Goal: Task Accomplishment & Management: Complete application form

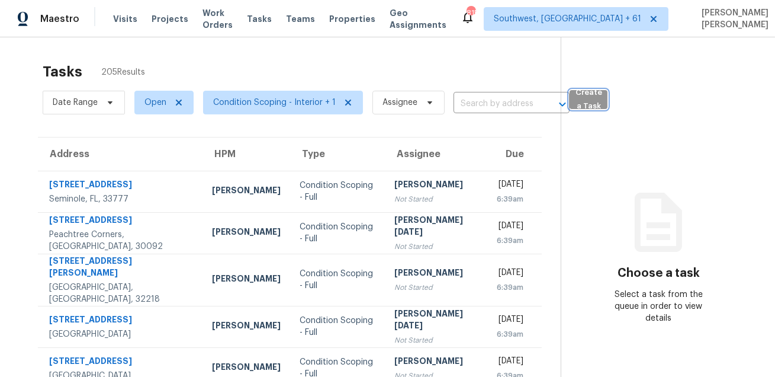
click at [582, 105] on span "Create a Task" at bounding box center [589, 99] width 26 height 27
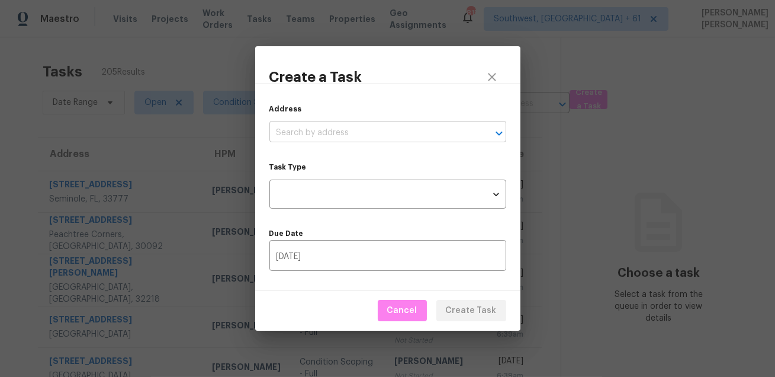
click at [373, 135] on input "text" at bounding box center [372, 133] width 204 height 18
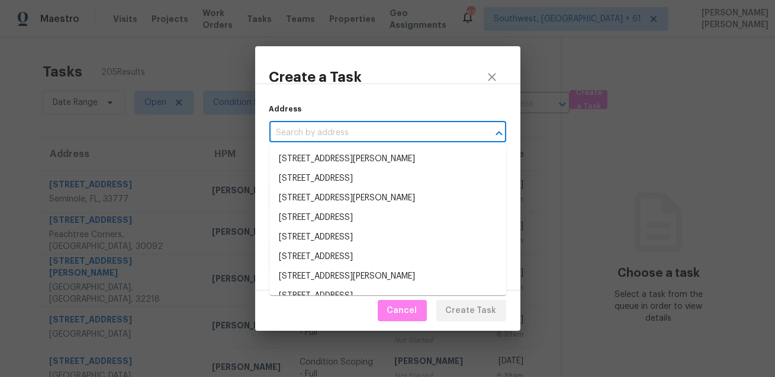
paste input "3136 Merrianne Dr, Raleigh, NC 27607"
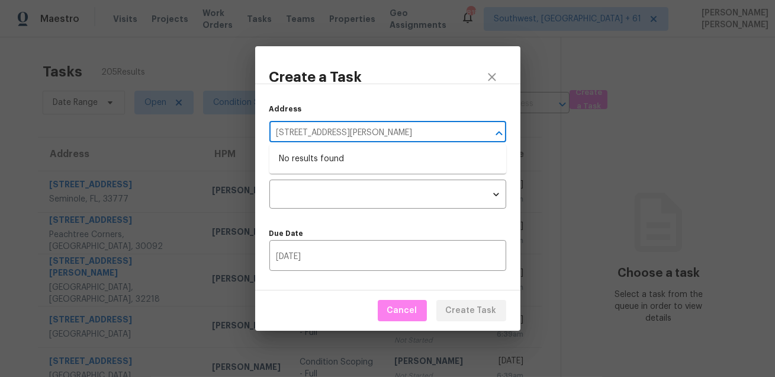
type input "3136 Merrianne Dr, Raleigh, NC 27607"
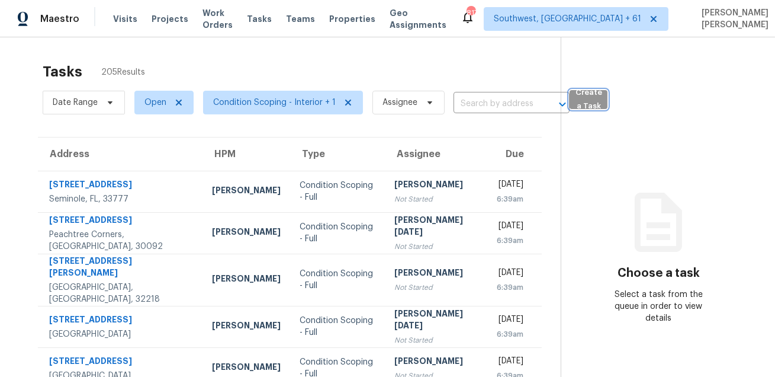
click at [587, 100] on span "Create a Task" at bounding box center [589, 99] width 26 height 27
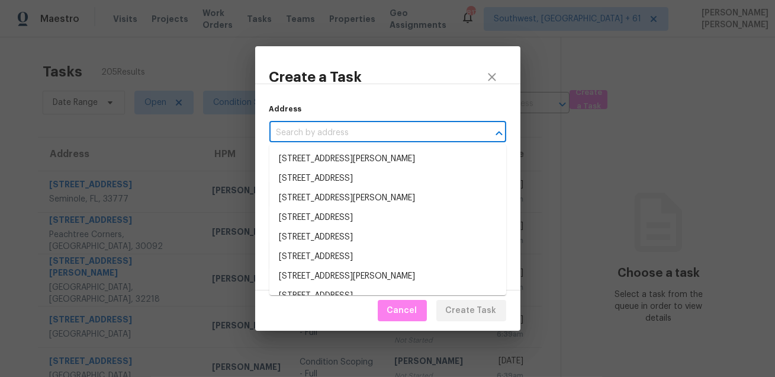
click at [360, 134] on input "text" at bounding box center [372, 133] width 204 height 18
paste input "3136 Merrianne Dr, Raleigh, NC 27607"
type input "3136 Merrianne Dr, Raleigh, NC 27607"
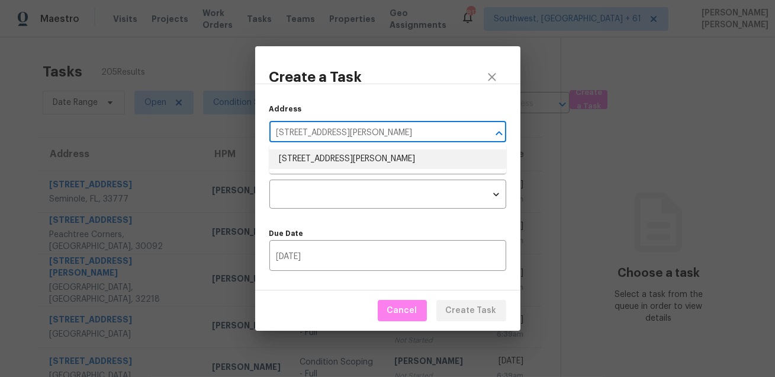
click at [339, 160] on li "3136 Merrianne Dr, Raleigh, NC 27607" at bounding box center [388, 159] width 237 height 20
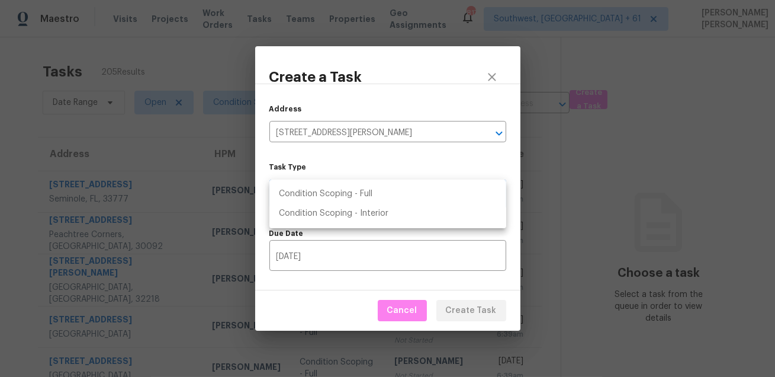
click at [336, 203] on body "Maestro Visits Projects Work Orders Tasks Teams Properties Geo Assignments 817 …" at bounding box center [387, 188] width 775 height 377
click at [363, 198] on li "Condition Scoping - Full" at bounding box center [388, 194] width 237 height 20
type input "virtual_full_assessment"
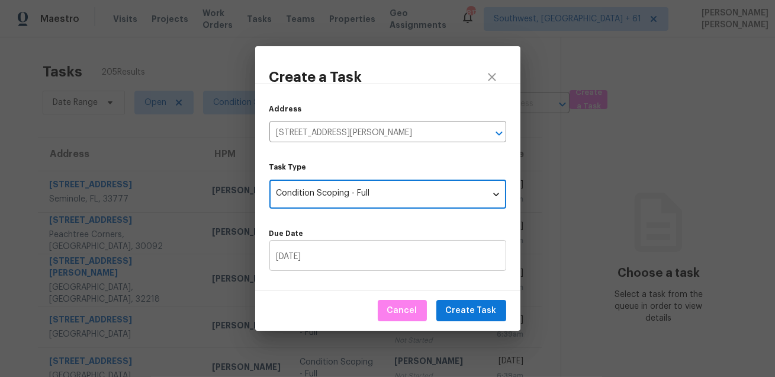
click at [333, 258] on input "[DATE]" at bounding box center [388, 257] width 237 height 28
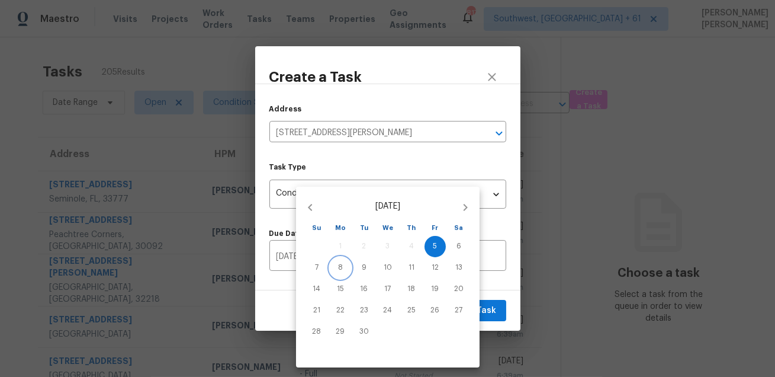
click at [344, 265] on span "8" at bounding box center [340, 267] width 21 height 10
type input "[DATE]"
click at [508, 290] on div at bounding box center [387, 188] width 775 height 377
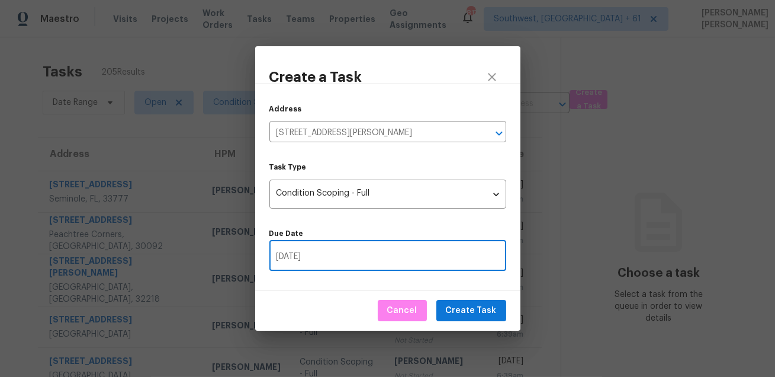
click at [480, 307] on span "Create Task" at bounding box center [471, 310] width 51 height 15
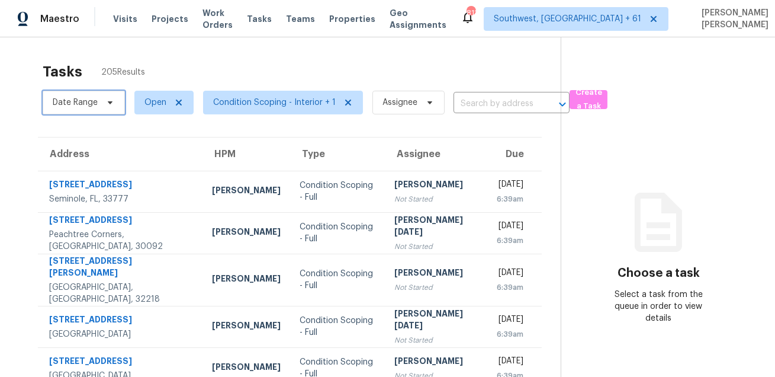
click at [94, 98] on span "Date Range" at bounding box center [75, 103] width 45 height 12
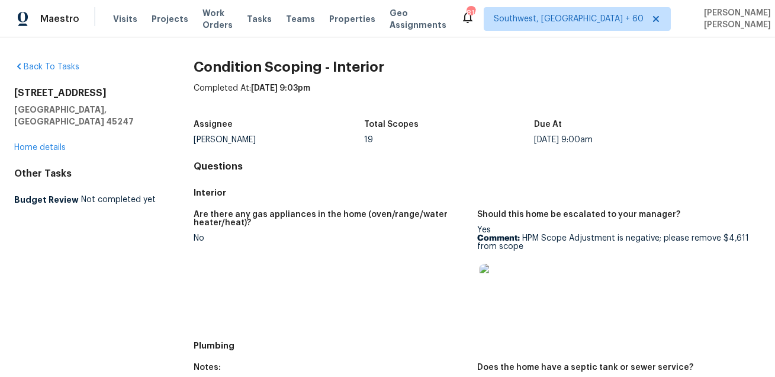
click at [381, 232] on div "Are there any gas appliances in the home (oven/range/water heater/heat)?" at bounding box center [331, 222] width 274 height 24
click at [431, 168] on h4 "Questions" at bounding box center [478, 167] width 568 height 12
click at [383, 193] on h5 "Interior" at bounding box center [478, 193] width 568 height 12
click at [421, 170] on h4 "Questions" at bounding box center [478, 167] width 568 height 12
click at [452, 130] on div "Total Scopes" at bounding box center [449, 127] width 170 height 15
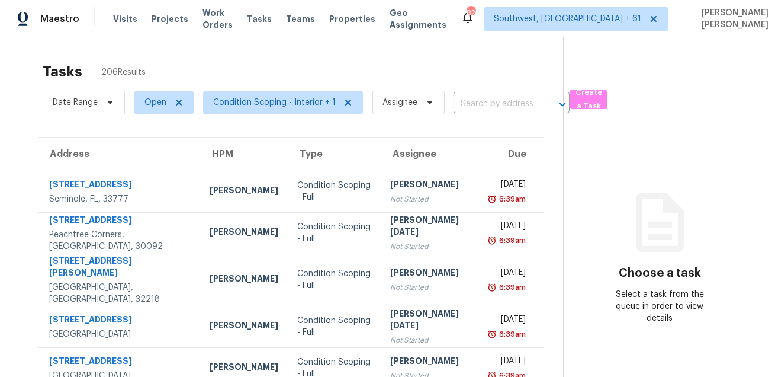
click at [413, 67] on div "Tasks 206 Results" at bounding box center [303, 71] width 521 height 31
click at [120, 108] on span "Date Range" at bounding box center [84, 103] width 82 height 24
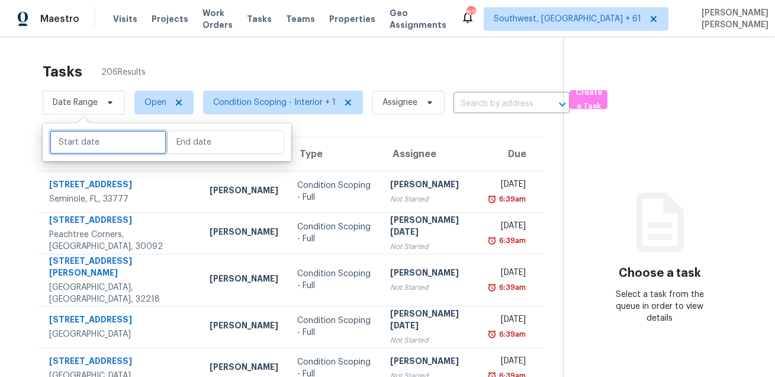
select select "8"
select select "2025"
select select "9"
select select "2025"
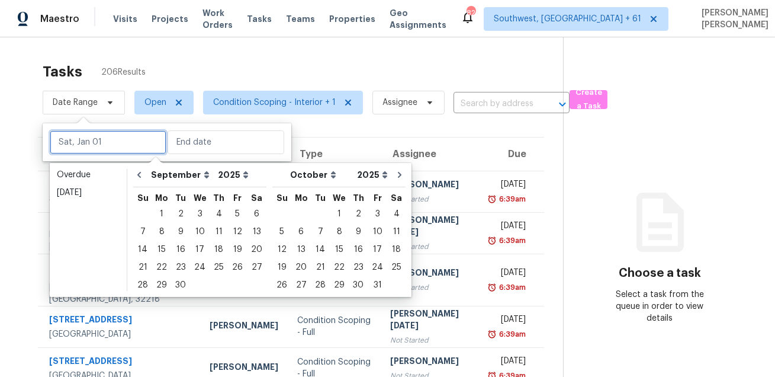
click at [115, 142] on input "text" at bounding box center [108, 142] width 117 height 24
click at [231, 211] on div "5" at bounding box center [237, 214] width 19 height 17
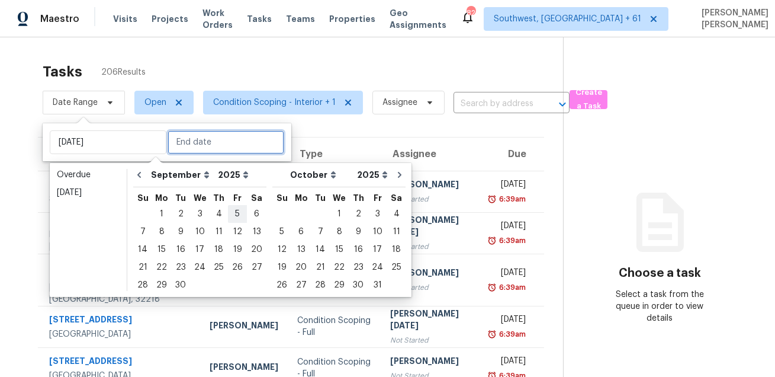
type input "Fri, Sep 05"
click at [231, 211] on div "5" at bounding box center [237, 214] width 19 height 17
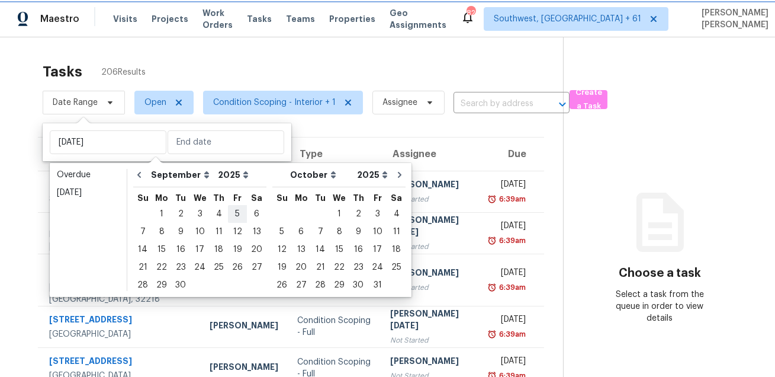
type input "Fri, Sep 05"
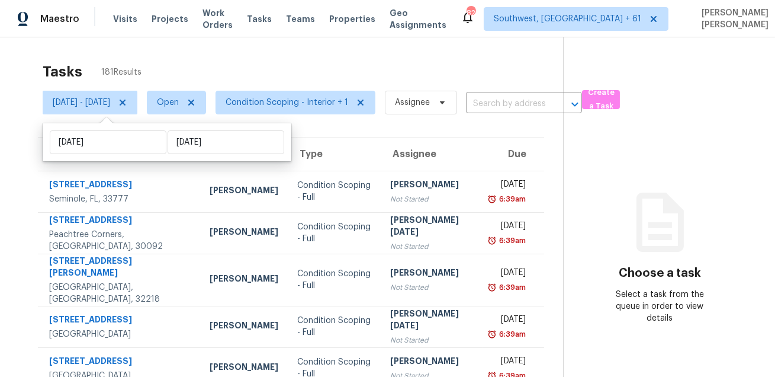
click at [332, 66] on div "Tasks 181 Results" at bounding box center [303, 71] width 521 height 31
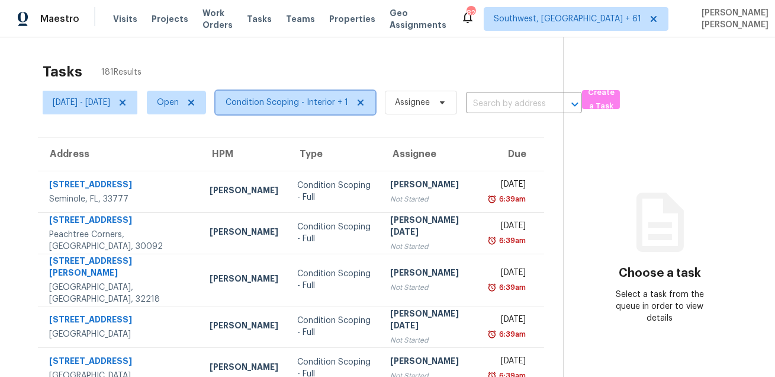
click at [323, 97] on span "Condition Scoping - Interior + 1" at bounding box center [287, 103] width 123 height 12
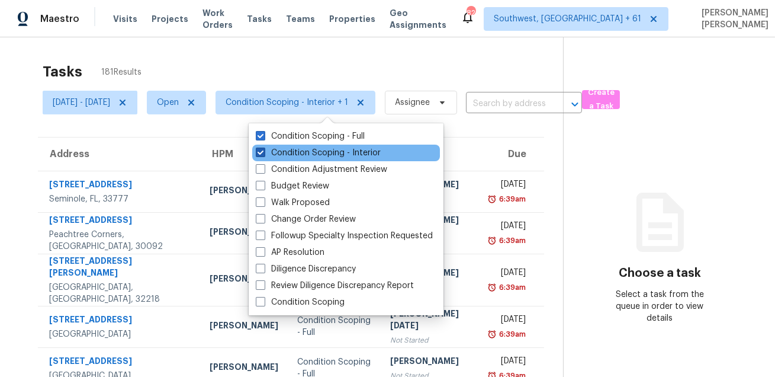
click at [326, 150] on label "Condition Scoping - Interior" at bounding box center [318, 153] width 125 height 12
click at [264, 150] on input "Condition Scoping - Interior" at bounding box center [260, 151] width 8 height 8
checkbox input "false"
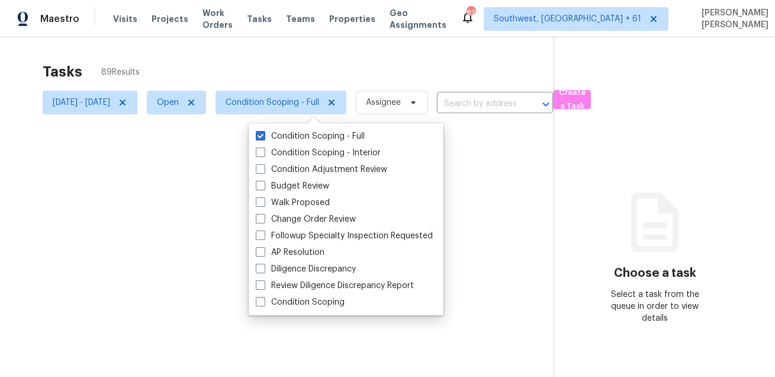
click at [361, 65] on div at bounding box center [387, 188] width 775 height 377
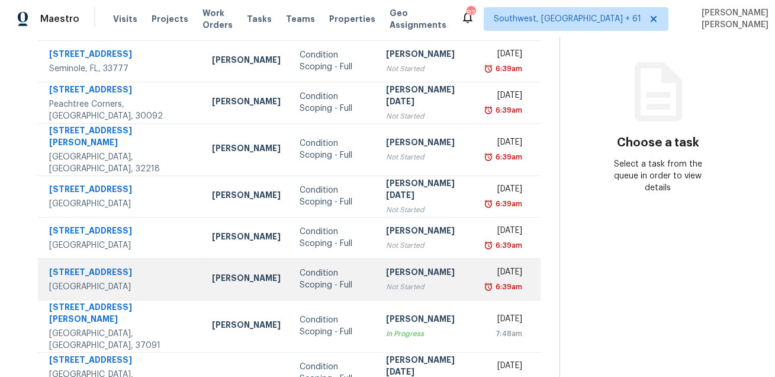
scroll to position [129, 0]
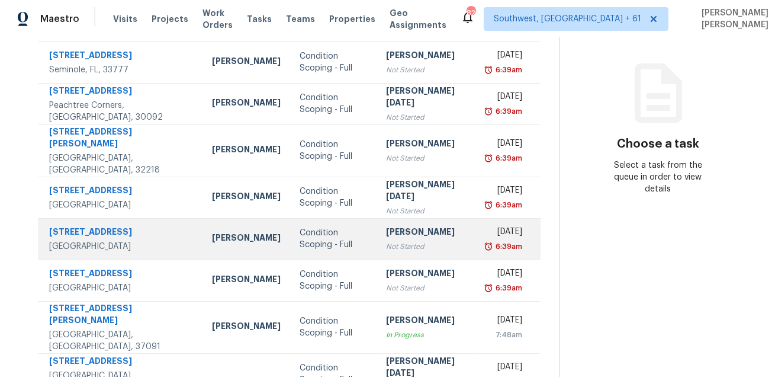
click at [97, 218] on td "1211 Dacki Ave Dallas, TX, 75211" at bounding box center [120, 238] width 165 height 41
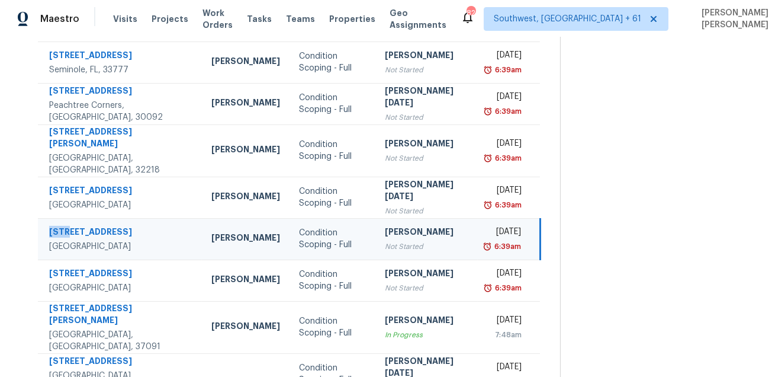
click at [97, 218] on td "1211 Dacki Ave Dallas, TX, 75211" at bounding box center [120, 238] width 164 height 41
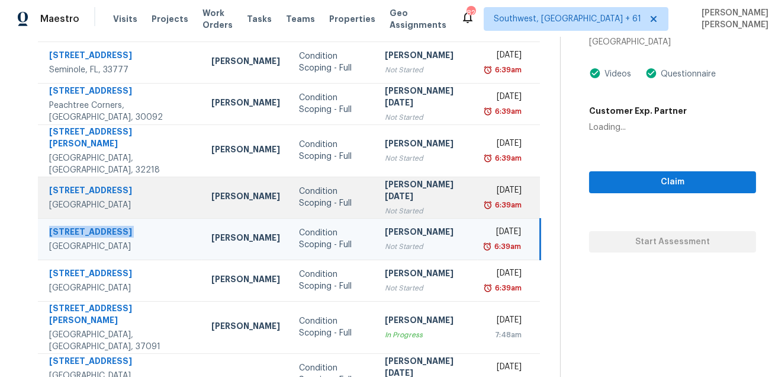
copy div "1211 Dacki Ave"
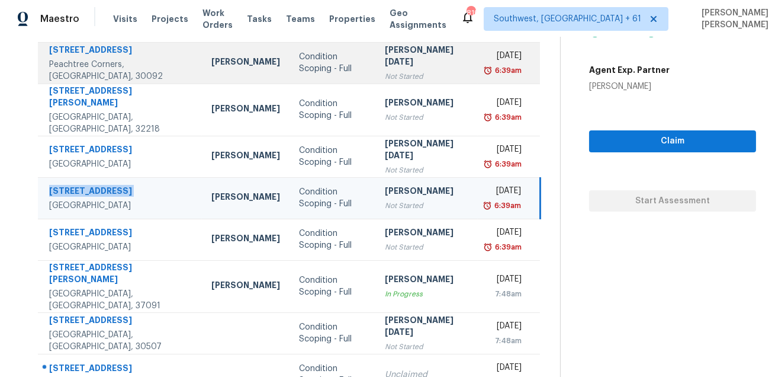
scroll to position [240, 0]
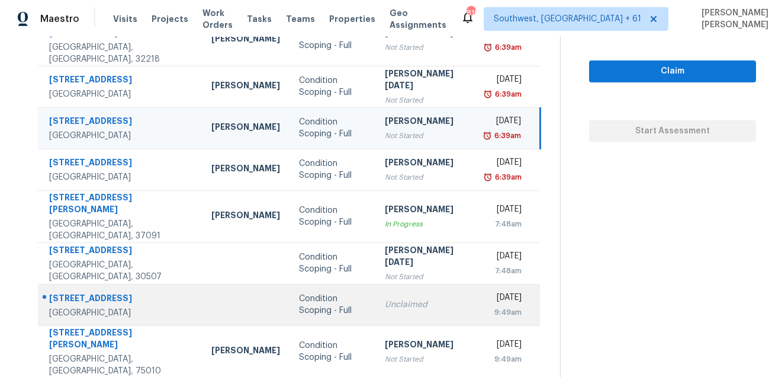
click at [101, 292] on div "708 NW Floresta Dr" at bounding box center [120, 299] width 143 height 15
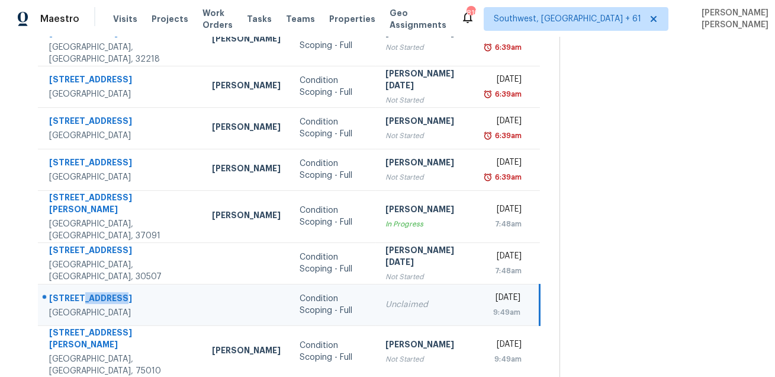
click at [101, 292] on div "708 NW Floresta Dr" at bounding box center [121, 299] width 144 height 15
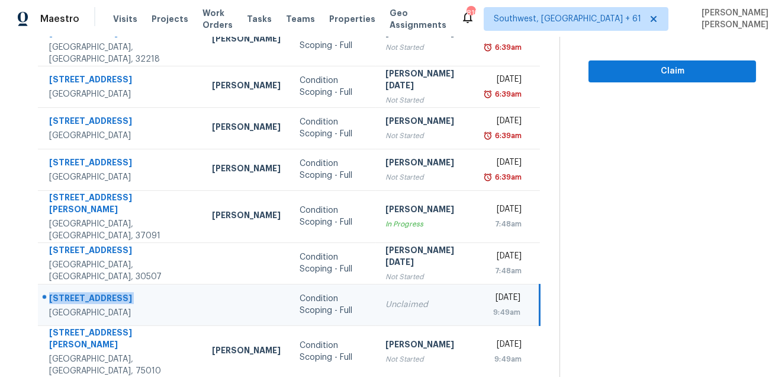
copy div "708 NW Floresta Dr"
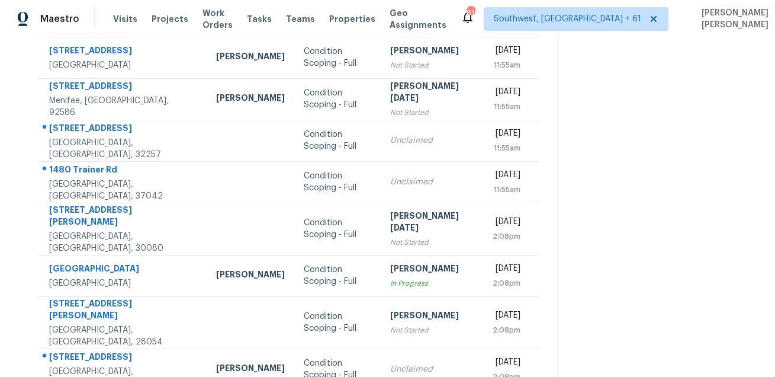
scroll to position [235, 0]
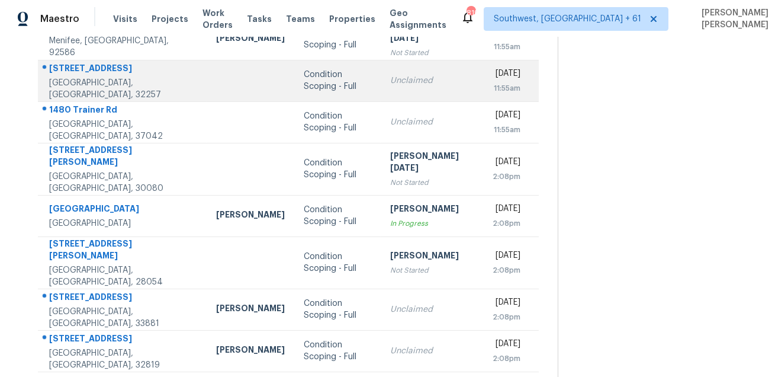
click at [98, 74] on div "5237 Hoof Print Dr N" at bounding box center [123, 69] width 148 height 15
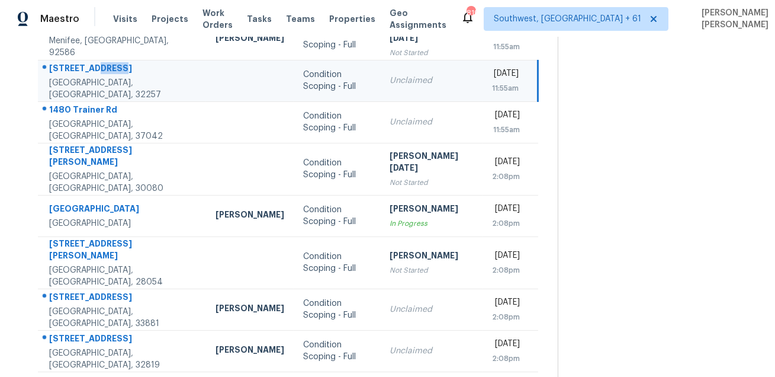
click at [98, 74] on div "5237 Hoof Print Dr N" at bounding box center [123, 69] width 148 height 15
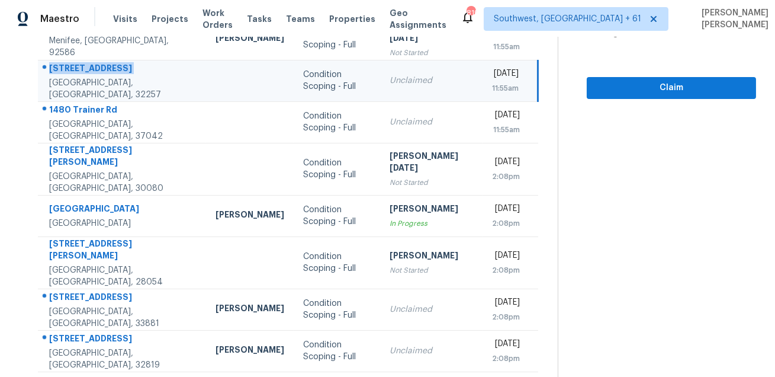
copy div "5237 Hoof Print Dr N"
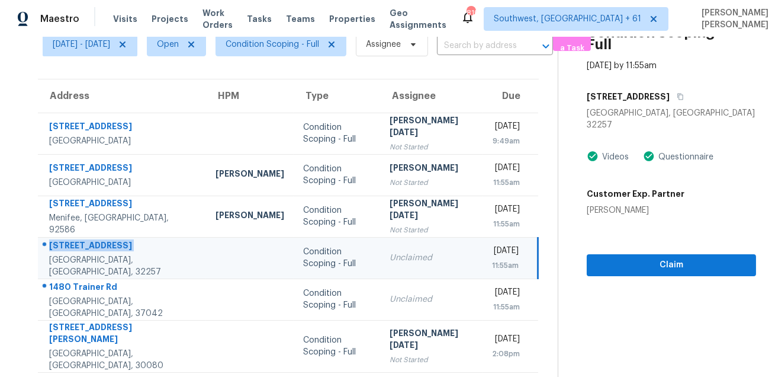
scroll to position [0, 0]
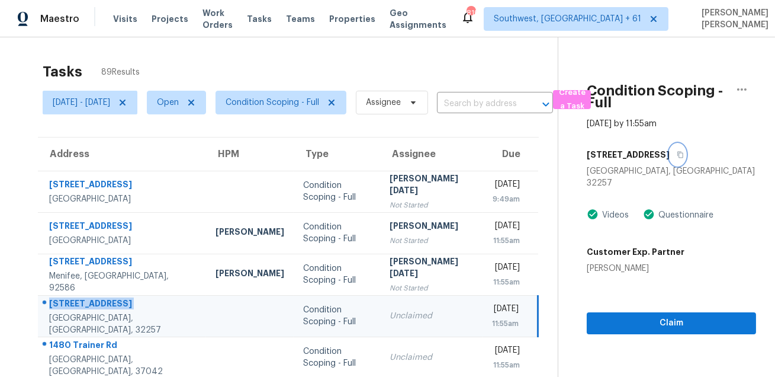
click at [674, 161] on button "button" at bounding box center [678, 154] width 16 height 21
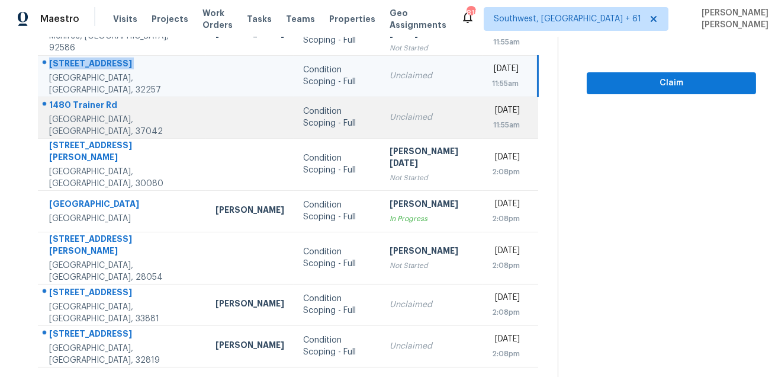
scroll to position [136, 0]
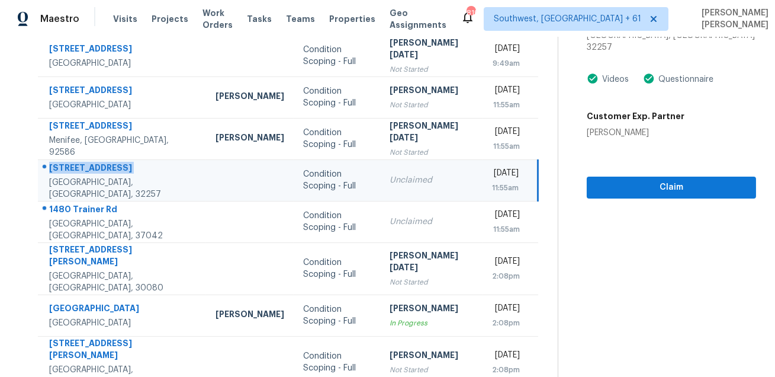
click at [87, 198] on td "5237 Hoof Print Dr N Jacksonville, FL, 32257" at bounding box center [122, 179] width 168 height 41
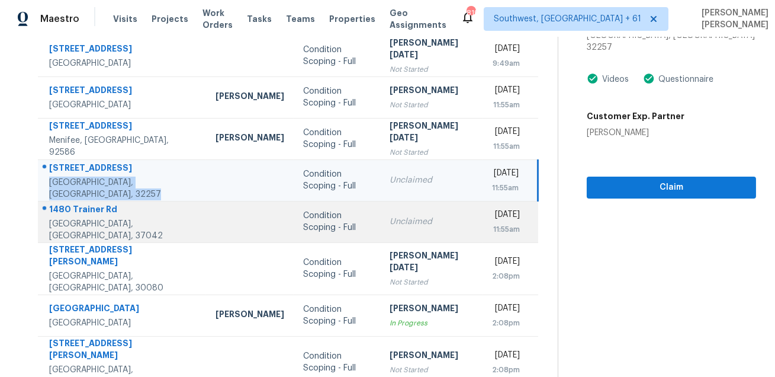
click at [88, 218] on div "1480 Trainer Rd" at bounding box center [123, 210] width 148 height 15
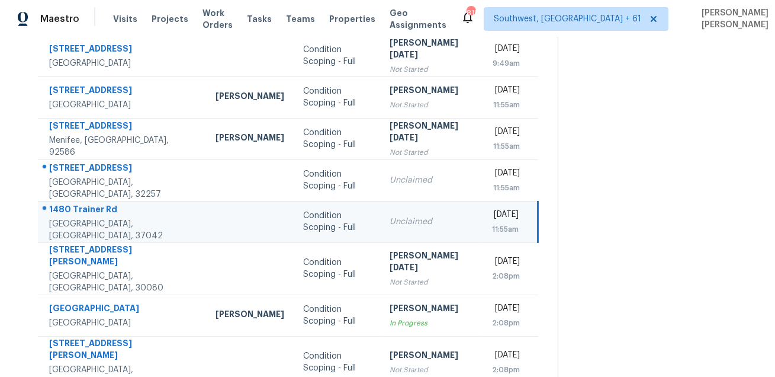
click at [88, 218] on div "1480 Trainer Rd" at bounding box center [123, 210] width 148 height 15
copy div "1480 Trainer Rd"
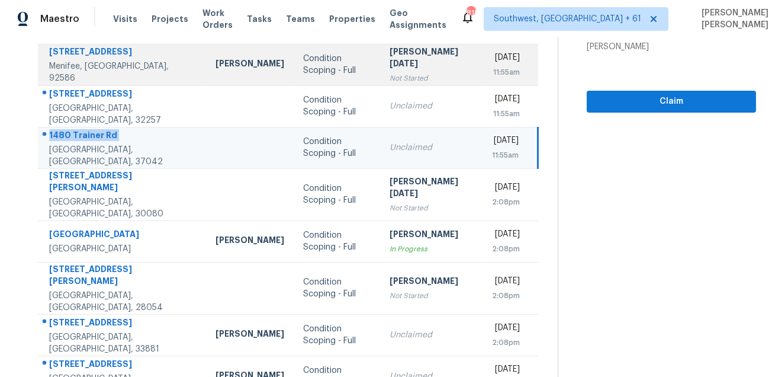
scroll to position [240, 0]
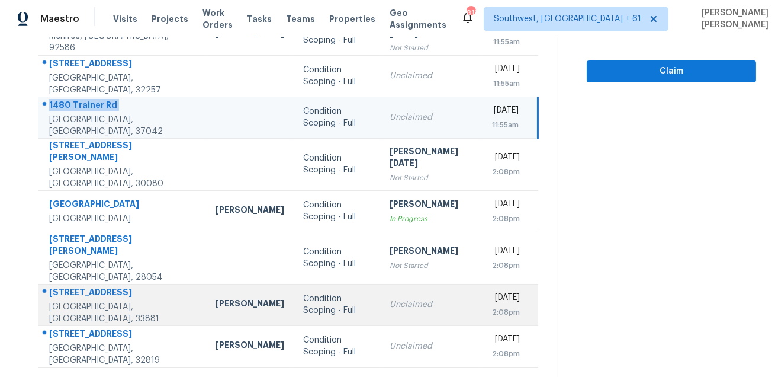
click at [86, 285] on div at bounding box center [118, 292] width 158 height 15
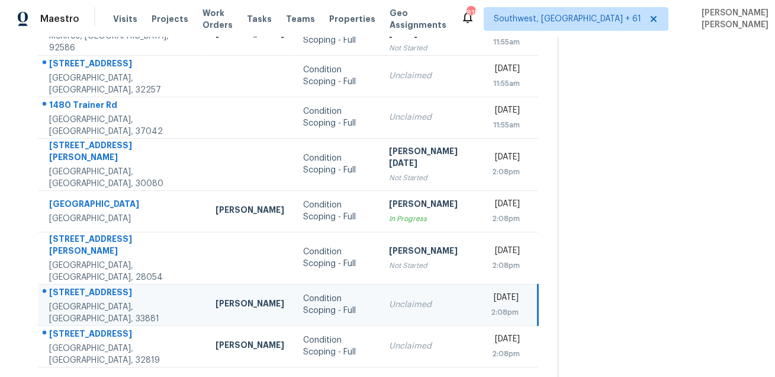
click at [86, 285] on div at bounding box center [118, 292] width 158 height 15
copy div "961 Drexel Ave NE"
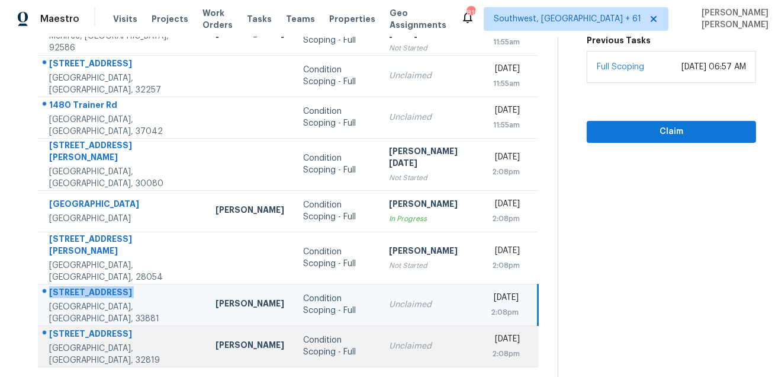
click at [63, 328] on div "4845 Tidecrest Ave Unit 146" at bounding box center [123, 335] width 148 height 15
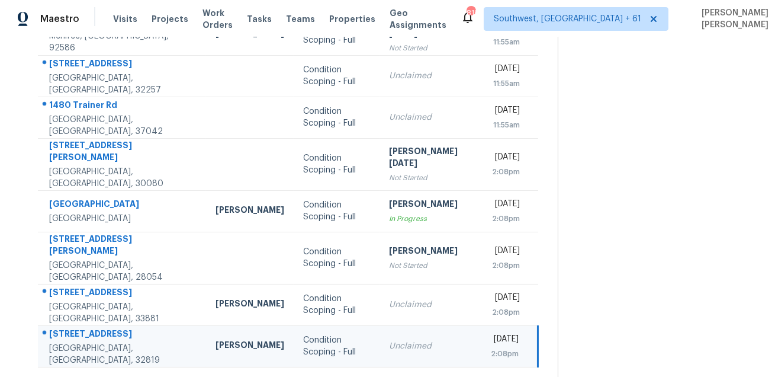
click at [63, 328] on div "4845 Tidecrest Ave Unit 146" at bounding box center [123, 335] width 148 height 15
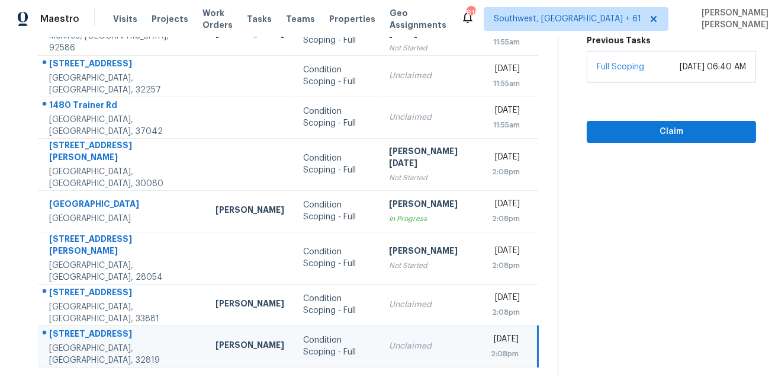
click at [90, 328] on div "4845 Tidecrest Ave Unit 146" at bounding box center [123, 335] width 148 height 15
copy div "4845 Tidecrest Ave Unit 146"
click at [323, 376] on icon at bounding box center [326, 382] width 11 height 11
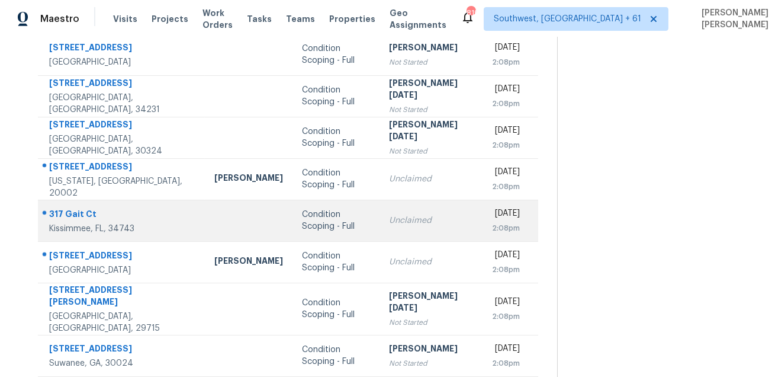
scroll to position [233, 0]
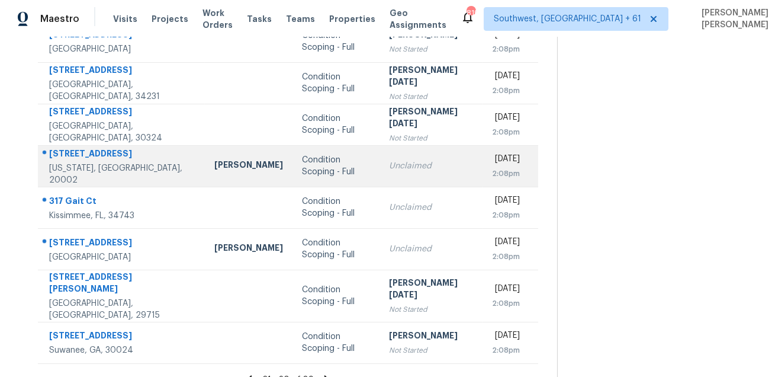
click at [77, 149] on td "230 G St NE Washington, DC, 20002" at bounding box center [121, 165] width 167 height 41
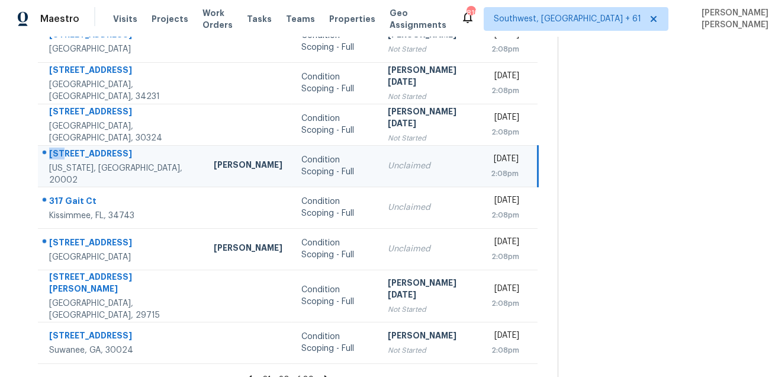
click at [77, 149] on td "230 G St NE Washington, DC, 20002" at bounding box center [121, 165] width 166 height 41
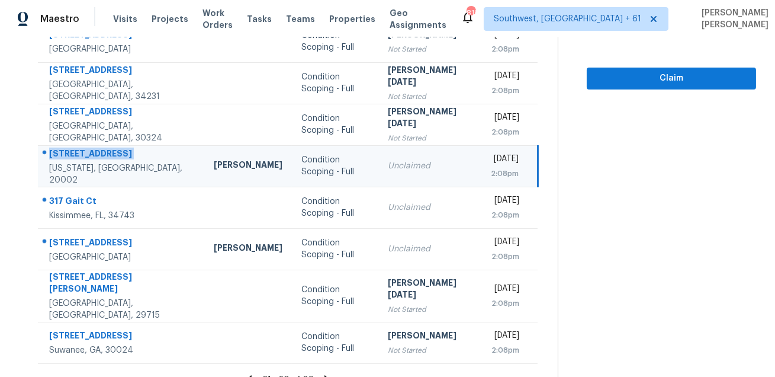
copy div "230 G St NE"
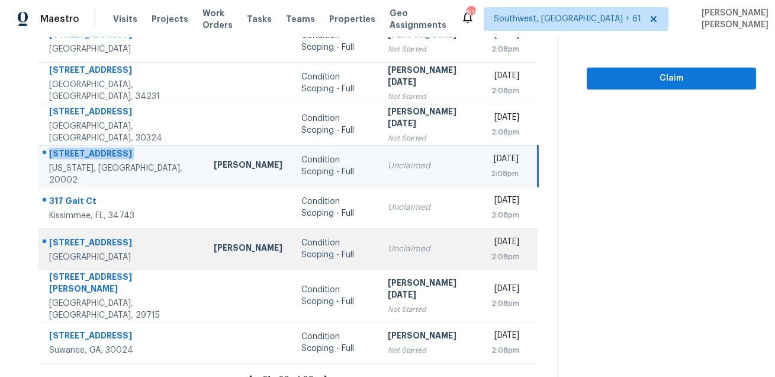
scroll to position [240, 0]
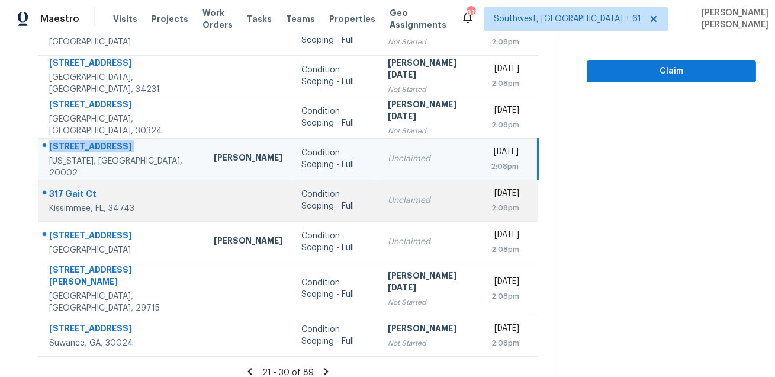
click at [81, 195] on div "317 Gait Ct" at bounding box center [122, 195] width 146 height 15
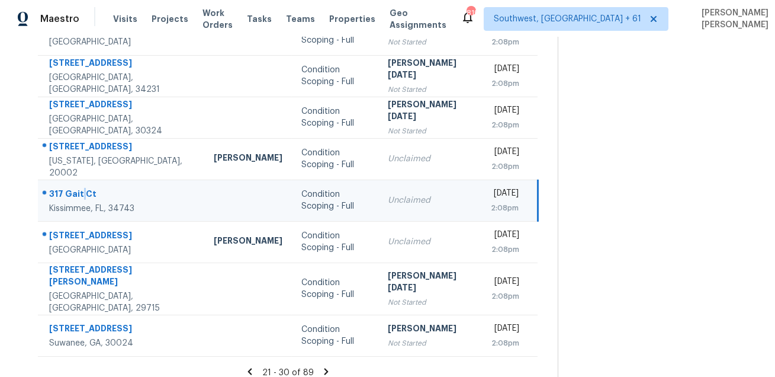
click at [81, 195] on div "317 Gait Ct" at bounding box center [122, 195] width 146 height 15
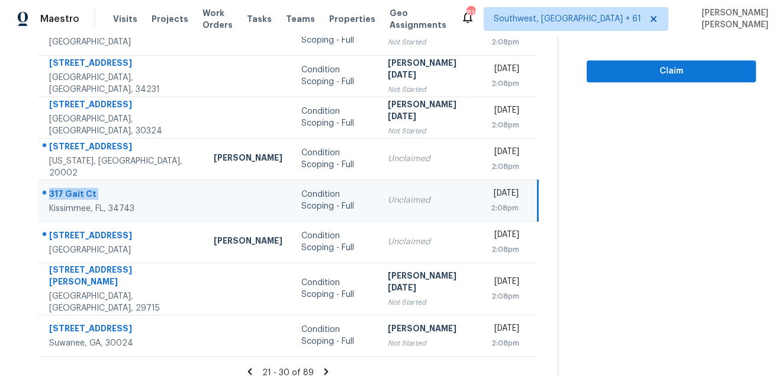
copy div "317 Gait Ct"
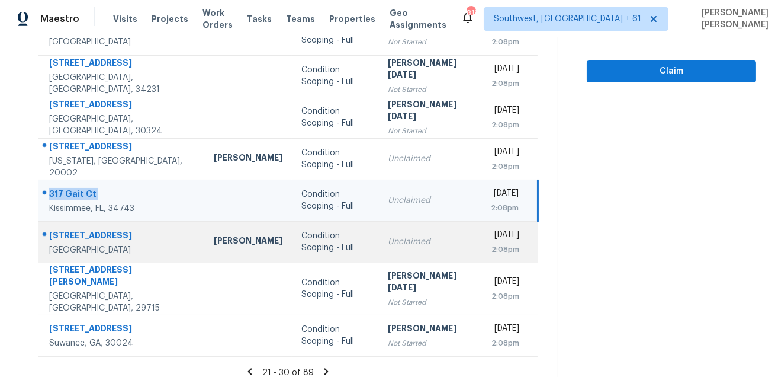
click at [71, 231] on div "15163 Plumstone Dr" at bounding box center [122, 236] width 146 height 15
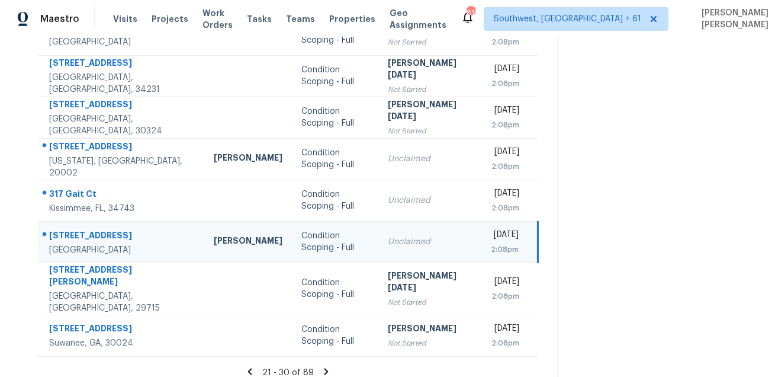
click at [71, 231] on div "15163 Plumstone Dr" at bounding box center [122, 236] width 146 height 15
copy div "15163 Plumstone Dr"
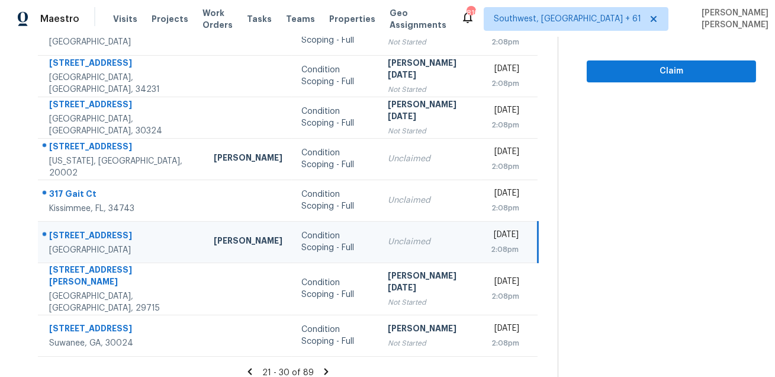
click at [322, 366] on icon at bounding box center [326, 371] width 11 height 11
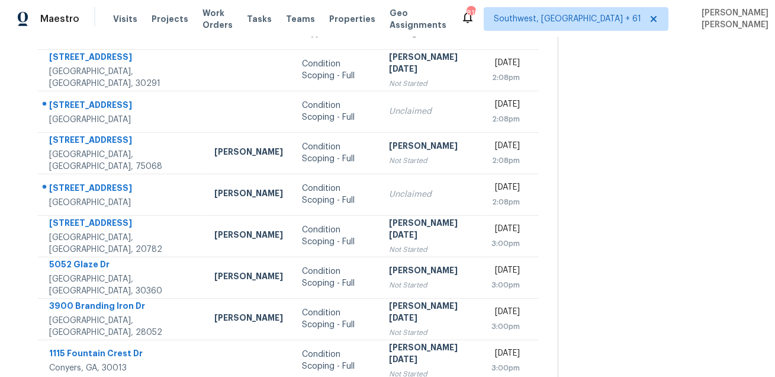
scroll to position [26, 0]
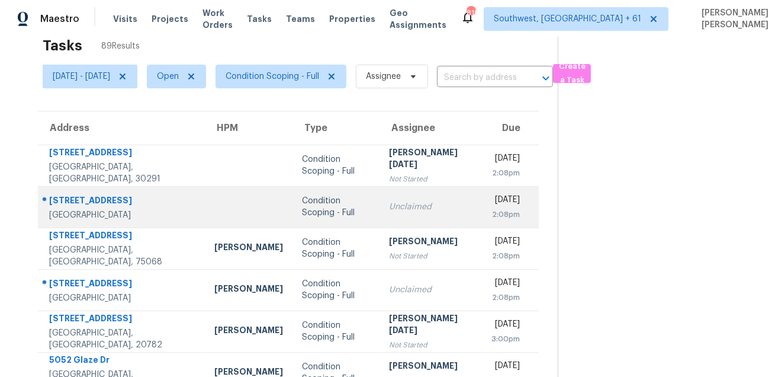
click at [102, 194] on div "1870 Hampshire Pike" at bounding box center [122, 201] width 146 height 15
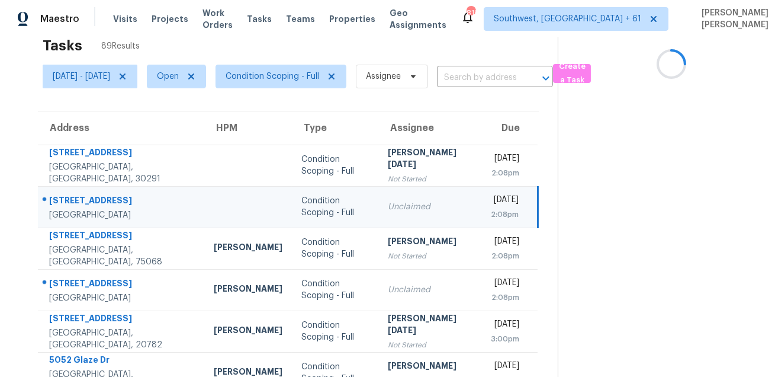
click at [102, 194] on div "1870 Hampshire Pike" at bounding box center [122, 201] width 146 height 15
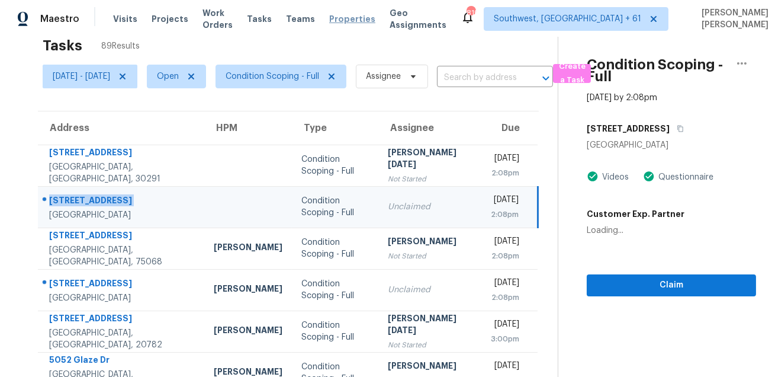
copy div "1870 Hampshire Pike"
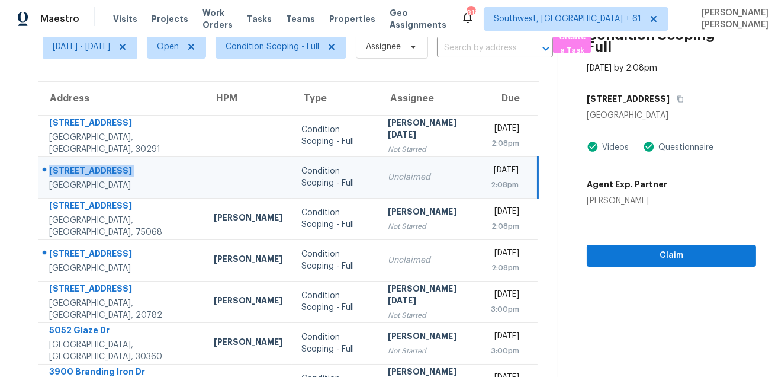
scroll to position [91, 0]
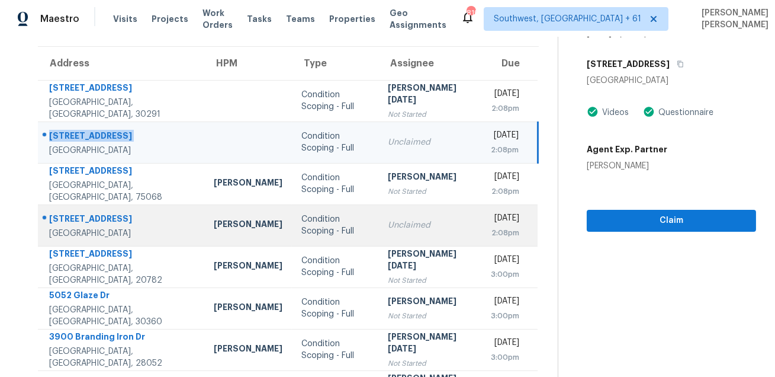
click at [82, 217] on div "709 Raywood Dr" at bounding box center [122, 220] width 146 height 15
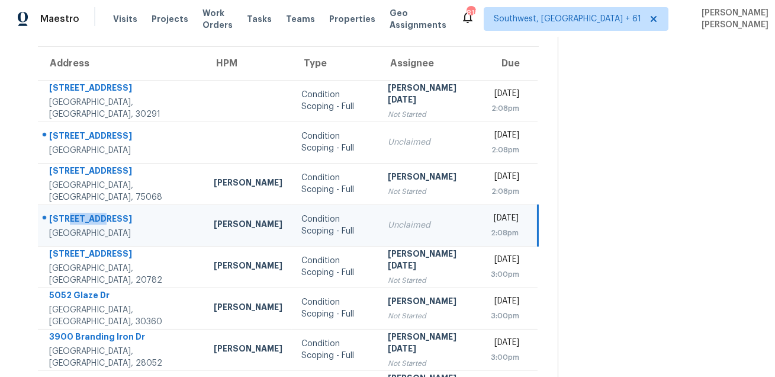
click at [82, 217] on div "709 Raywood Dr" at bounding box center [122, 220] width 146 height 15
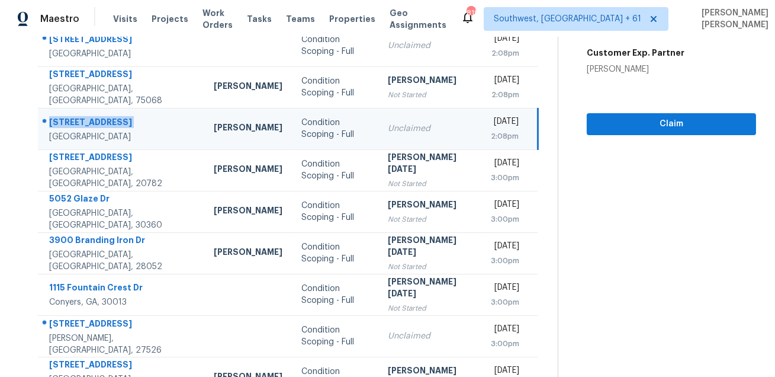
scroll to position [240, 0]
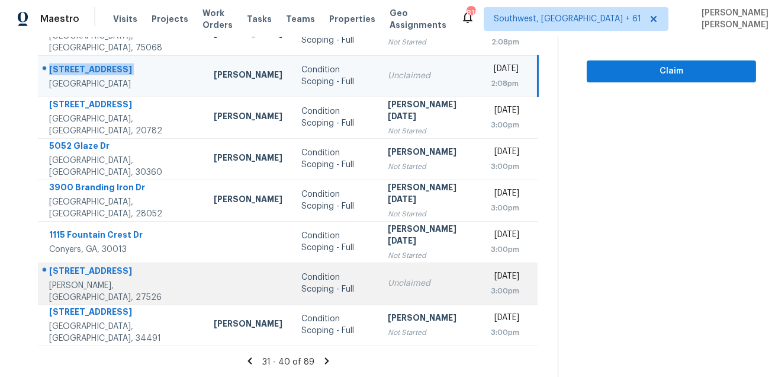
click at [94, 268] on div "1735 Maizefield Ln" at bounding box center [122, 272] width 146 height 15
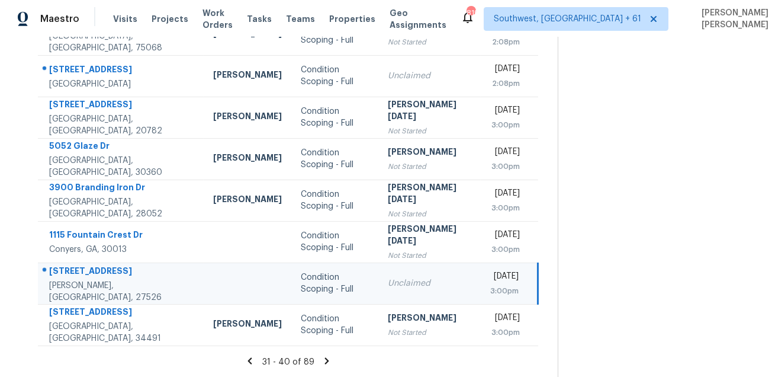
click at [94, 268] on div "1735 Maizefield Ln" at bounding box center [121, 272] width 145 height 15
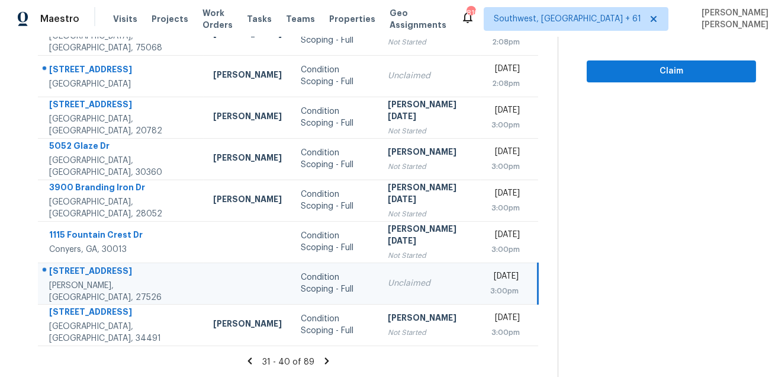
click at [324, 361] on icon at bounding box center [327, 360] width 11 height 11
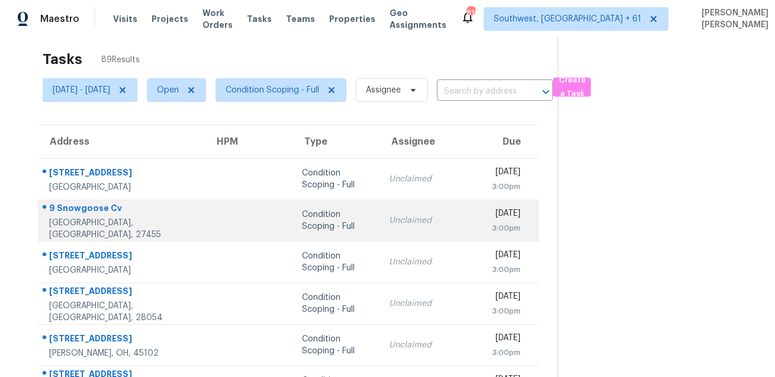
scroll to position [0, 0]
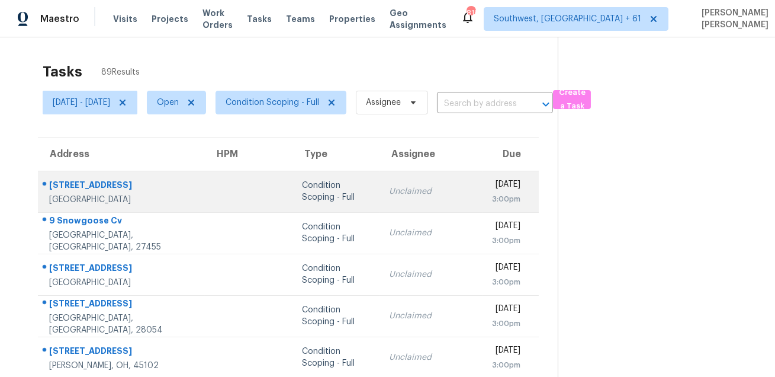
click at [113, 185] on div "6804 Bugle Run Dr" at bounding box center [122, 186] width 146 height 15
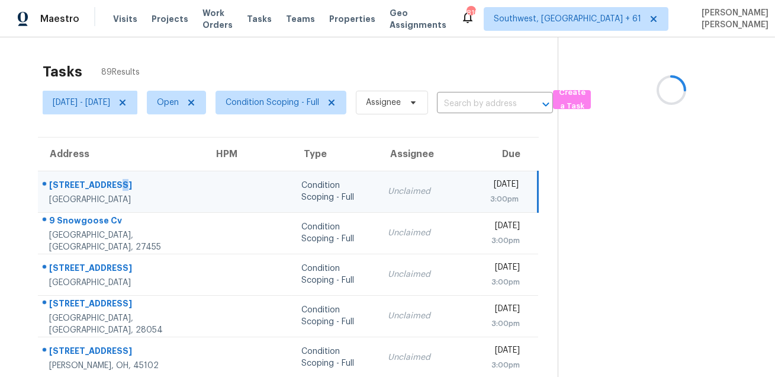
click at [113, 185] on div "6804 Bugle Run Dr" at bounding box center [122, 186] width 146 height 15
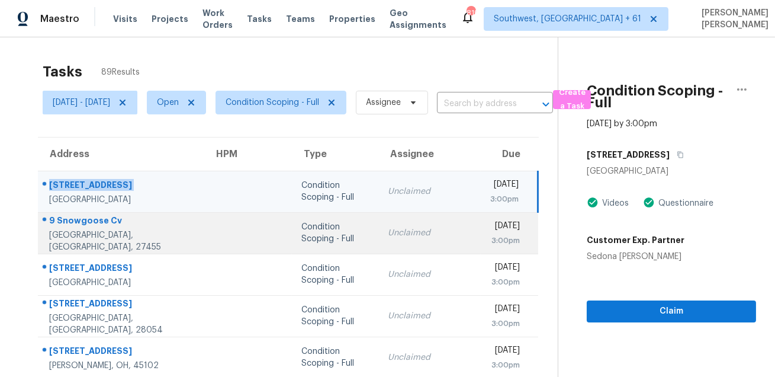
click at [89, 229] on div "9 Snowgoose Cv" at bounding box center [122, 221] width 146 height 15
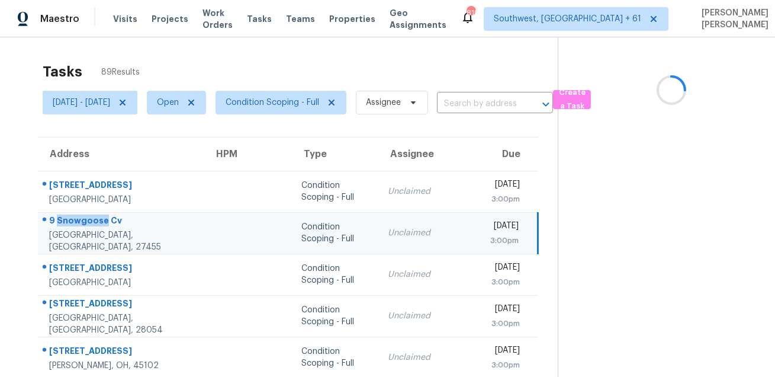
click at [89, 229] on div "9 Snowgoose Cv" at bounding box center [122, 221] width 146 height 15
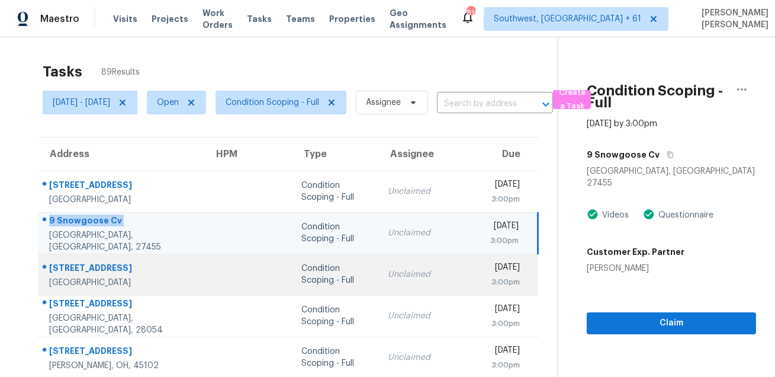
click at [85, 270] on div "633 58th Ave NE" at bounding box center [122, 269] width 146 height 15
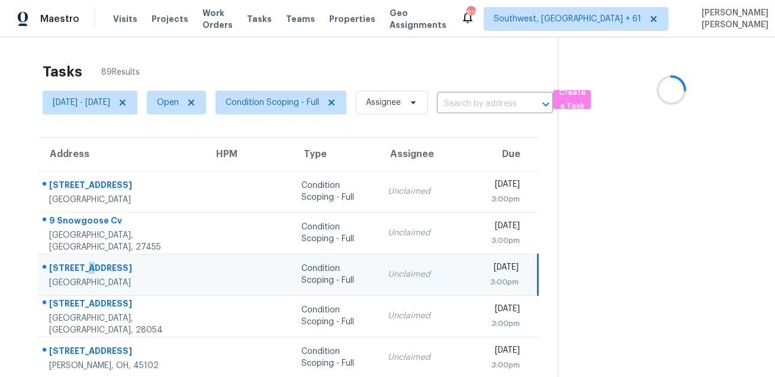
click at [85, 270] on div "633 58th Ave NE" at bounding box center [122, 269] width 146 height 15
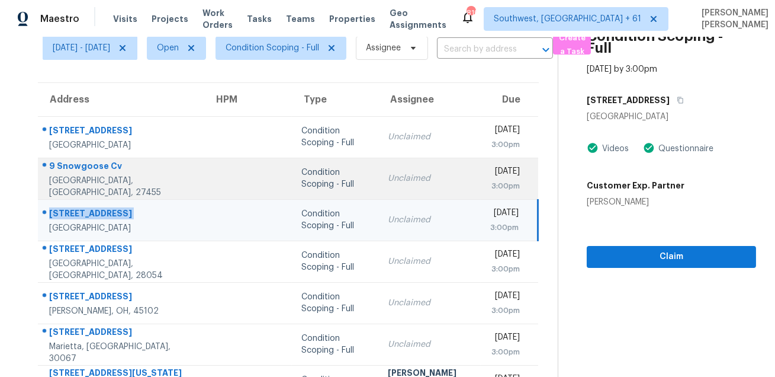
scroll to position [91, 0]
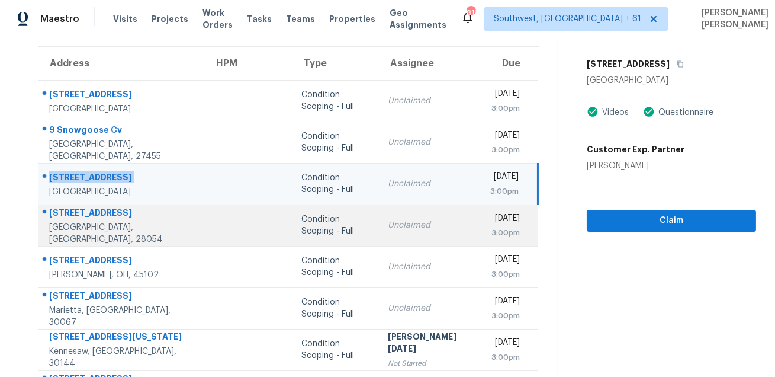
click at [94, 222] on div "2509 Sandlewood Dr" at bounding box center [122, 214] width 146 height 15
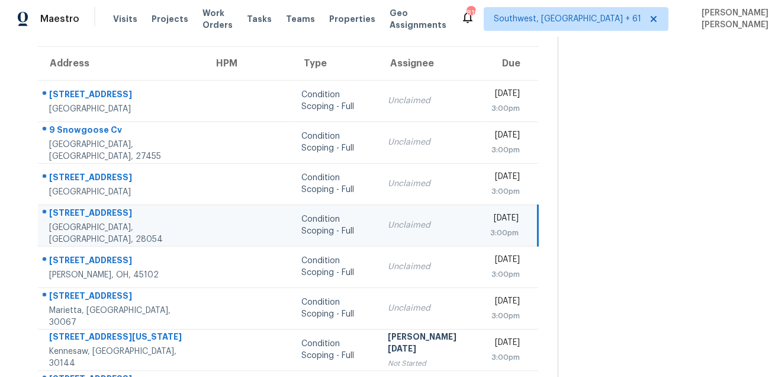
click at [94, 222] on div "2509 Sandlewood Dr" at bounding box center [122, 214] width 146 height 15
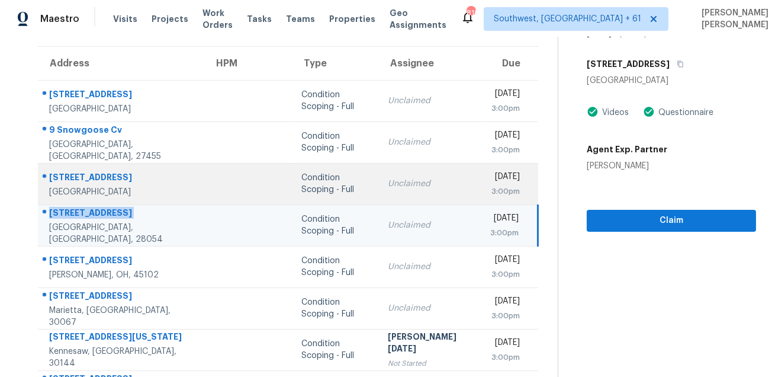
scroll to position [156, 0]
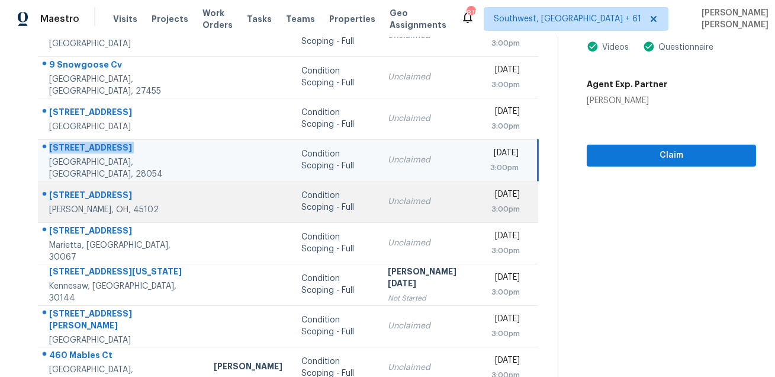
click at [109, 195] on div "3955 Applegate Ct" at bounding box center [122, 196] width 146 height 15
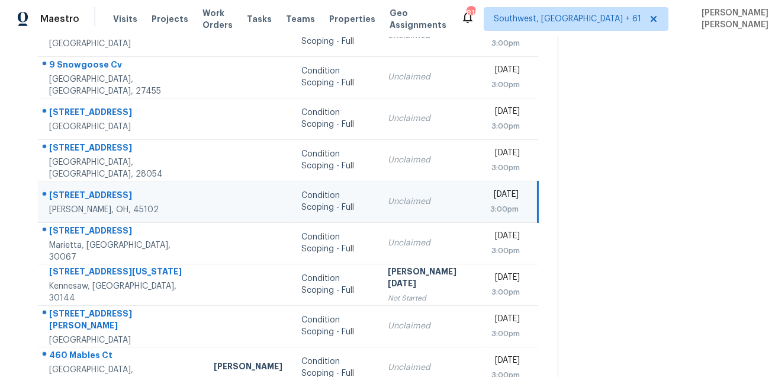
click at [109, 195] on div "3955 Applegate Ct" at bounding box center [122, 196] width 146 height 15
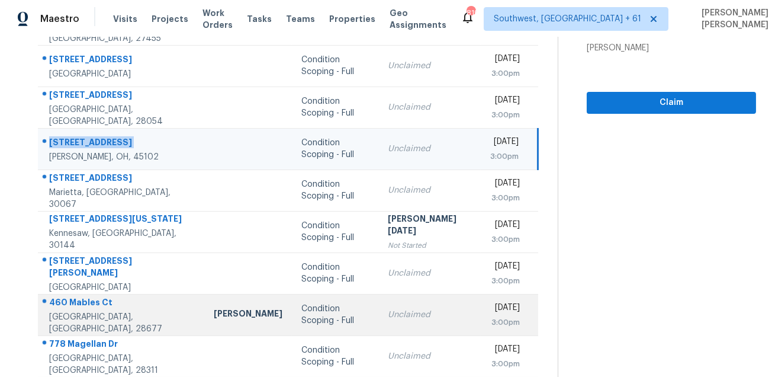
scroll to position [240, 0]
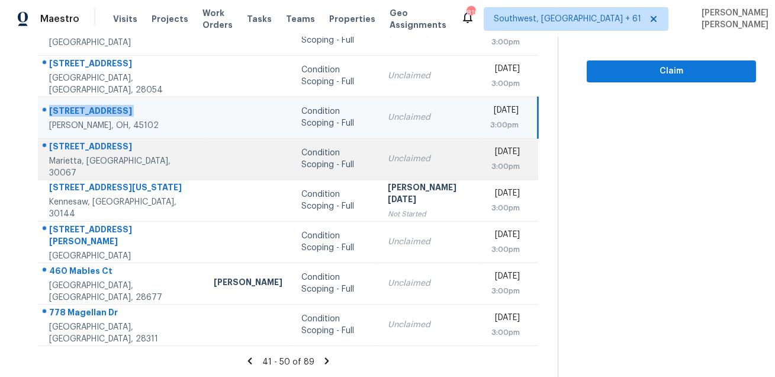
click at [92, 150] on div "4259 Blackland Dr" at bounding box center [122, 147] width 146 height 15
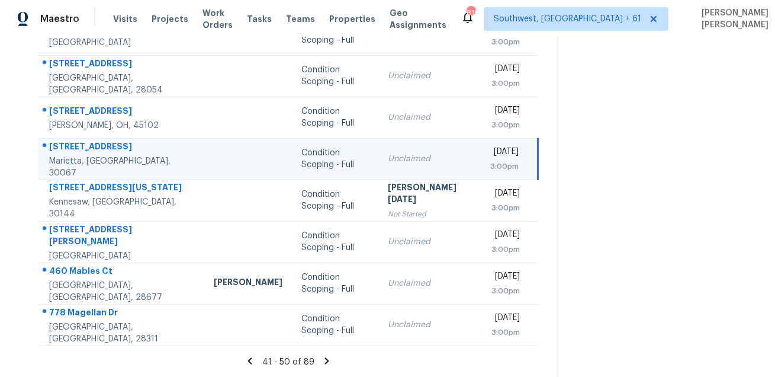
click at [92, 150] on div "4259 Blackland Dr" at bounding box center [122, 147] width 146 height 15
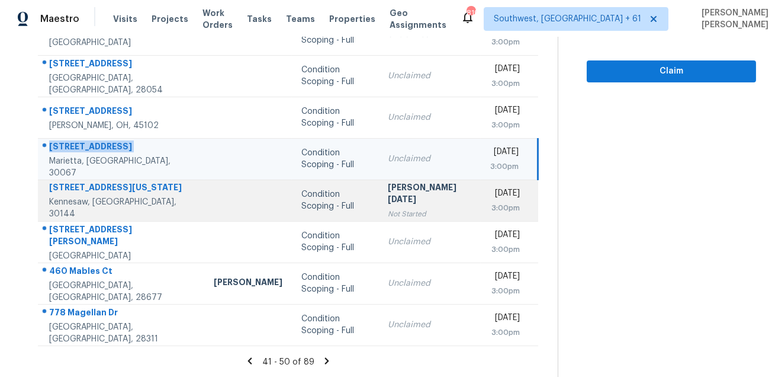
click at [86, 196] on div "4520 Virginia Ave NW" at bounding box center [122, 188] width 146 height 15
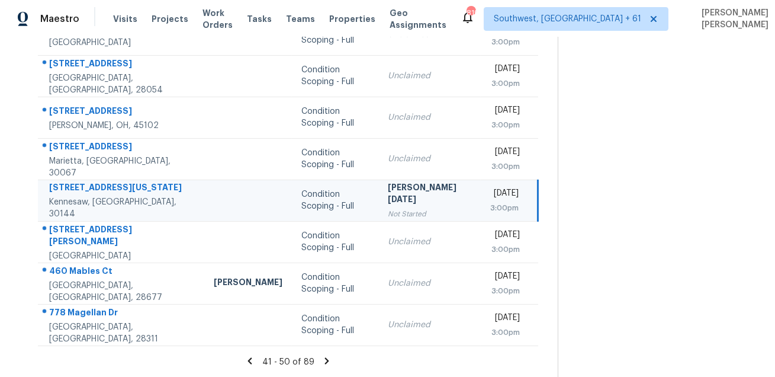
click at [86, 196] on div "4520 Virginia Ave NW" at bounding box center [122, 188] width 146 height 15
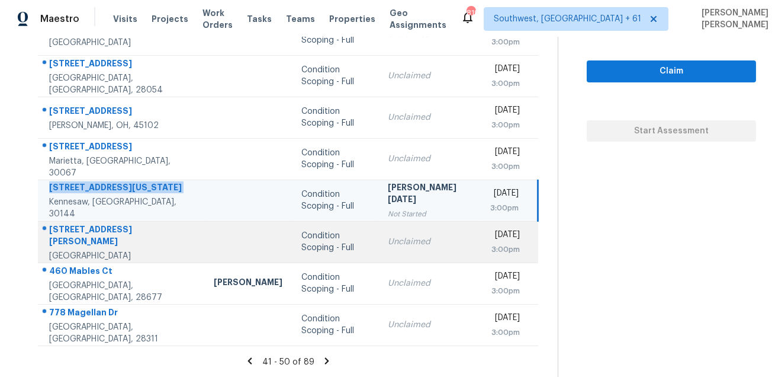
click at [83, 229] on div "934 Armstrong Rd" at bounding box center [122, 236] width 146 height 27
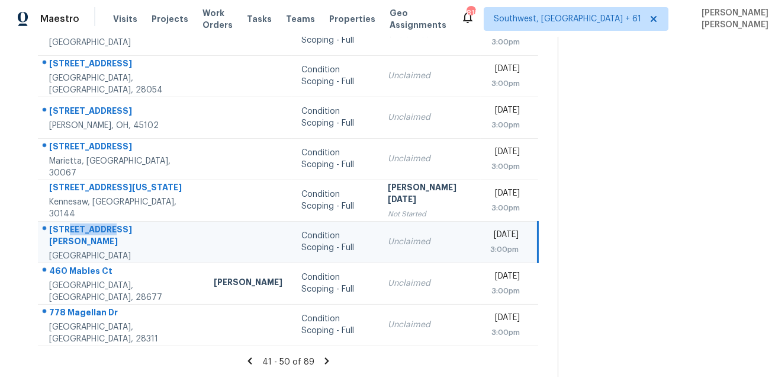
click at [83, 229] on div "934 Armstrong Rd" at bounding box center [122, 236] width 146 height 27
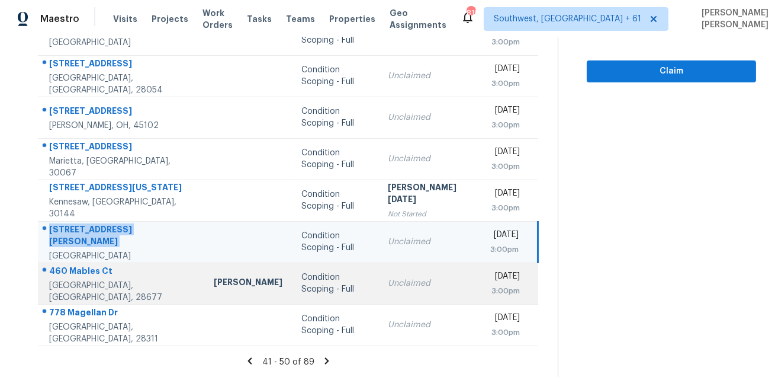
click at [87, 277] on div "460 Mables Ct" at bounding box center [122, 272] width 146 height 15
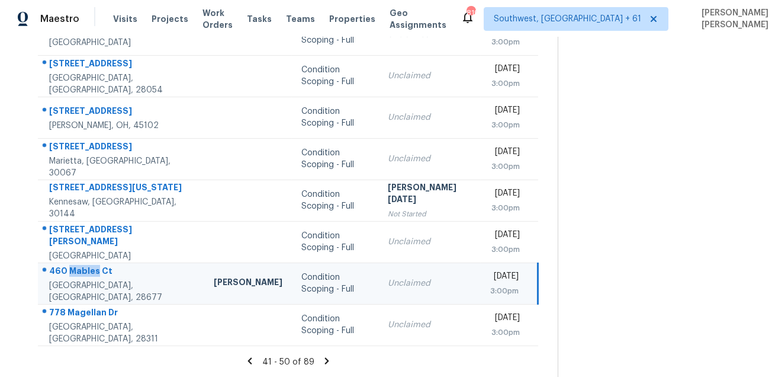
click at [87, 277] on div "460 Mables Ct" at bounding box center [122, 272] width 146 height 15
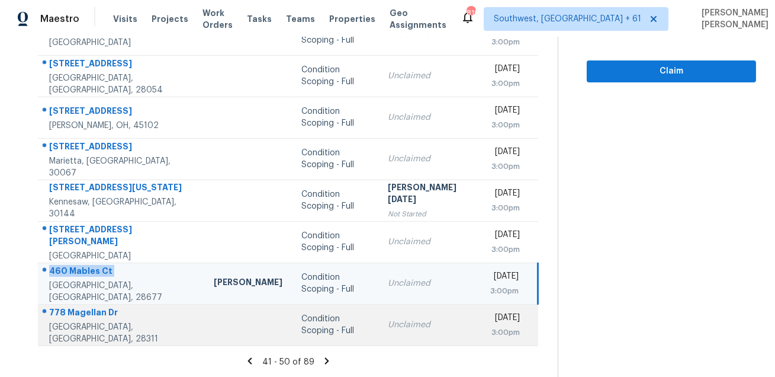
click at [79, 314] on div "778 Magellan Dr" at bounding box center [122, 313] width 146 height 15
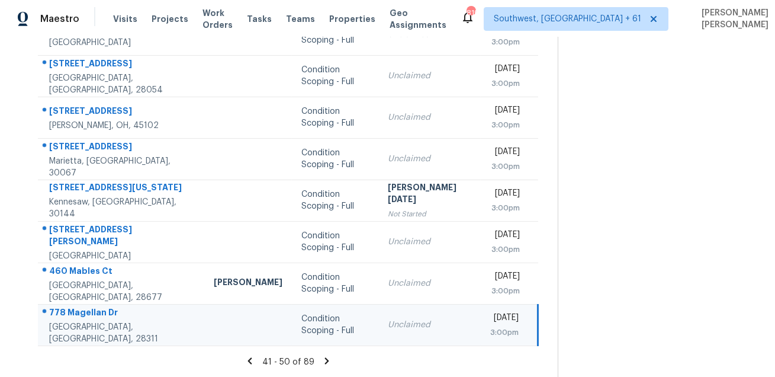
click at [79, 314] on div "778 Magellan Dr" at bounding box center [122, 313] width 146 height 15
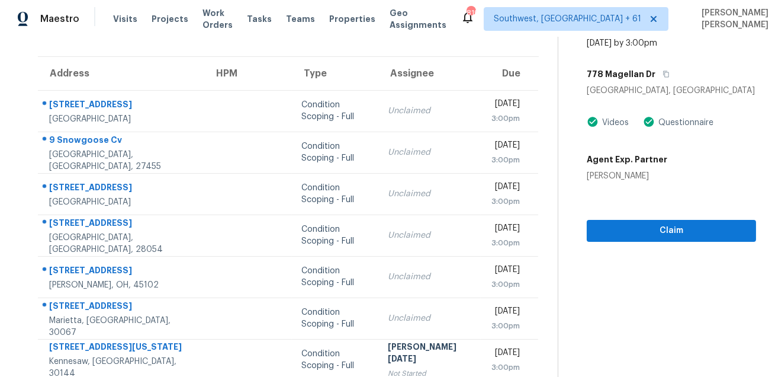
scroll to position [0, 0]
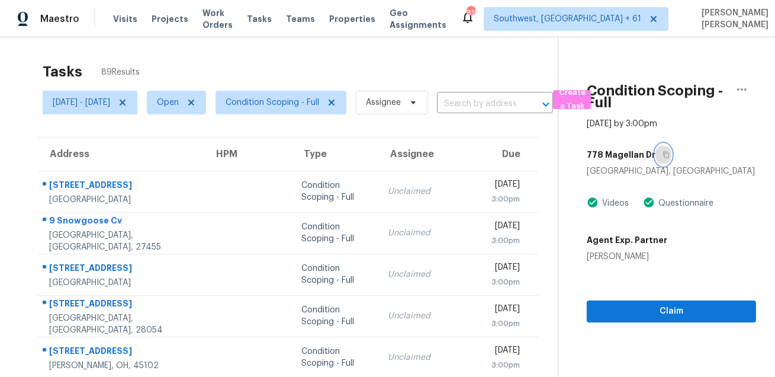
click at [666, 158] on icon "button" at bounding box center [666, 154] width 7 height 7
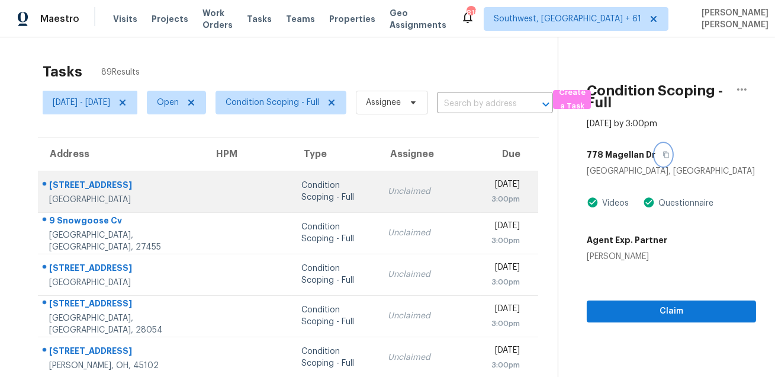
scroll to position [240, 0]
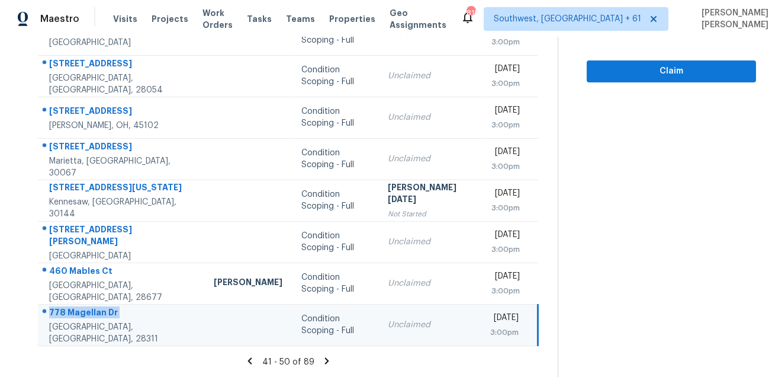
click at [327, 360] on icon at bounding box center [327, 360] width 4 height 7
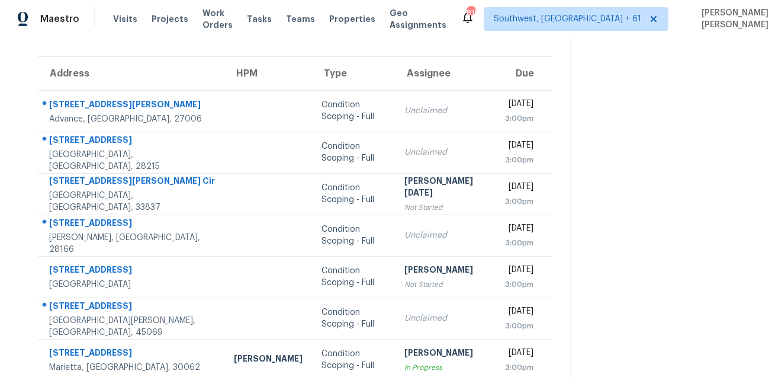
scroll to position [0, 0]
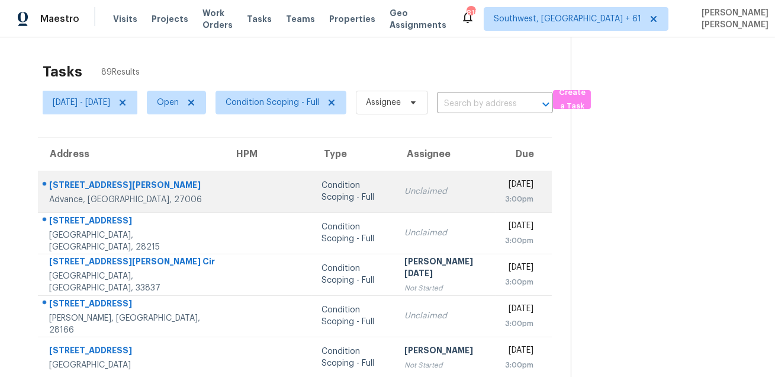
click at [108, 184] on div "159 King Arthur Ln" at bounding box center [132, 186] width 166 height 15
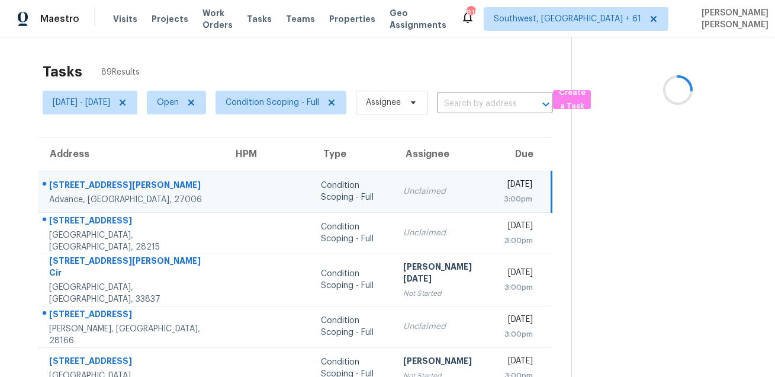
click at [108, 184] on div "159 King Arthur Ln" at bounding box center [131, 186] width 165 height 15
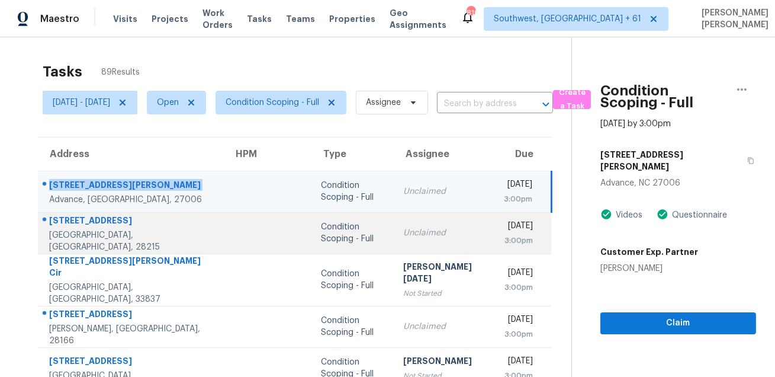
click at [102, 226] on div "6129 Windsor Gate Ln" at bounding box center [131, 221] width 165 height 15
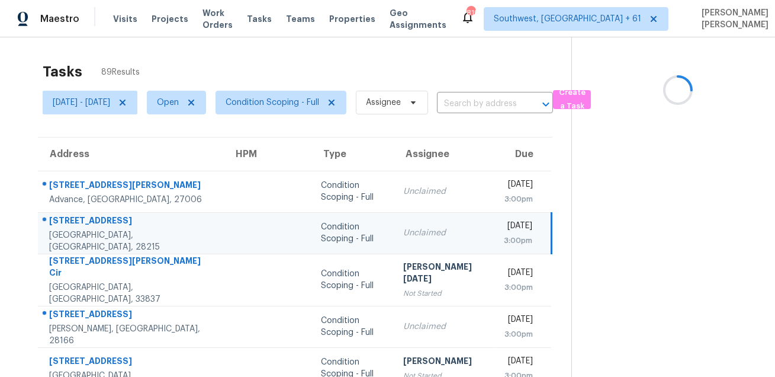
click at [102, 226] on div "6129 Windsor Gate Ln" at bounding box center [131, 221] width 165 height 15
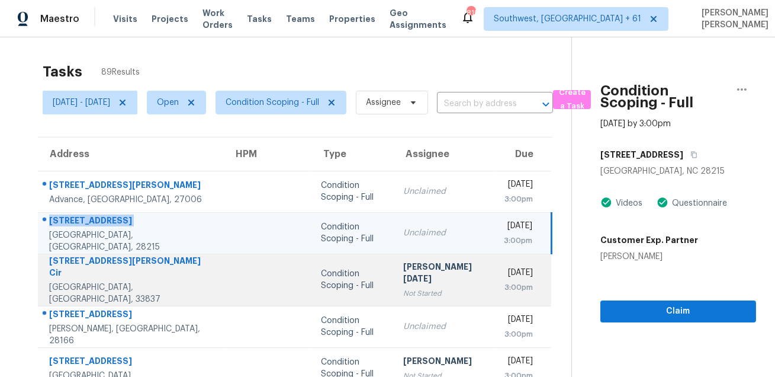
click at [104, 268] on div "329 Lake Davenport Cir" at bounding box center [131, 268] width 165 height 27
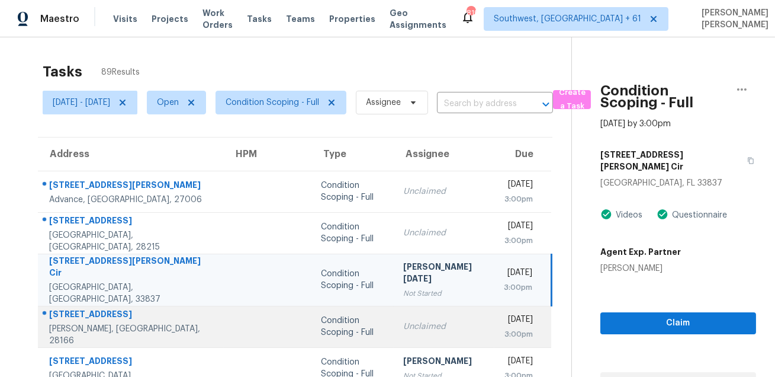
click at [103, 306] on td "116 Harborough Ave Troutman, NC, 28166" at bounding box center [131, 326] width 186 height 41
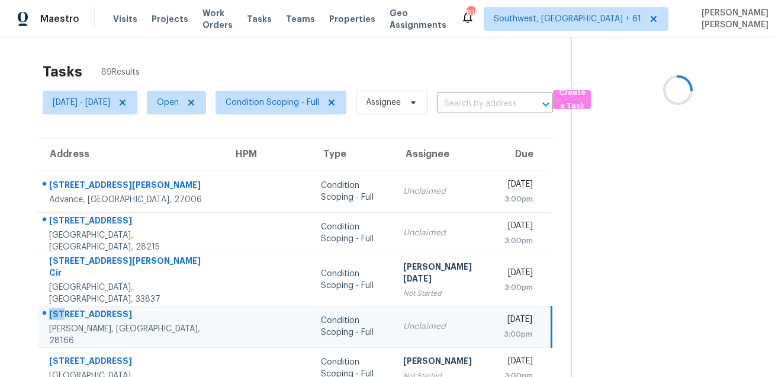
click at [103, 306] on td "116 Harborough Ave Troutman, NC, 28166" at bounding box center [131, 326] width 186 height 41
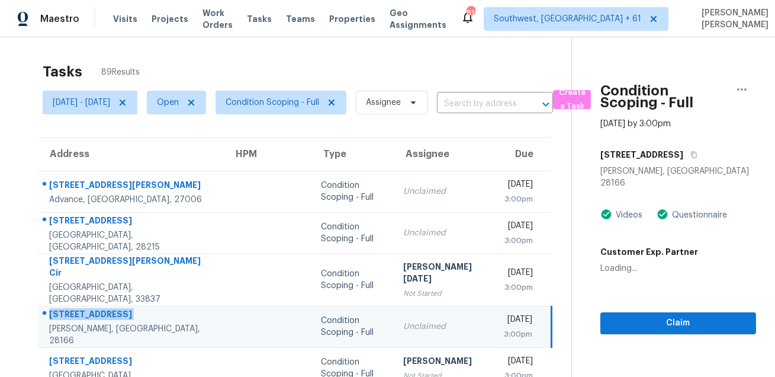
scroll to position [240, 0]
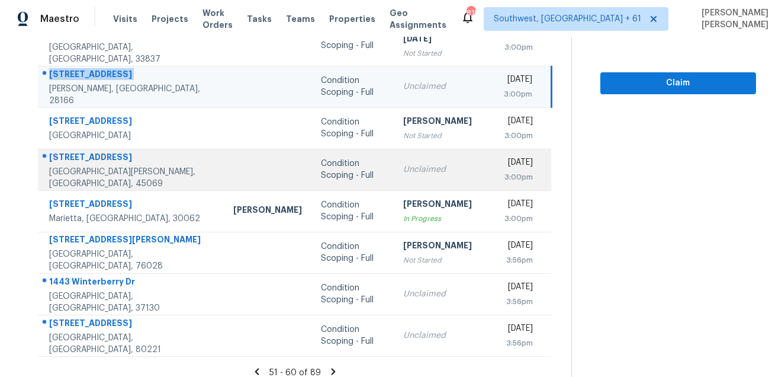
click at [105, 150] on div at bounding box center [127, 157] width 176 height 15
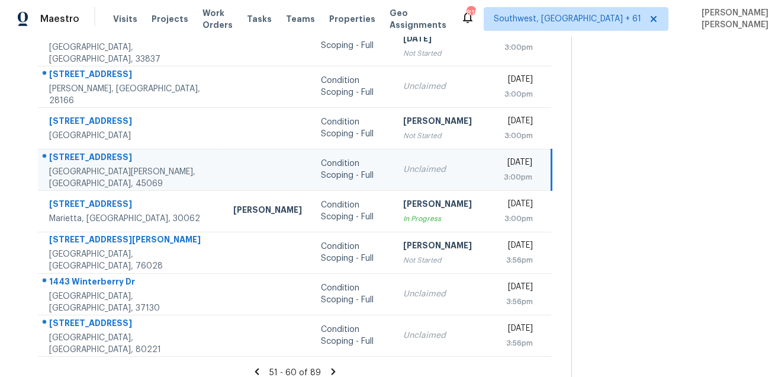
click at [105, 150] on div at bounding box center [127, 157] width 176 height 15
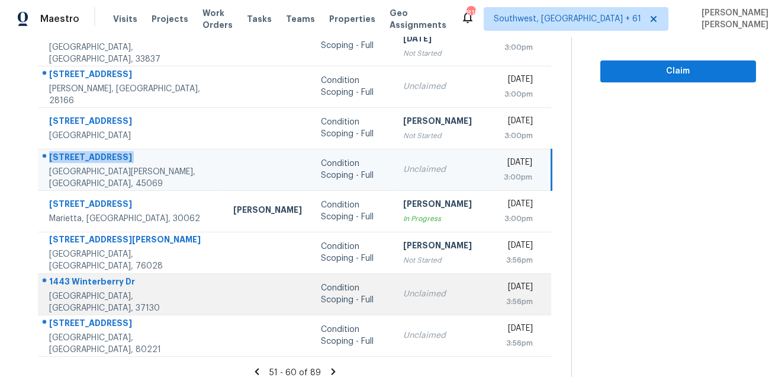
click at [111, 275] on div "1443 Winterberry Dr" at bounding box center [131, 282] width 165 height 15
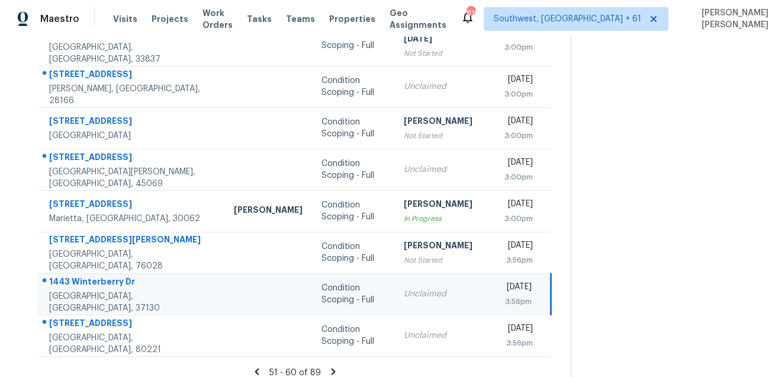
click at [111, 275] on div "1443 Winterberry Dr" at bounding box center [132, 282] width 166 height 15
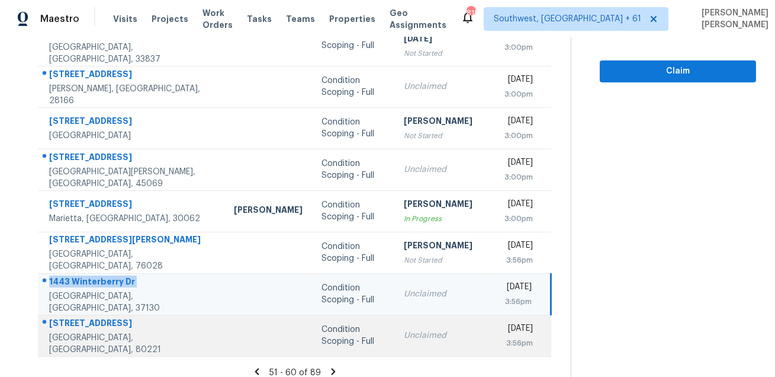
click at [93, 317] on div "461 W 78th Pl" at bounding box center [132, 324] width 166 height 15
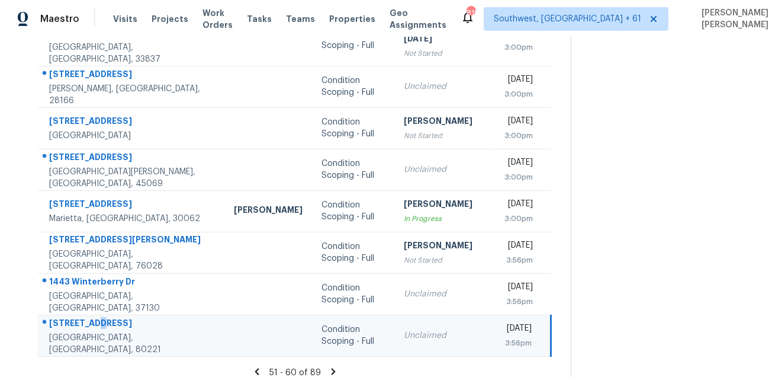
click at [93, 317] on div "461 W 78th Pl" at bounding box center [132, 324] width 166 height 15
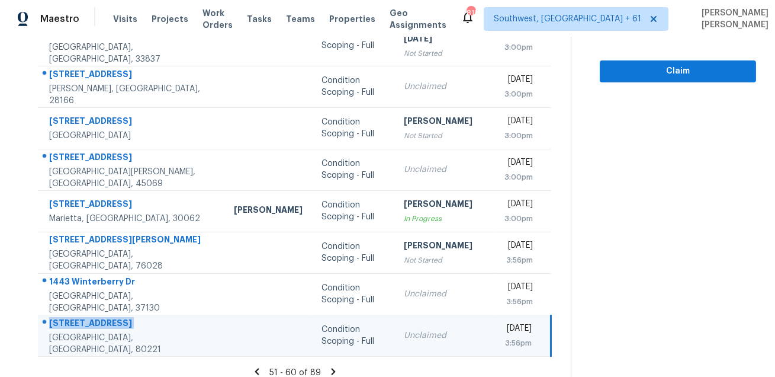
click at [328, 366] on icon at bounding box center [333, 371] width 11 height 11
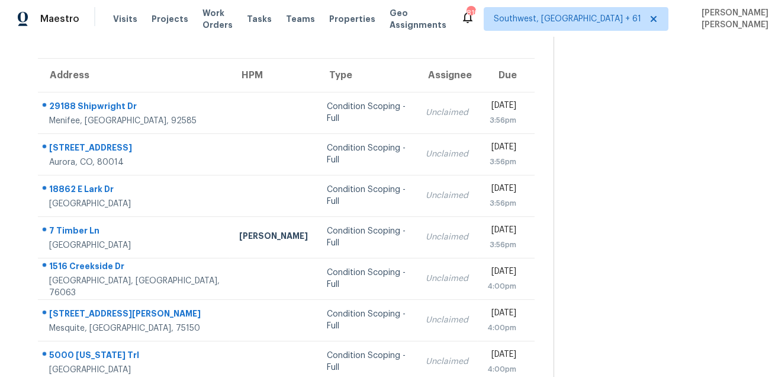
scroll to position [24, 0]
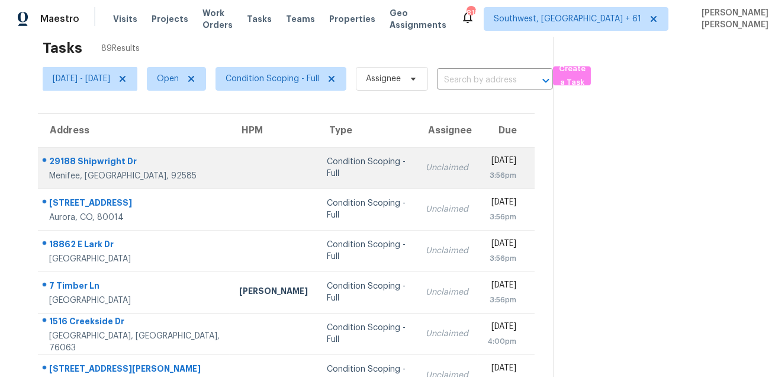
click at [114, 159] on div "29188 Shipwright Dr" at bounding box center [134, 162] width 171 height 15
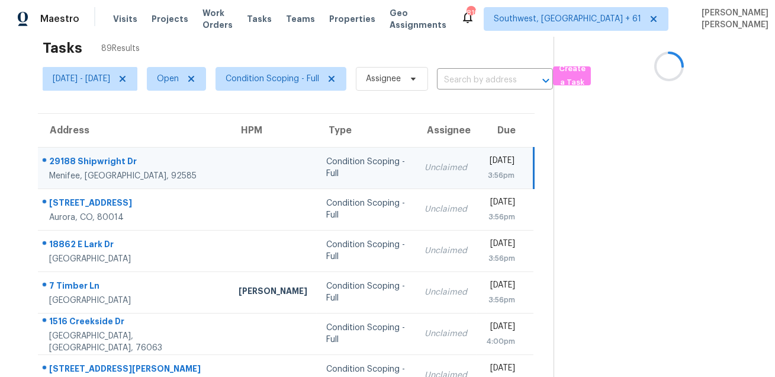
click at [114, 159] on div "29188 Shipwright Dr" at bounding box center [134, 162] width 171 height 15
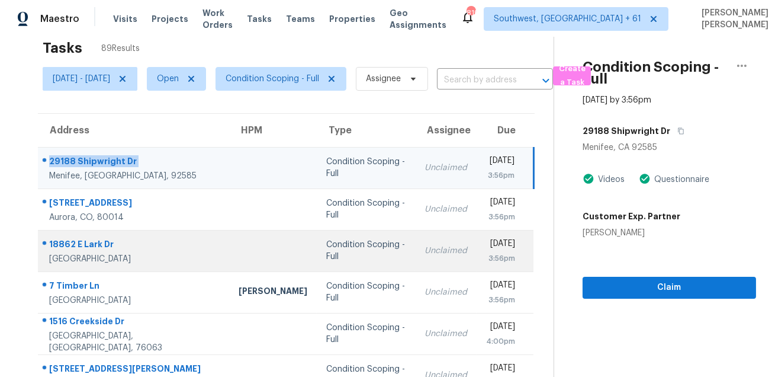
scroll to position [110, 0]
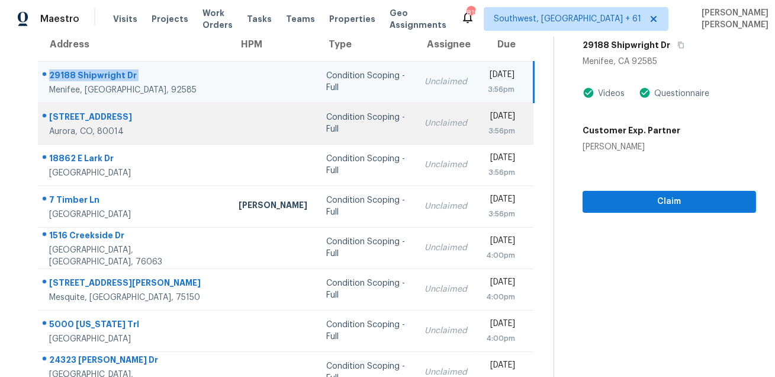
click at [133, 113] on div "3276 S Heather Gardens Way" at bounding box center [134, 118] width 171 height 15
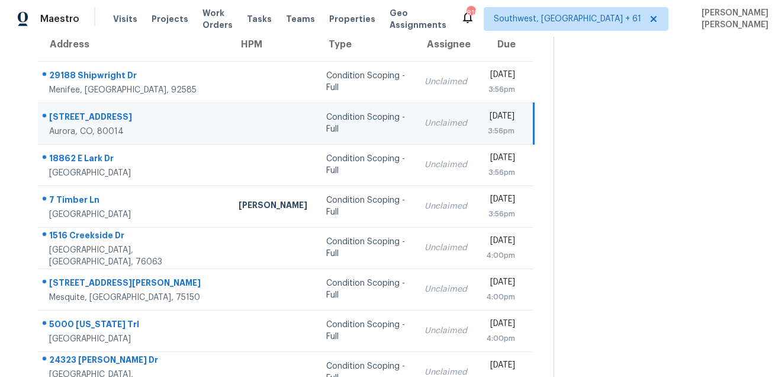
click at [133, 113] on div "3276 S Heather Gardens Way" at bounding box center [134, 118] width 171 height 15
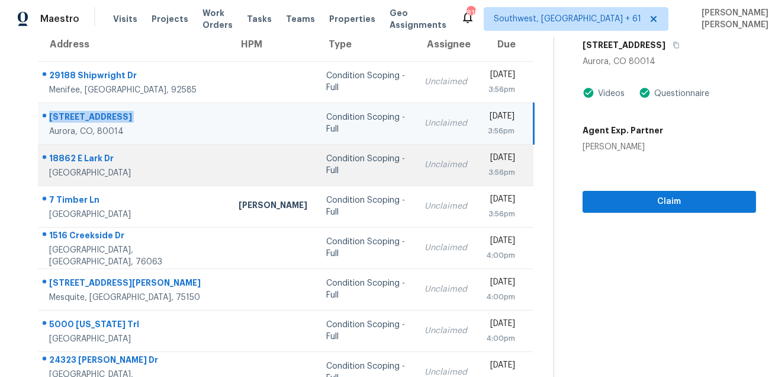
click at [85, 153] on div "18862 E Lark Dr" at bounding box center [134, 159] width 171 height 15
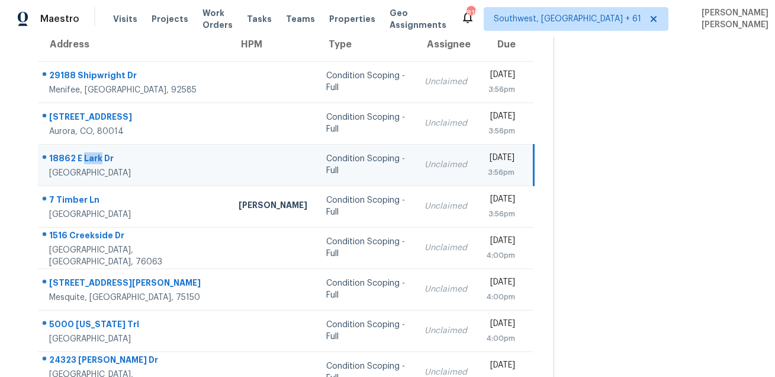
click at [85, 153] on div "18862 E Lark Dr" at bounding box center [134, 159] width 171 height 15
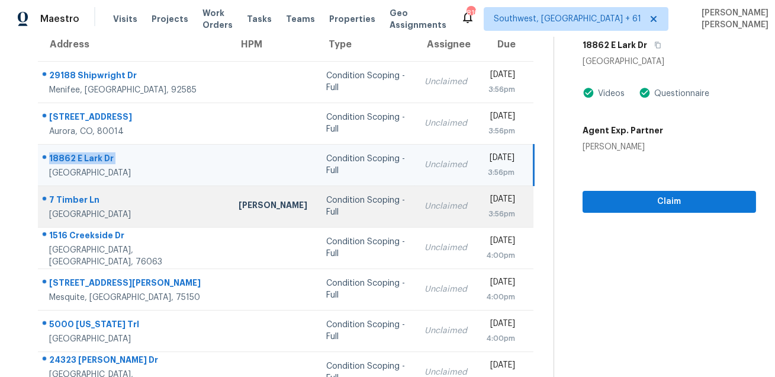
scroll to position [200, 0]
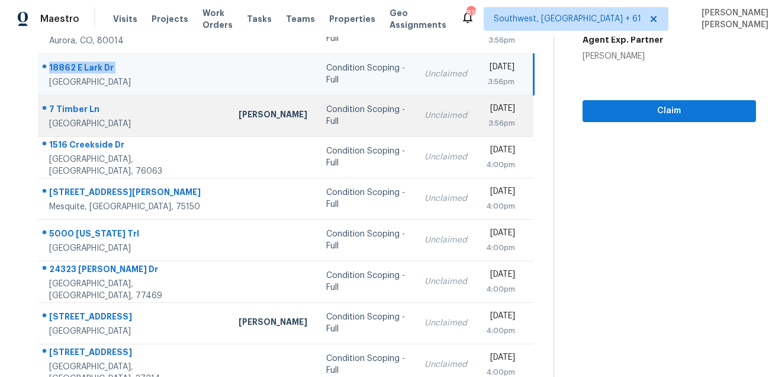
click at [91, 108] on div "7 Timber Ln" at bounding box center [134, 110] width 171 height 15
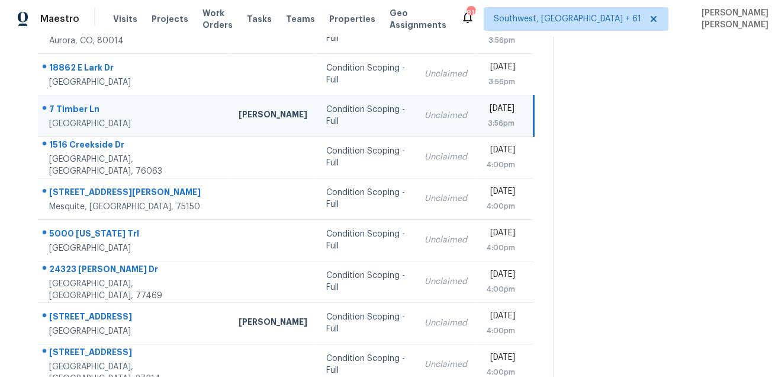
click at [91, 108] on div "7 Timber Ln" at bounding box center [134, 110] width 171 height 15
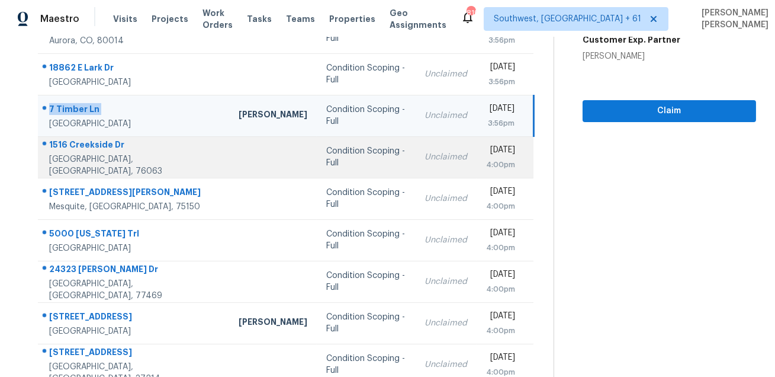
click at [88, 153] on div "1516 Creekside Dr" at bounding box center [134, 146] width 171 height 15
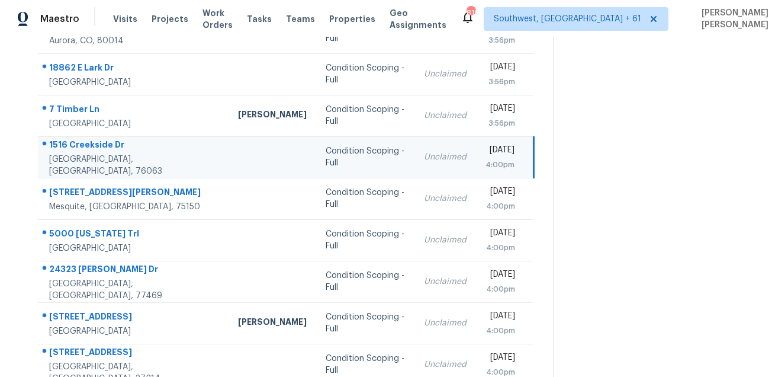
click at [88, 153] on div "1516 Creekside Dr" at bounding box center [134, 146] width 170 height 15
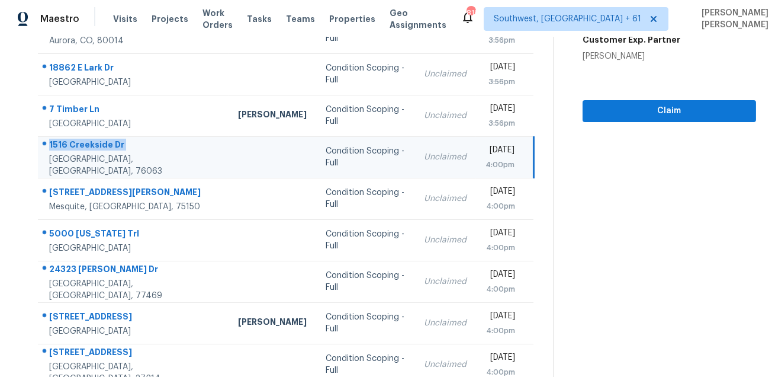
scroll to position [240, 0]
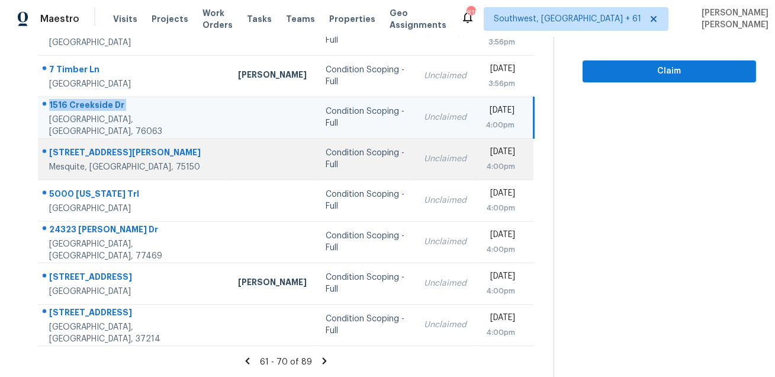
click at [84, 148] on div "4208 Oleander Trl" at bounding box center [134, 153] width 170 height 15
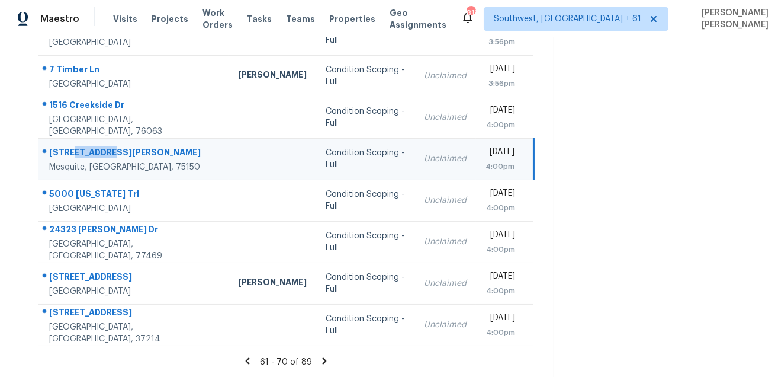
click at [84, 148] on div "4208 Oleander Trl" at bounding box center [134, 153] width 170 height 15
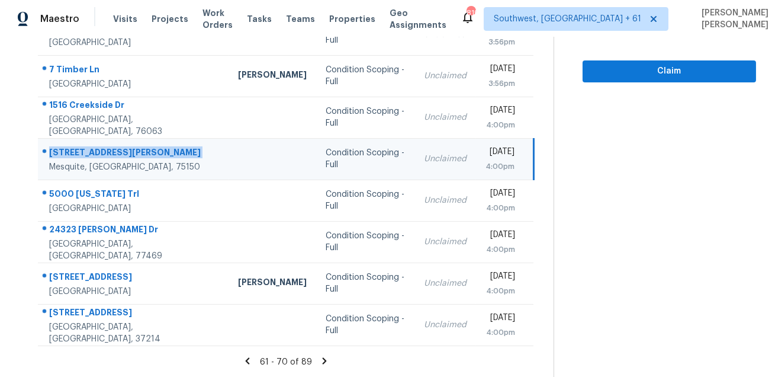
scroll to position [0, 0]
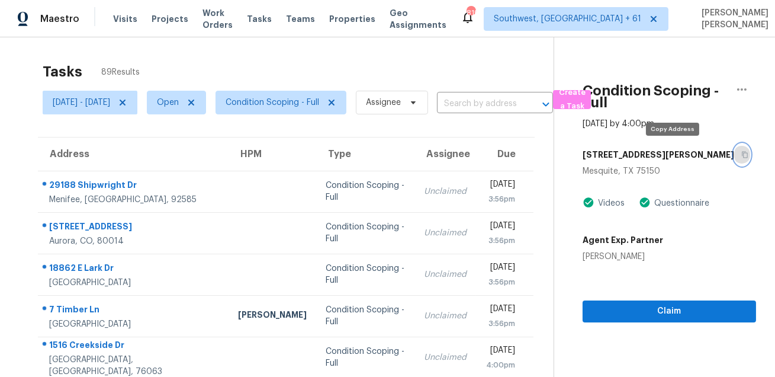
click at [742, 158] on icon "button" at bounding box center [745, 154] width 7 height 7
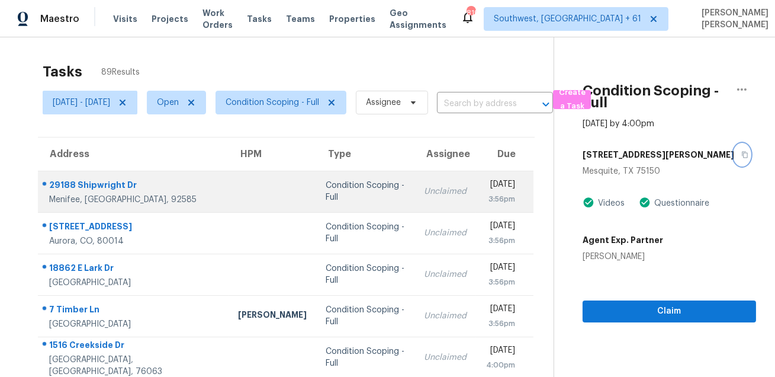
scroll to position [240, 0]
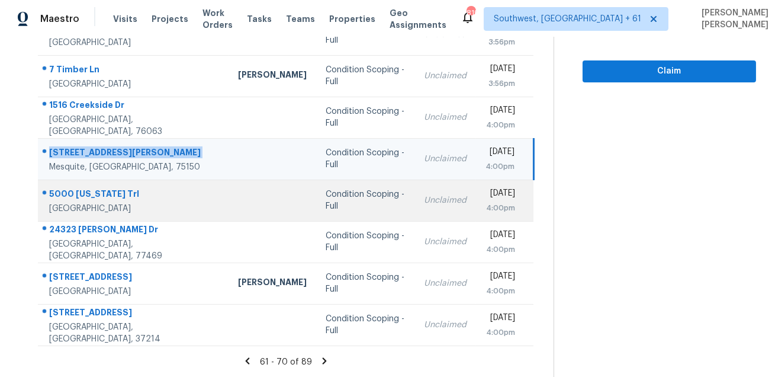
click at [94, 188] on div "5000 Wyoming Trl" at bounding box center [134, 195] width 170 height 15
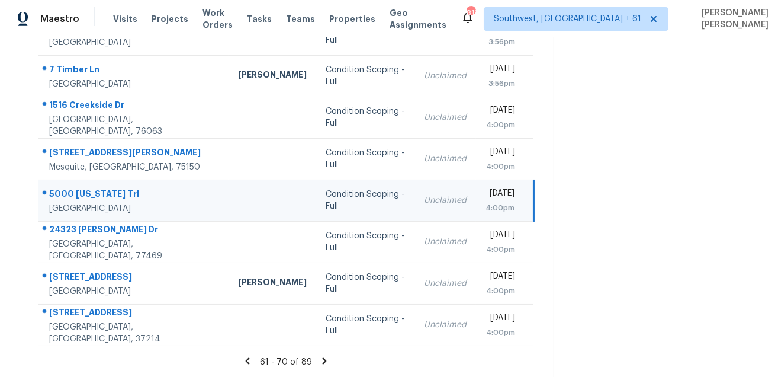
click at [94, 188] on div "5000 Wyoming Trl" at bounding box center [134, 195] width 170 height 15
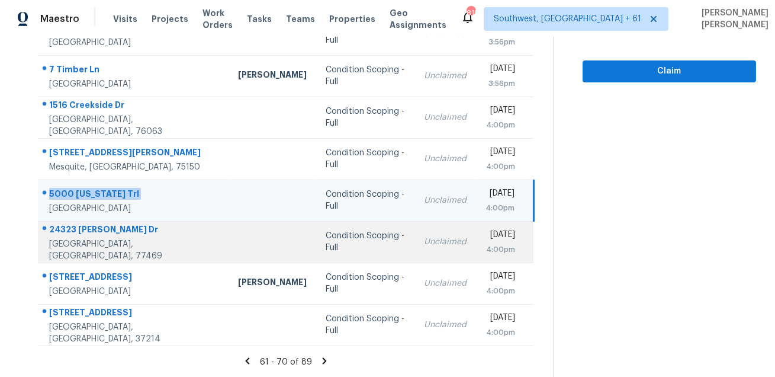
click at [107, 235] on div "24323 Rose Cobbler Dr" at bounding box center [134, 230] width 170 height 15
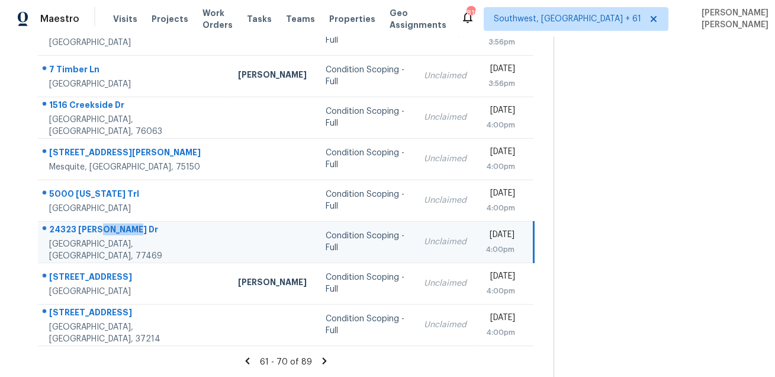
click at [107, 235] on div "24323 Rose Cobbler Dr" at bounding box center [134, 230] width 170 height 15
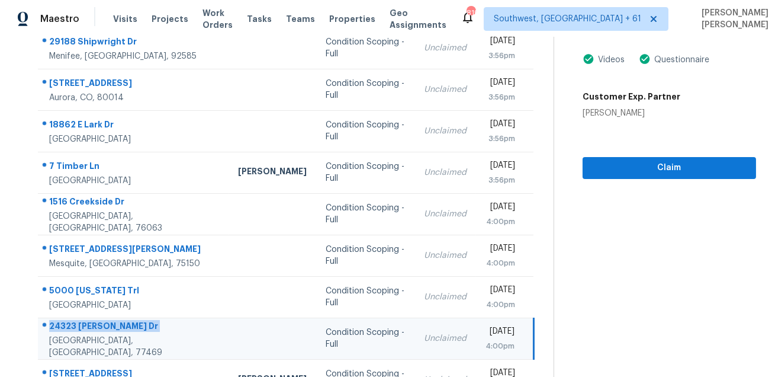
scroll to position [0, 0]
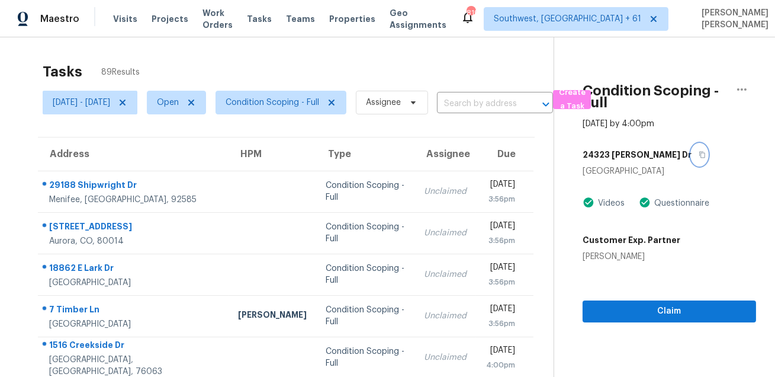
click at [693, 163] on button "button" at bounding box center [700, 154] width 16 height 21
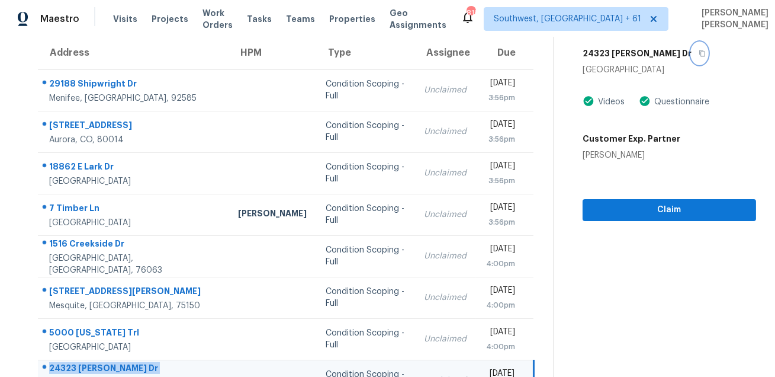
scroll to position [240, 0]
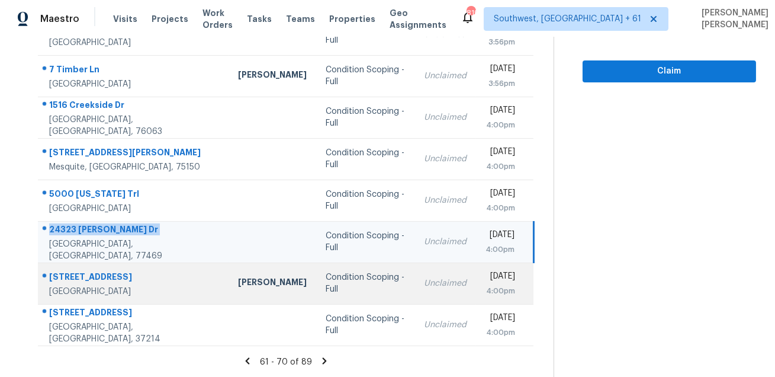
click at [81, 276] on div "4041 Appian Way" at bounding box center [134, 278] width 170 height 15
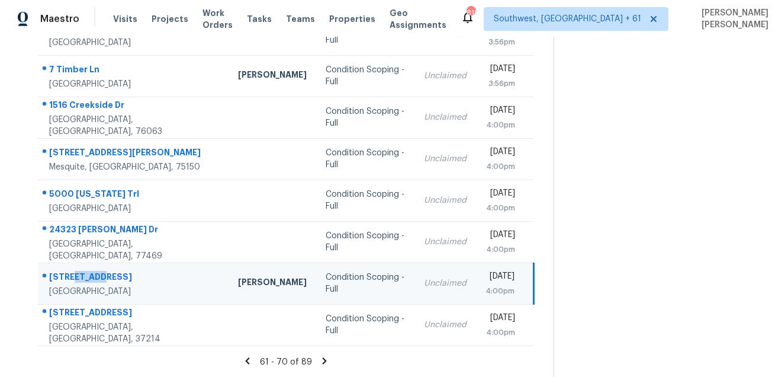
click at [81, 276] on div "4041 Appian Way" at bounding box center [134, 278] width 170 height 15
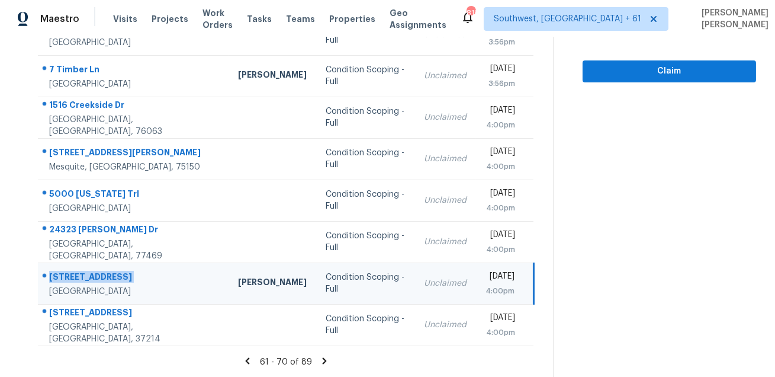
scroll to position [0, 0]
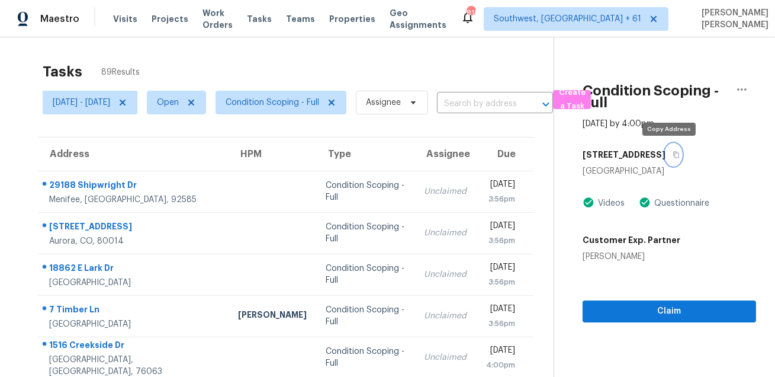
click at [666, 156] on button "button" at bounding box center [674, 154] width 16 height 21
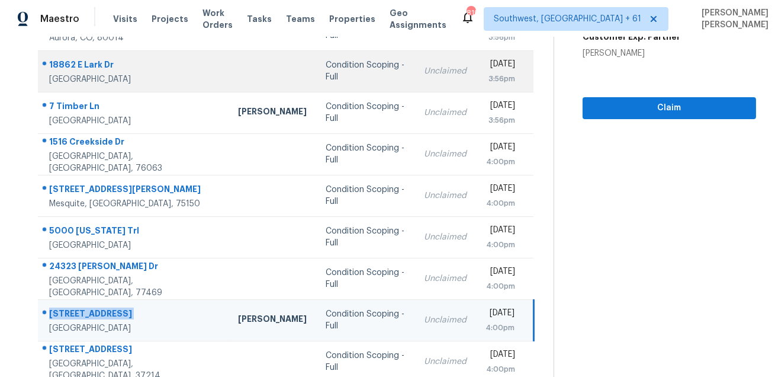
scroll to position [240, 0]
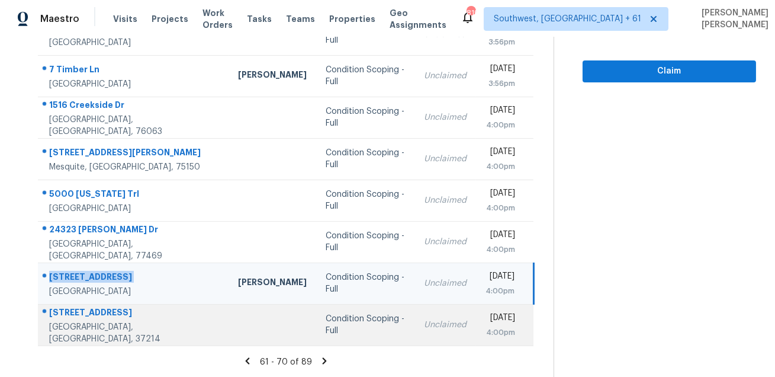
click at [89, 313] on div "800 Carlisle Ct N" at bounding box center [134, 313] width 170 height 15
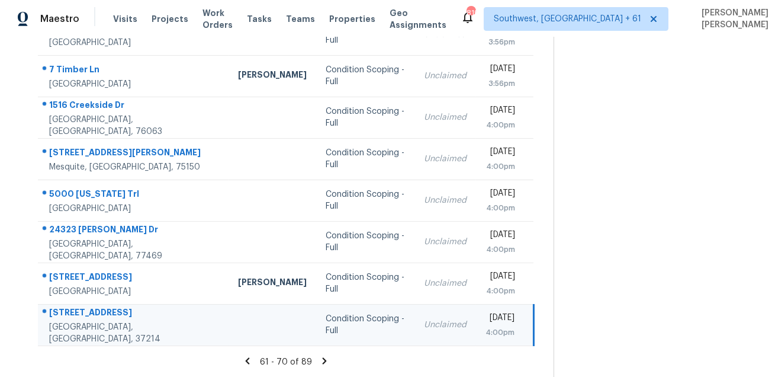
click at [89, 313] on div "800 Carlisle Ct N" at bounding box center [134, 313] width 170 height 15
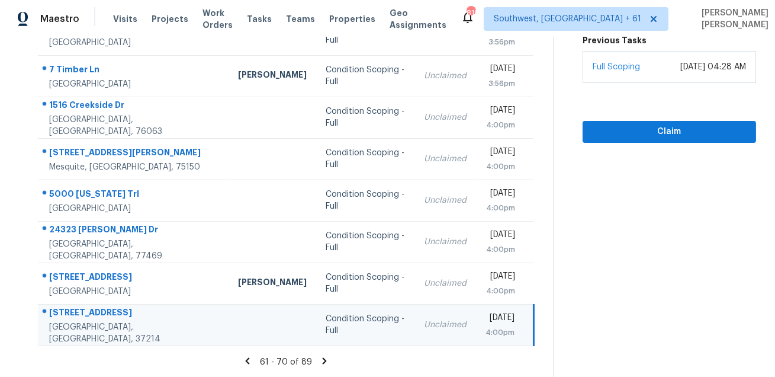
click at [323, 361] on icon at bounding box center [324, 360] width 11 height 11
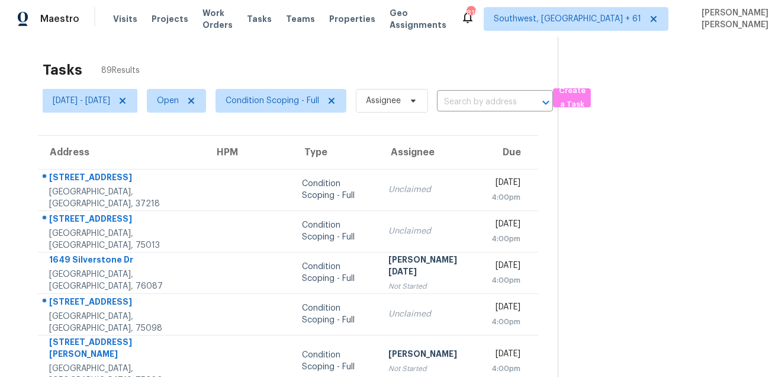
scroll to position [0, 0]
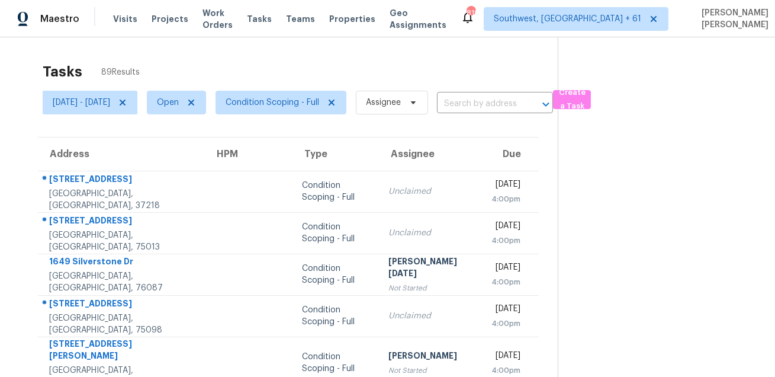
click at [79, 169] on th "Address" at bounding box center [121, 153] width 167 height 33
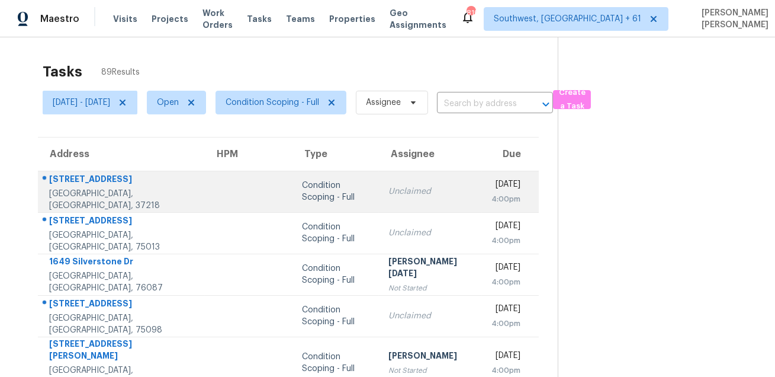
click at [81, 188] on div "3325 Panorama Dr" at bounding box center [122, 180] width 146 height 15
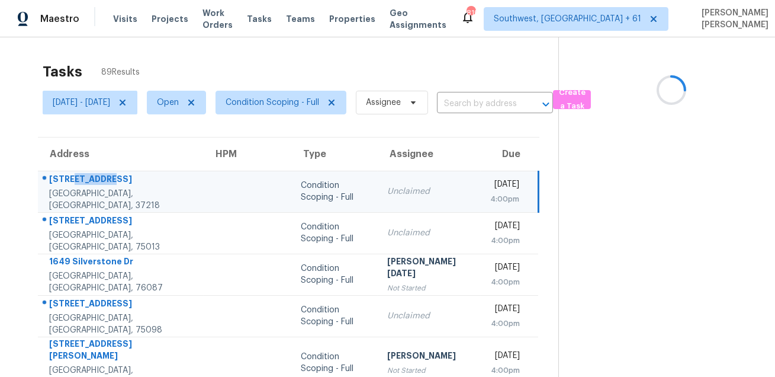
click at [81, 188] on div "3325 Panorama Dr" at bounding box center [121, 180] width 145 height 15
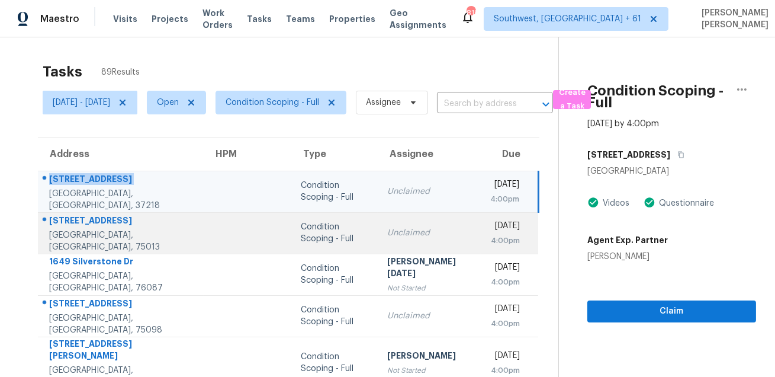
click at [92, 213] on td "845 Vashon Dr Allen, TX, 75013" at bounding box center [121, 232] width 166 height 41
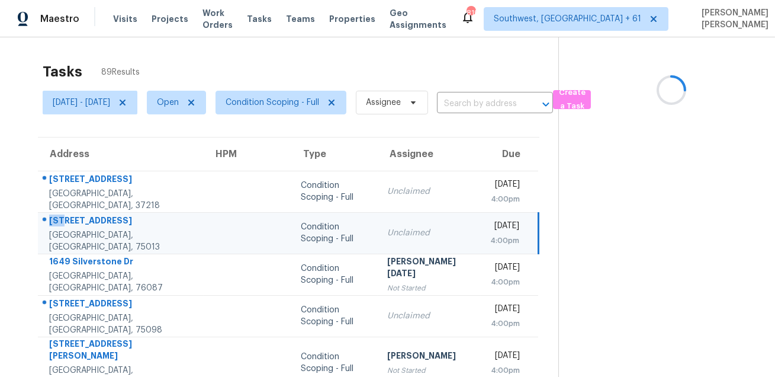
click at [92, 213] on td "845 Vashon Dr Allen, TX, 75013" at bounding box center [121, 232] width 166 height 41
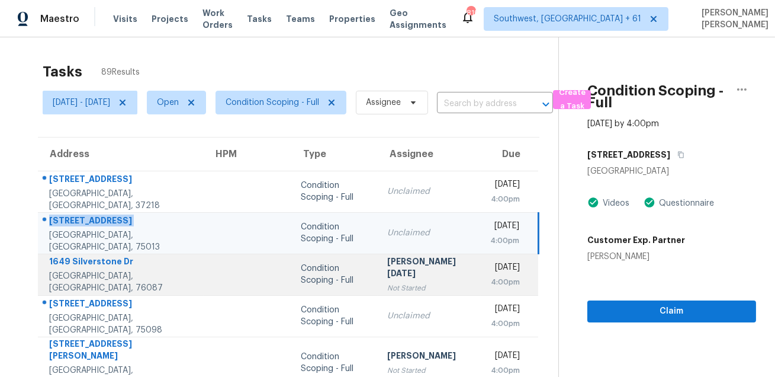
click at [100, 264] on div "1649 Silverstone Dr" at bounding box center [121, 262] width 145 height 15
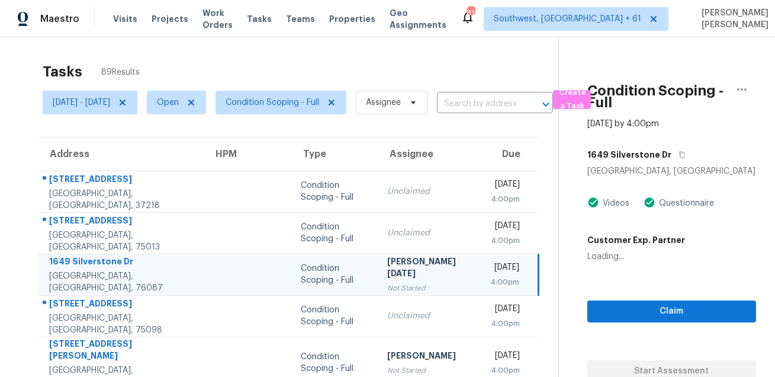
click at [95, 282] on div "Weatherford, TX, 76087" at bounding box center [121, 282] width 145 height 24
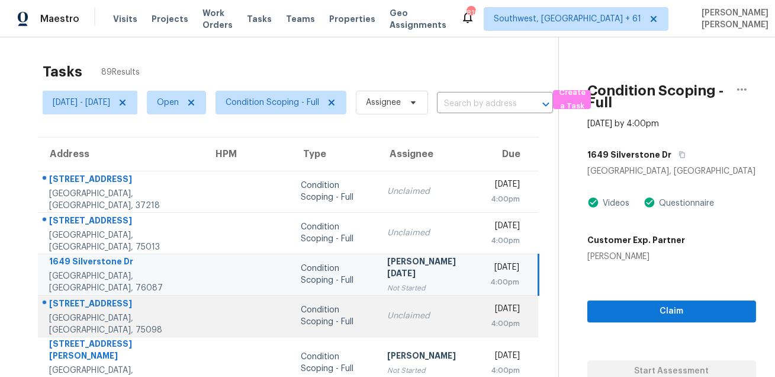
click at [95, 312] on div "1312 Wyndham Dr" at bounding box center [121, 304] width 145 height 15
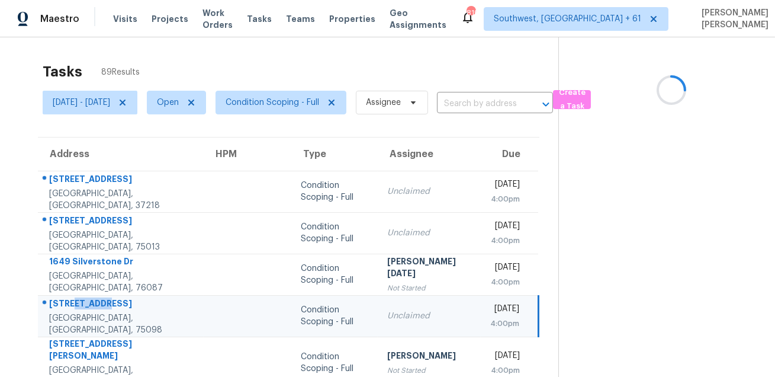
click at [95, 312] on div "1312 Wyndham Dr" at bounding box center [121, 304] width 145 height 15
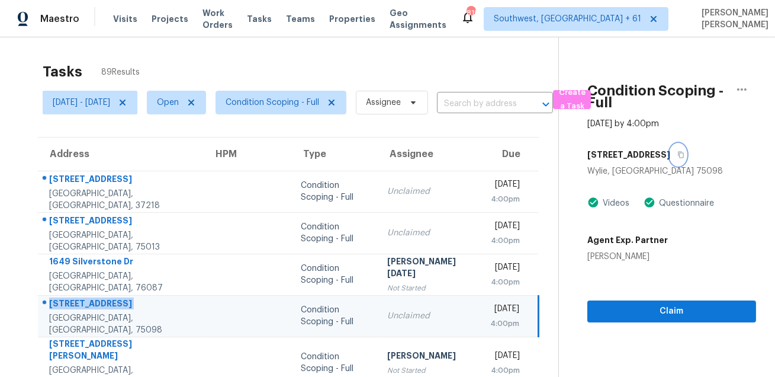
click at [671, 149] on button "button" at bounding box center [679, 154] width 16 height 21
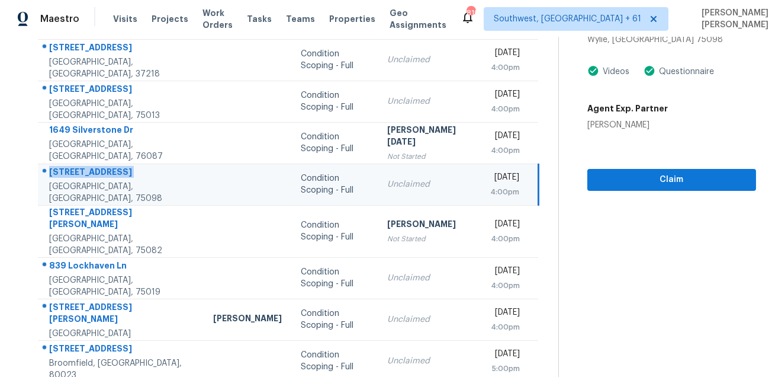
scroll to position [240, 0]
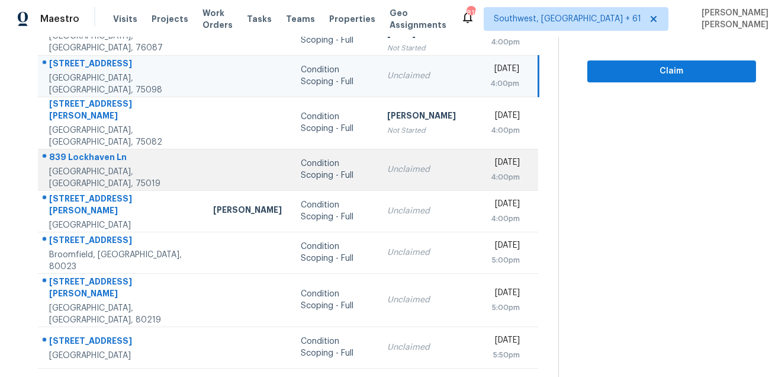
click at [88, 156] on div "839 Lockhaven Ln" at bounding box center [121, 158] width 145 height 15
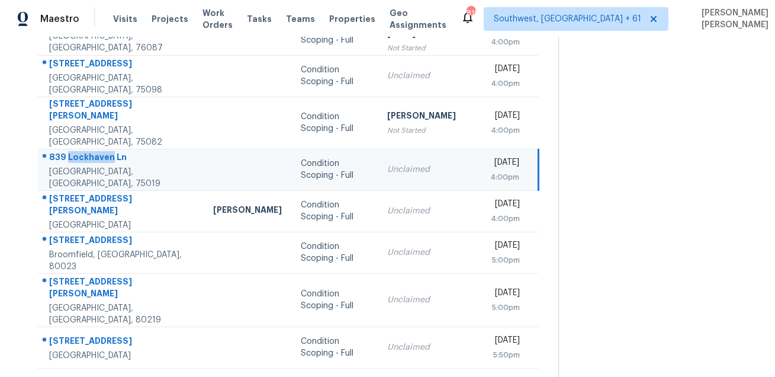
click at [88, 156] on div "839 Lockhaven Ln" at bounding box center [121, 158] width 145 height 15
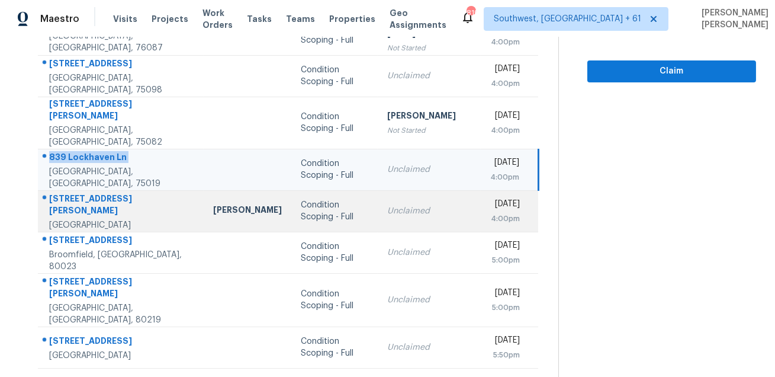
click at [71, 219] on div "Carrollton, TX, 75007" at bounding box center [121, 225] width 145 height 12
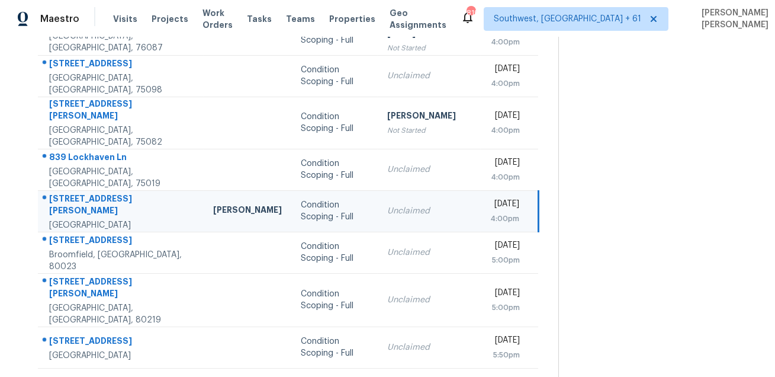
click at [71, 219] on div "Carrollton, TX, 75007" at bounding box center [121, 225] width 145 height 12
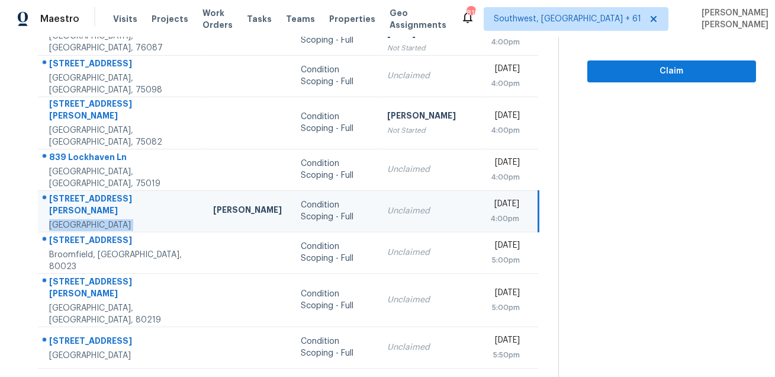
click at [94, 190] on td "3703 Verlaine Dr Carrollton, TX, 75007" at bounding box center [121, 210] width 166 height 41
click at [92, 193] on div "3703 Verlaine Dr" at bounding box center [121, 206] width 145 height 27
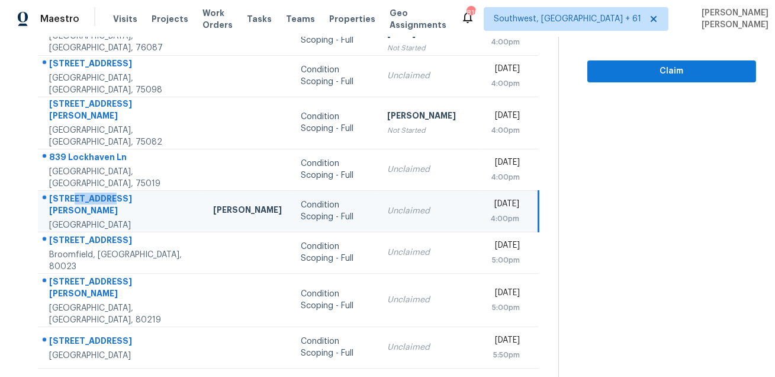
click at [92, 193] on div "3703 Verlaine Dr" at bounding box center [121, 206] width 145 height 27
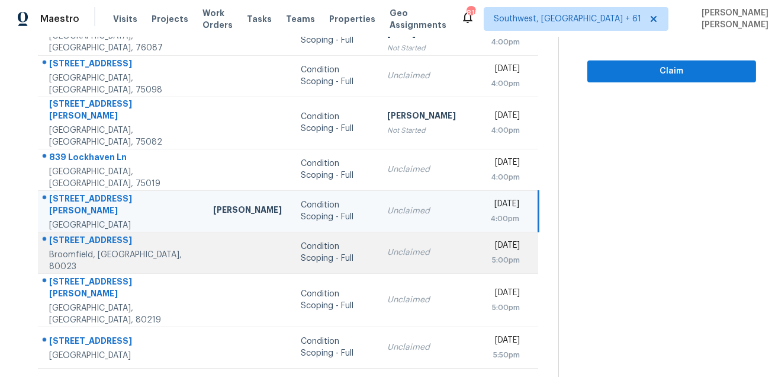
click at [84, 236] on div "500 176th Ave" at bounding box center [121, 241] width 145 height 15
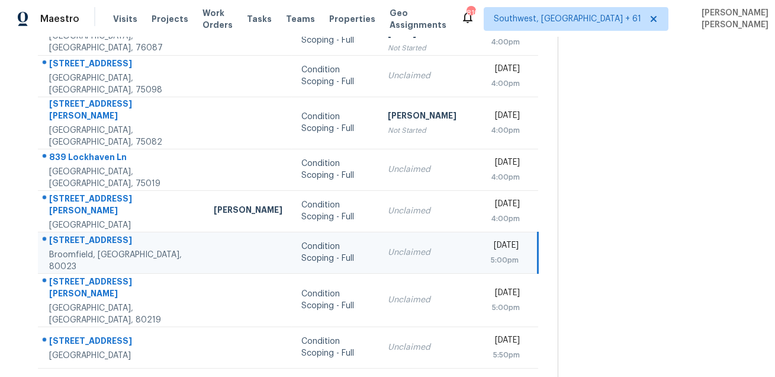
click at [84, 236] on div "500 176th Ave" at bounding box center [122, 241] width 146 height 15
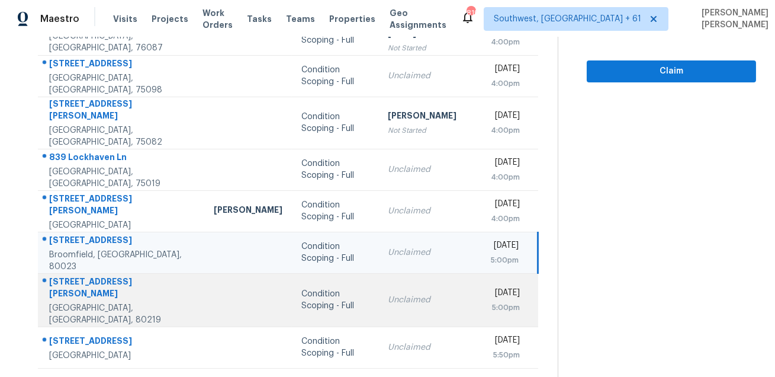
click at [81, 273] on td "323 Newton St Denver, CO, 80219" at bounding box center [121, 299] width 166 height 53
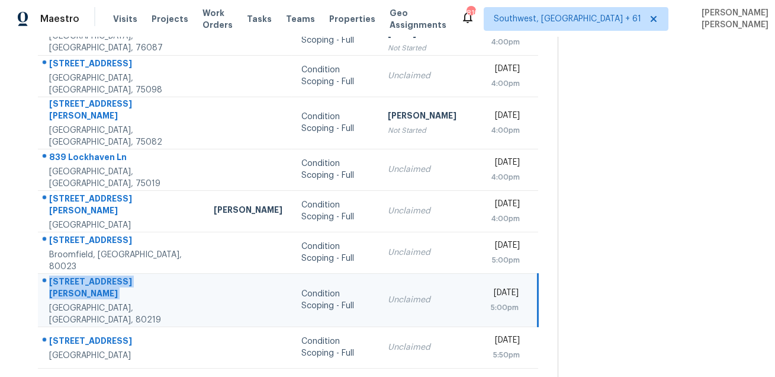
click at [81, 273] on td "323 Newton St Denver, CO, 80219" at bounding box center [121, 299] width 166 height 53
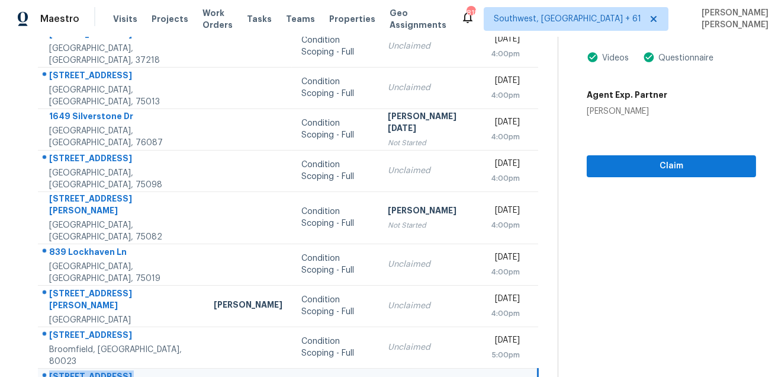
scroll to position [0, 0]
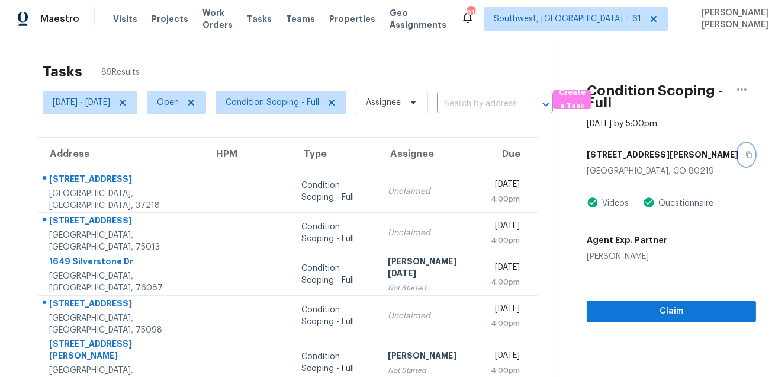
click at [739, 158] on button "button" at bounding box center [747, 154] width 16 height 21
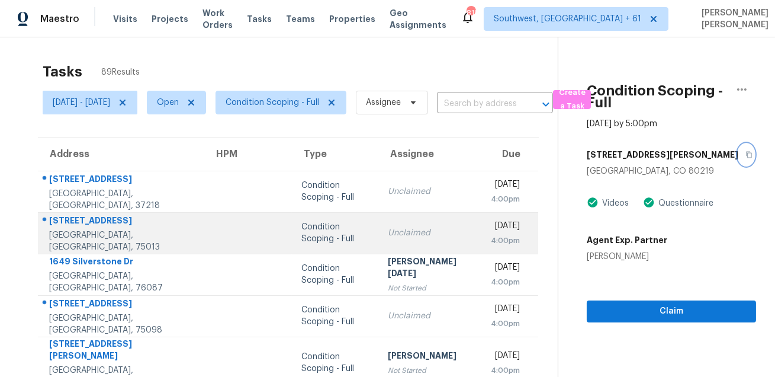
scroll to position [240, 0]
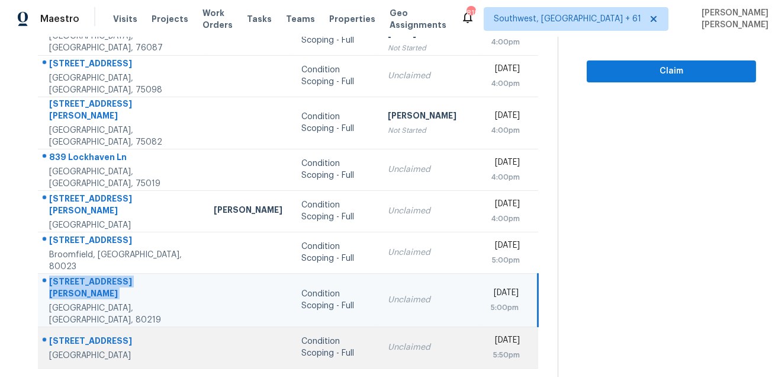
click at [96, 335] on div "4815 Boxwood Way" at bounding box center [122, 342] width 146 height 15
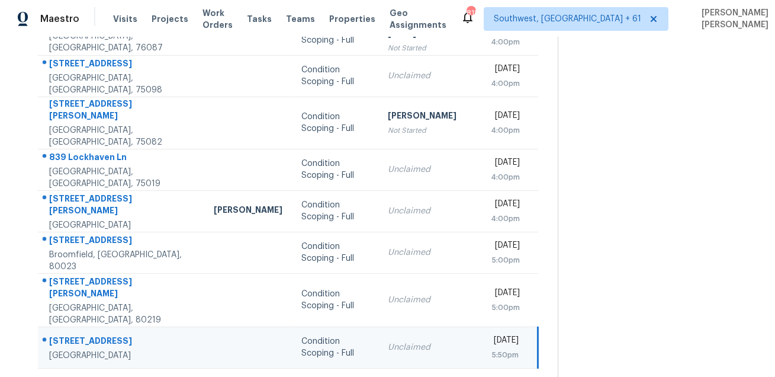
click at [96, 335] on div "4815 Boxwood Way" at bounding box center [122, 342] width 146 height 15
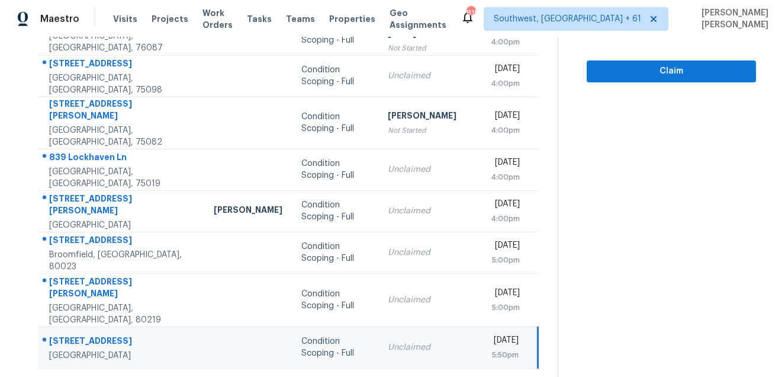
click at [328, 376] on icon at bounding box center [327, 383] width 11 height 11
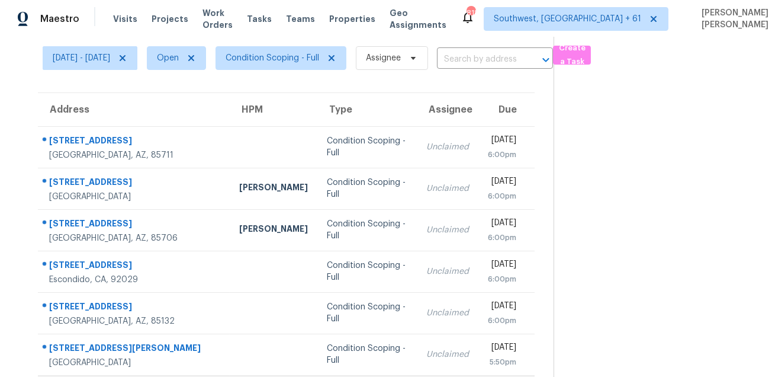
scroll to position [0, 0]
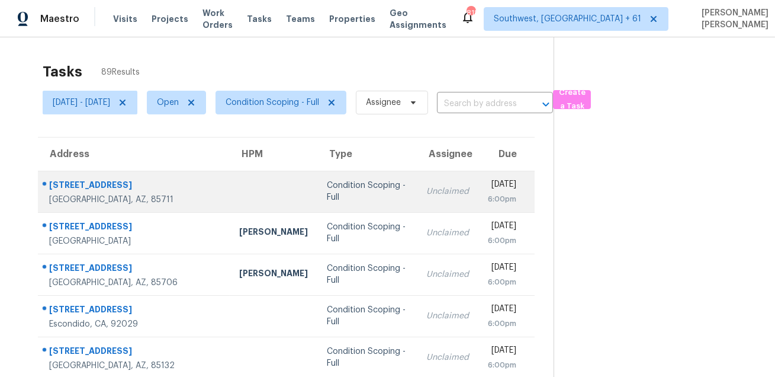
click at [79, 187] on div "1534 S Columbus Blvd Apt 8" at bounding box center [134, 186] width 171 height 15
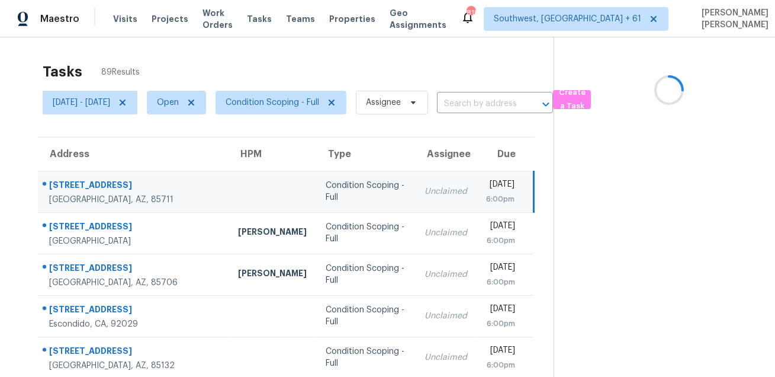
click at [79, 187] on div "1534 S Columbus Blvd Apt 8" at bounding box center [134, 186] width 170 height 15
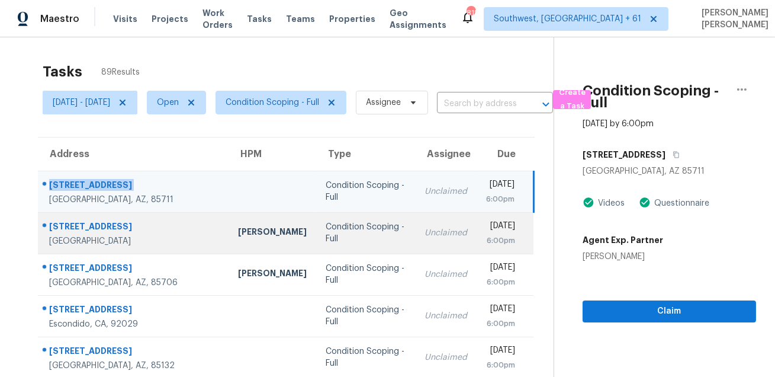
click at [90, 230] on div "12964 W Fossil Dr" at bounding box center [134, 227] width 170 height 15
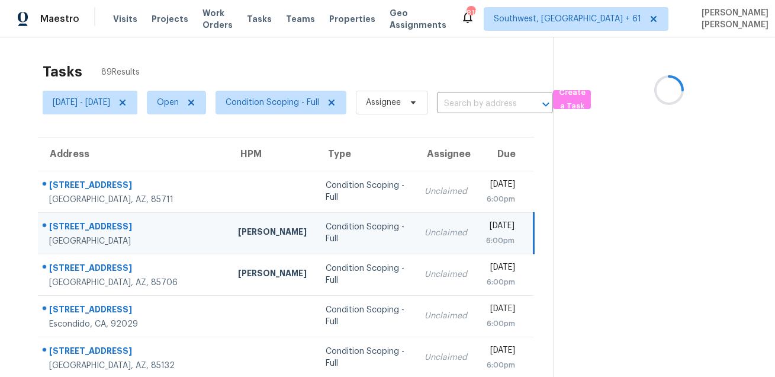
click at [90, 230] on div "12964 W Fossil Dr" at bounding box center [134, 227] width 170 height 15
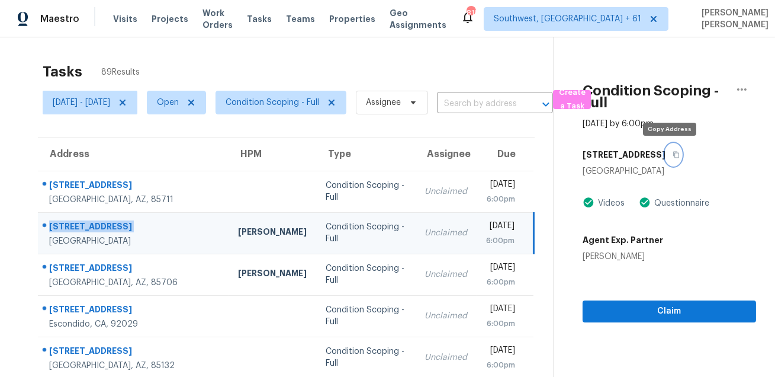
click at [673, 151] on icon "button" at bounding box center [676, 154] width 7 height 7
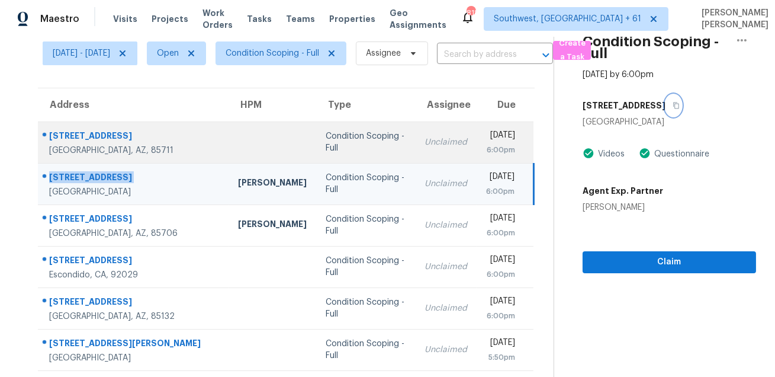
scroll to position [111, 0]
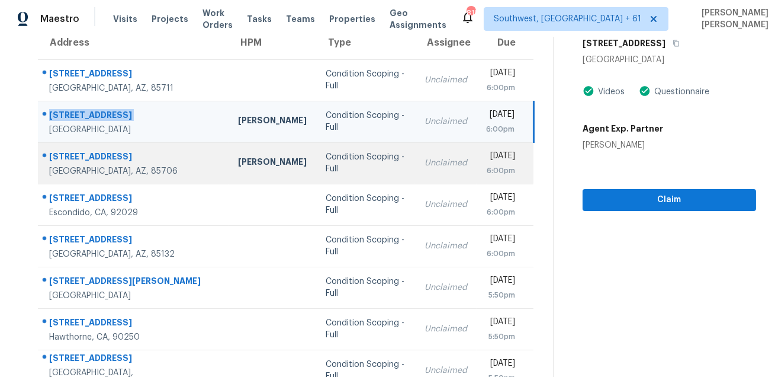
click at [110, 158] on div "5051 E Wash Overlook Dr" at bounding box center [134, 157] width 170 height 15
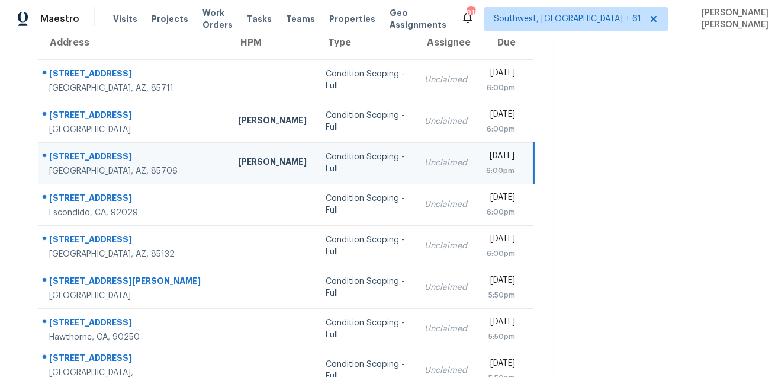
click at [110, 158] on div "5051 E Wash Overlook Dr" at bounding box center [134, 157] width 170 height 15
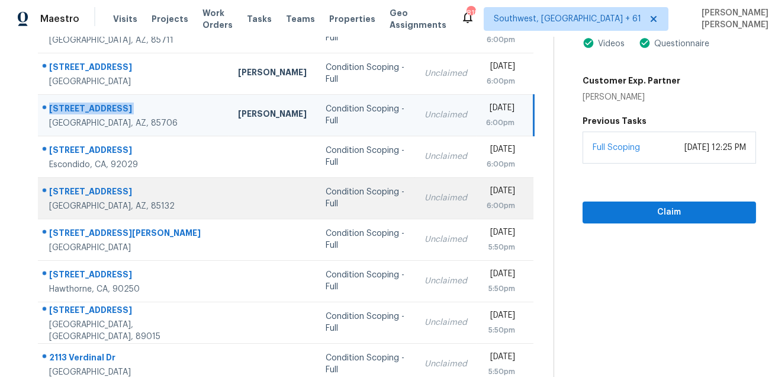
scroll to position [198, 0]
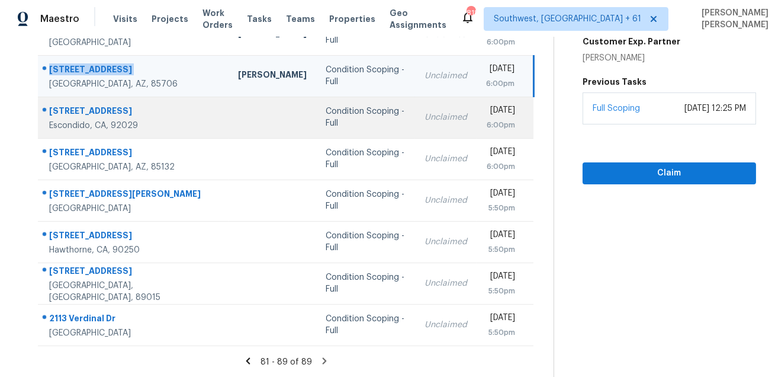
click at [96, 120] on div "Escondido, CA, 92029" at bounding box center [134, 126] width 170 height 12
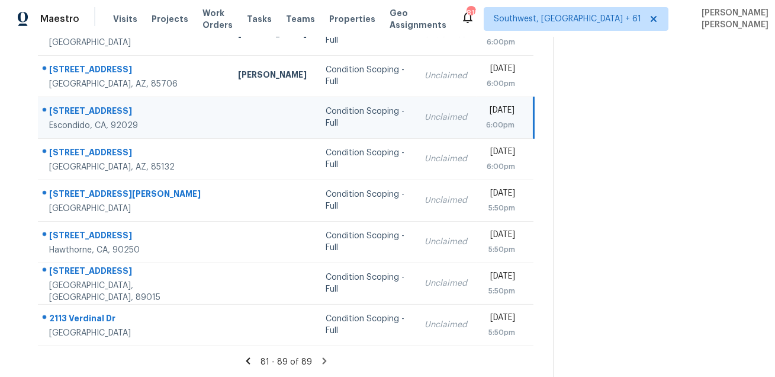
click at [96, 120] on div "Escondido, CA, 92029" at bounding box center [134, 126] width 170 height 12
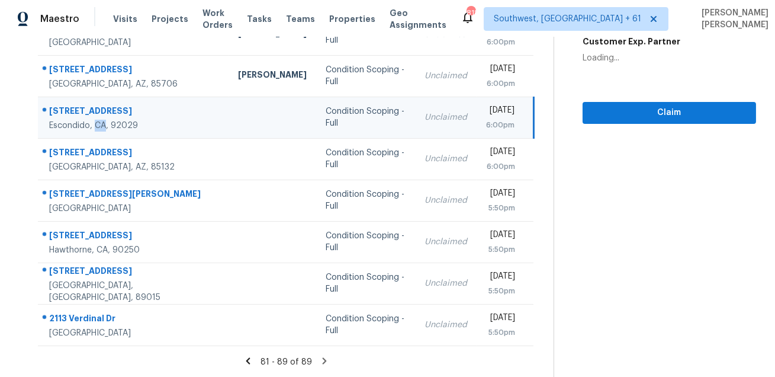
click at [112, 97] on td "1564 Tanglewood Ln Unit 18 Escondido, CA, 92029" at bounding box center [133, 117] width 191 height 41
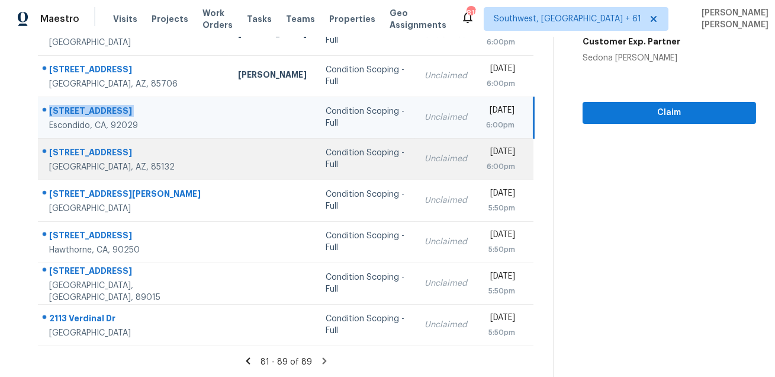
click at [94, 149] on div "11075 E Primrose Ct" at bounding box center [134, 153] width 170 height 15
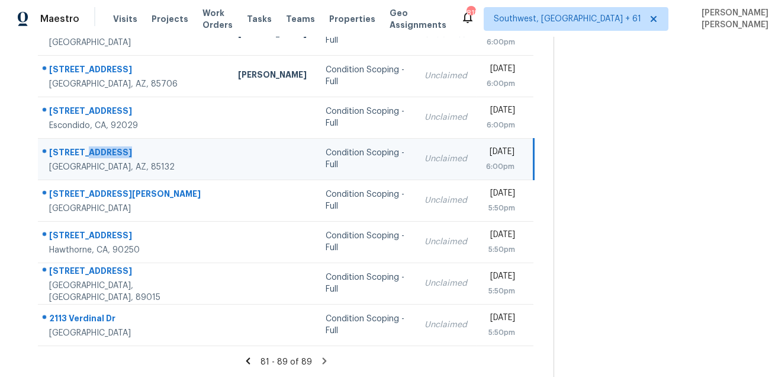
click at [94, 149] on div "11075 E Primrose Ct" at bounding box center [134, 153] width 170 height 15
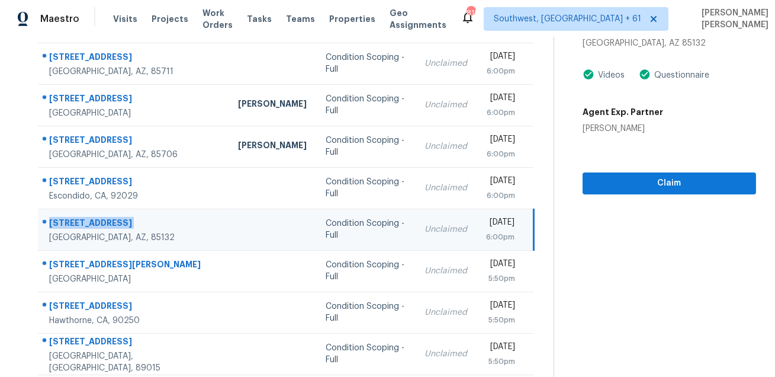
scroll to position [81, 0]
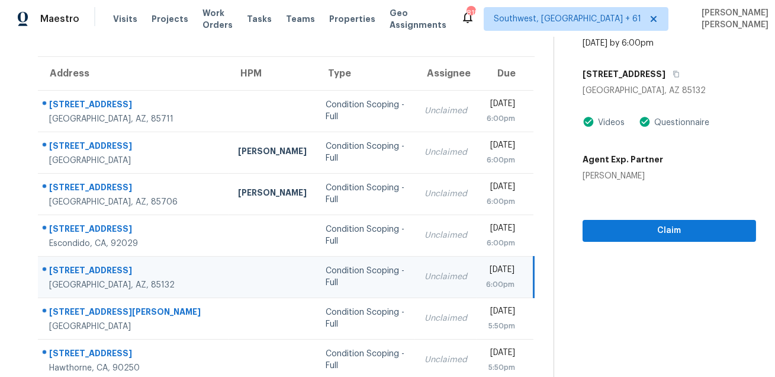
click at [688, 69] on div "11075 E Primrose Ct" at bounding box center [670, 73] width 174 height 21
click at [680, 74] on icon "button" at bounding box center [677, 74] width 6 height 7
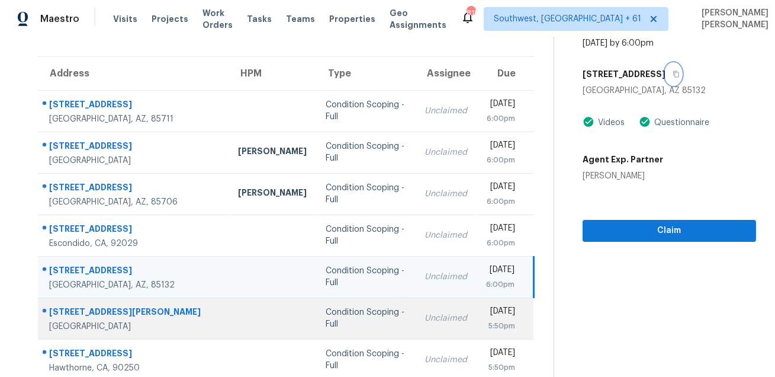
scroll to position [198, 0]
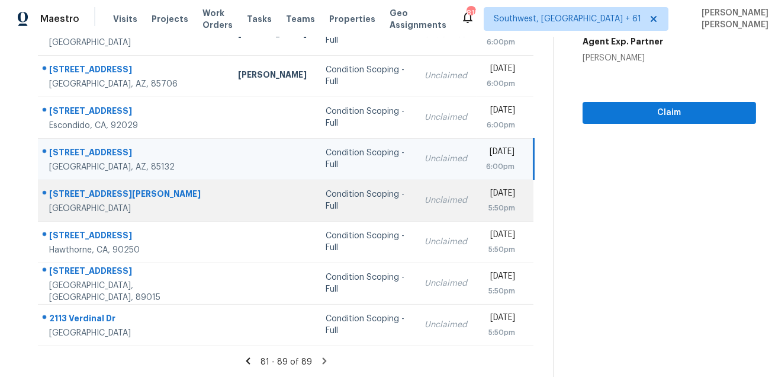
click at [94, 192] on div "6017 Lamotte Ave" at bounding box center [134, 195] width 170 height 15
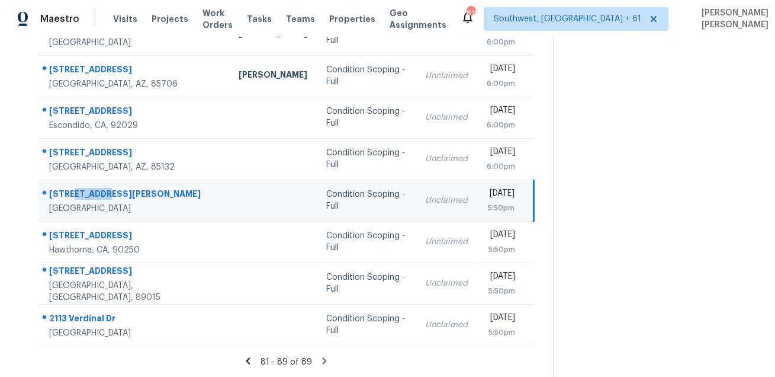
click at [94, 192] on div "6017 Lamotte Ave" at bounding box center [134, 195] width 171 height 15
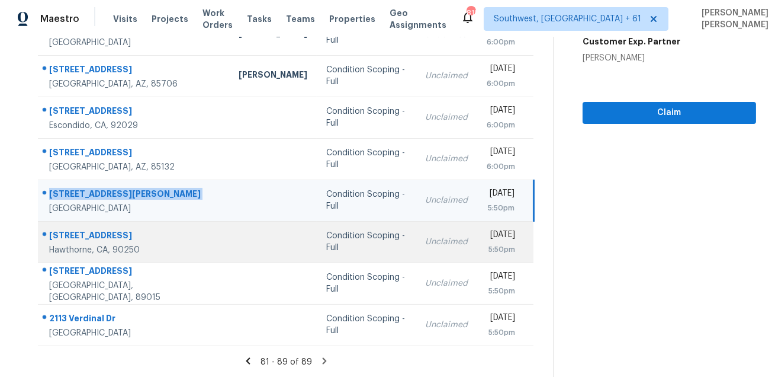
click at [86, 235] on div "13229 Glasgow Pl" at bounding box center [134, 236] width 171 height 15
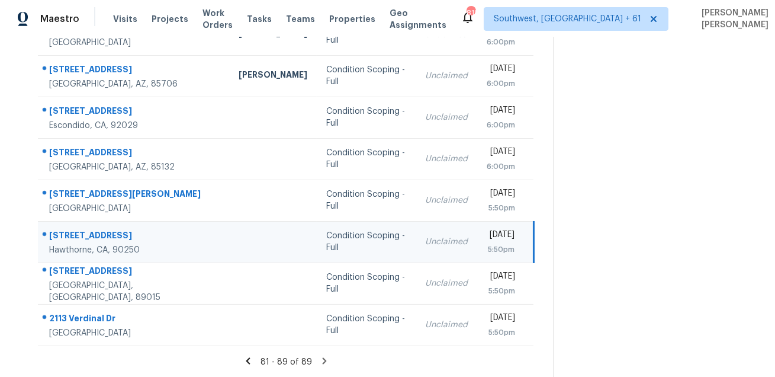
click at [86, 235] on div "13229 Glasgow Pl" at bounding box center [134, 236] width 171 height 15
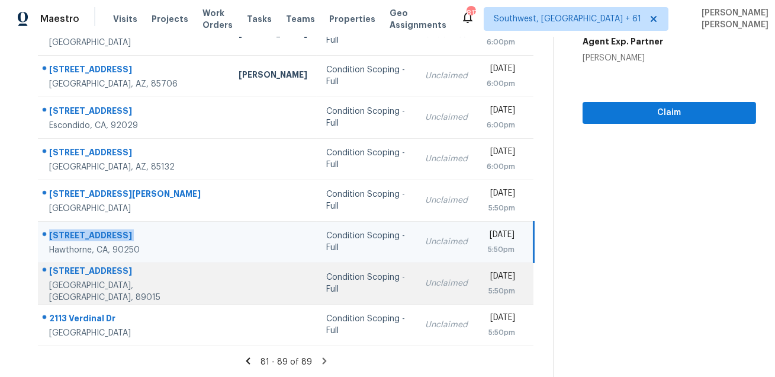
click at [82, 280] on div "229 Belmont Canyon Pl" at bounding box center [134, 272] width 171 height 15
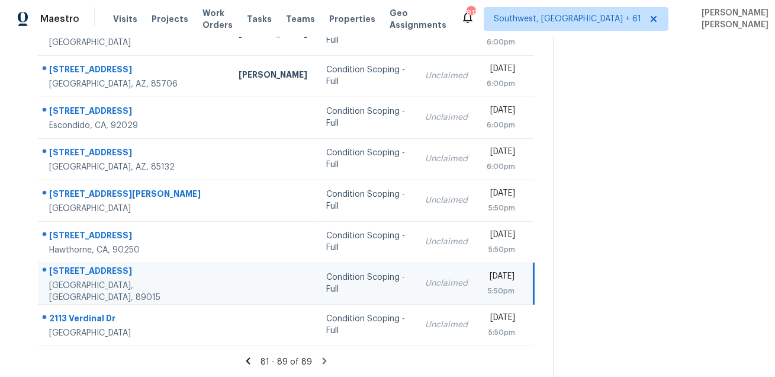
click at [82, 280] on div "229 Belmont Canyon Pl" at bounding box center [134, 272] width 171 height 15
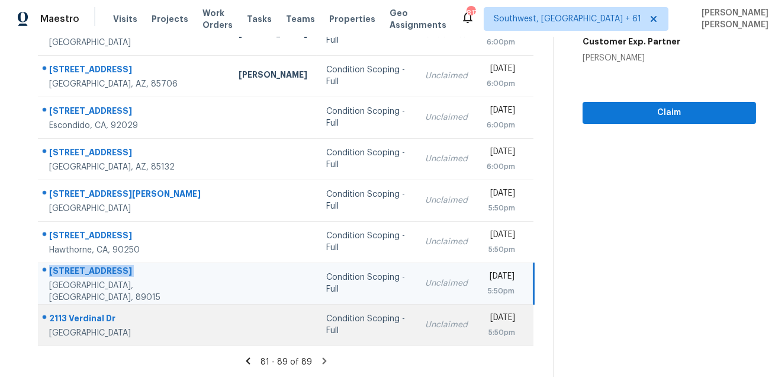
click at [87, 319] on div "2113 Verdinal Dr" at bounding box center [134, 319] width 171 height 15
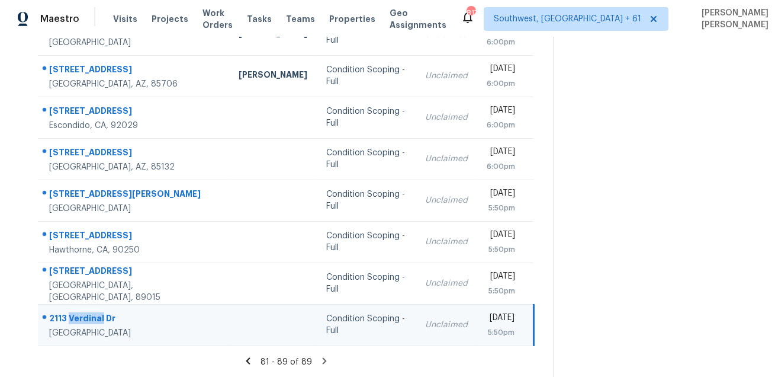
click at [87, 319] on div "2113 Verdinal Dr" at bounding box center [134, 319] width 171 height 15
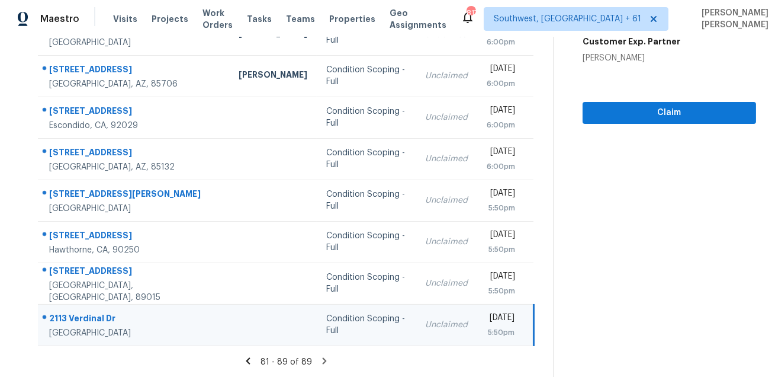
click at [327, 361] on icon at bounding box center [325, 360] width 4 height 7
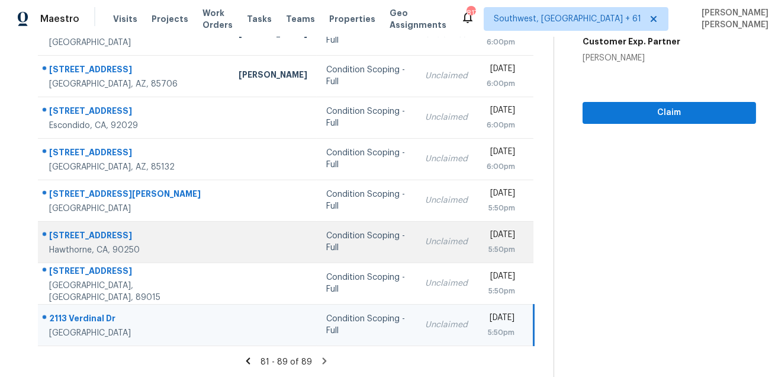
scroll to position [0, 0]
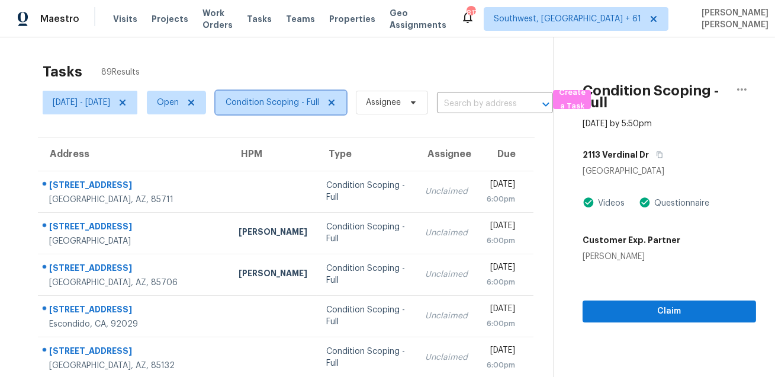
click at [299, 95] on span "Condition Scoping - Full" at bounding box center [281, 103] width 131 height 24
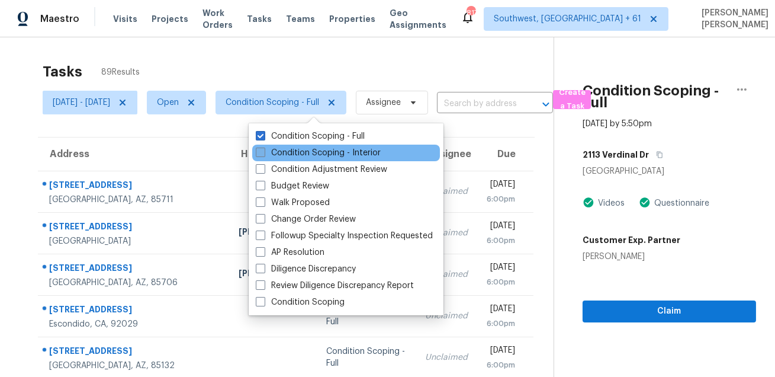
click at [285, 155] on label "Condition Scoping - Interior" at bounding box center [318, 153] width 125 height 12
click at [264, 155] on input "Condition Scoping - Interior" at bounding box center [260, 151] width 8 height 8
checkbox input "true"
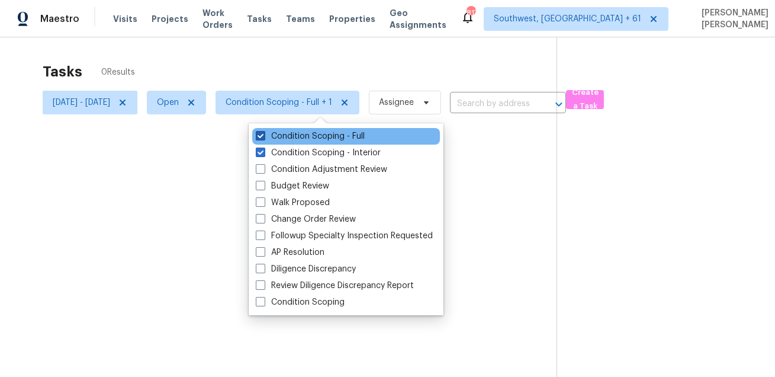
click at [290, 139] on label "Condition Scoping - Full" at bounding box center [310, 136] width 109 height 12
click at [264, 138] on input "Condition Scoping - Full" at bounding box center [260, 134] width 8 height 8
checkbox input "false"
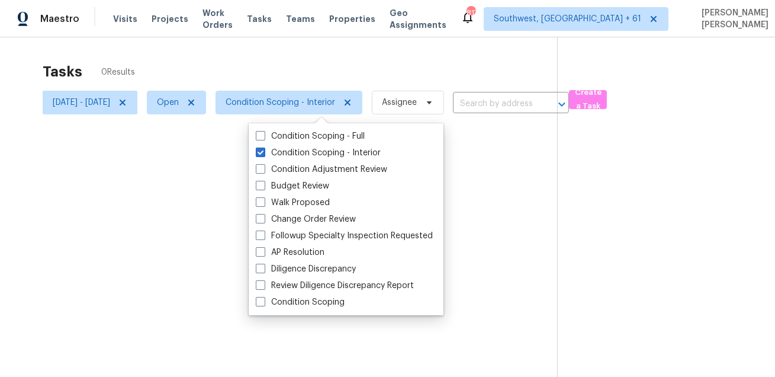
click at [320, 78] on div at bounding box center [387, 188] width 775 height 377
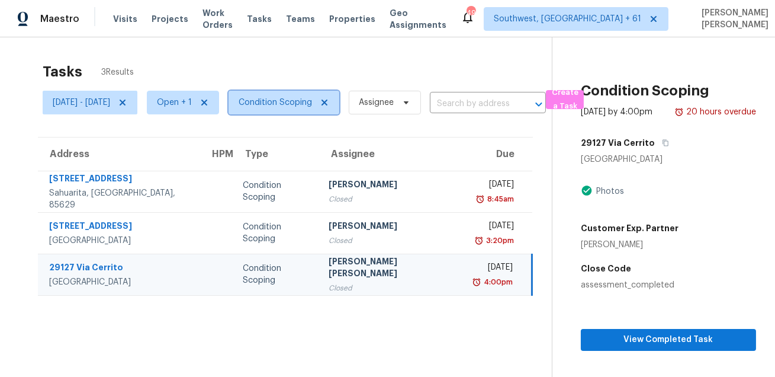
click at [302, 99] on span "Condition Scoping" at bounding box center [275, 103] width 73 height 12
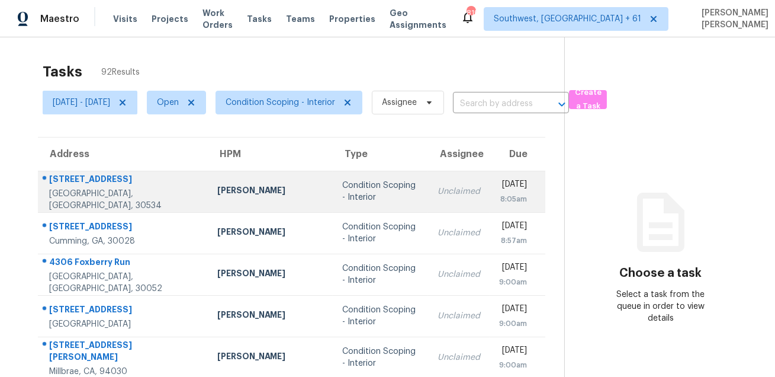
click at [88, 183] on div "[STREET_ADDRESS]" at bounding box center [123, 180] width 149 height 15
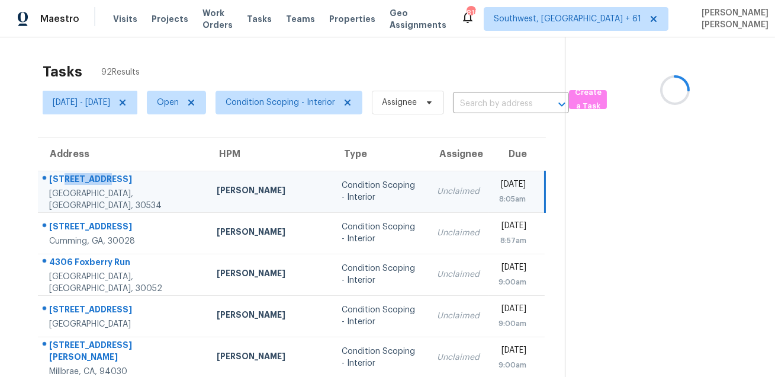
click at [88, 183] on div "[STREET_ADDRESS]" at bounding box center [123, 180] width 149 height 15
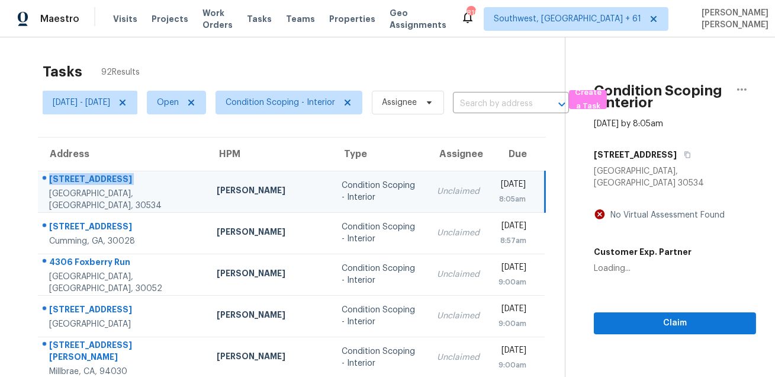
copy div "[STREET_ADDRESS]"
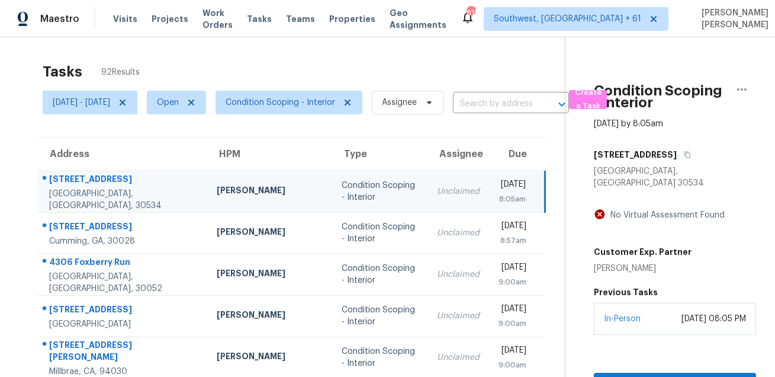
click at [39, 182] on div at bounding box center [118, 179] width 159 height 15
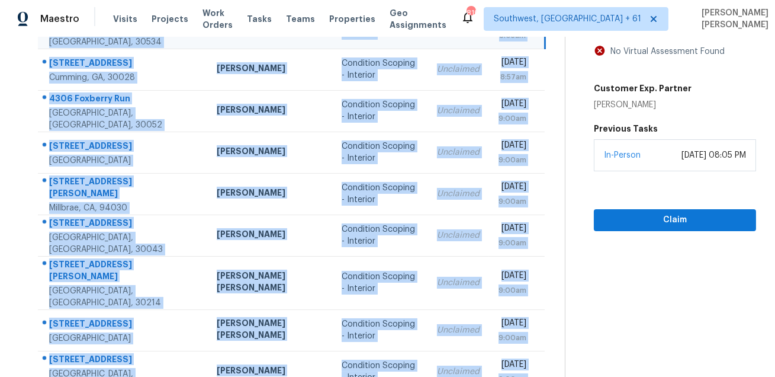
scroll to position [240, 0]
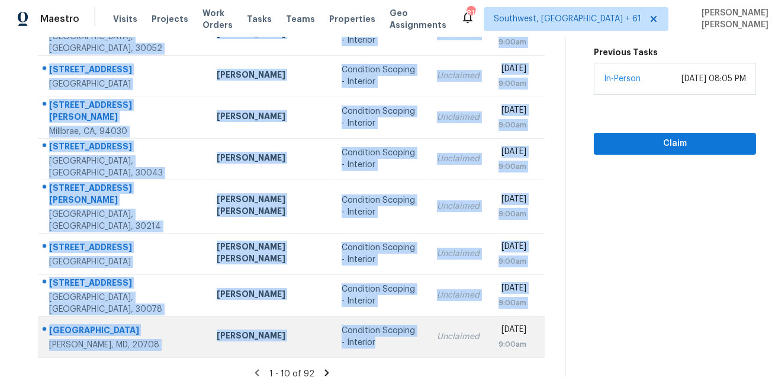
drag, startPoint x: 49, startPoint y: 177, endPoint x: 389, endPoint y: 332, distance: 373.3
click at [389, 332] on tbody "10 Knollwood Ct Dawsonville, GA, 30534 Tyler Payne Condition Scoping - Interior…" at bounding box center [291, 144] width 507 height 427
copy tbody "10 Knollwood Ct Dawsonville, GA, 30534 Tyler Payne Condition Scoping - Interior…"
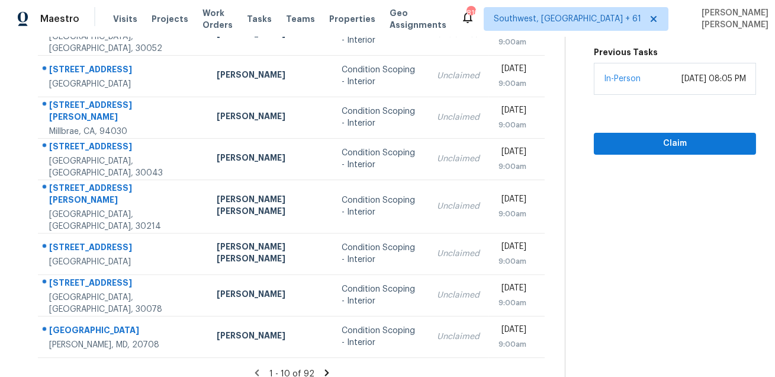
click at [325, 369] on icon at bounding box center [327, 372] width 4 height 7
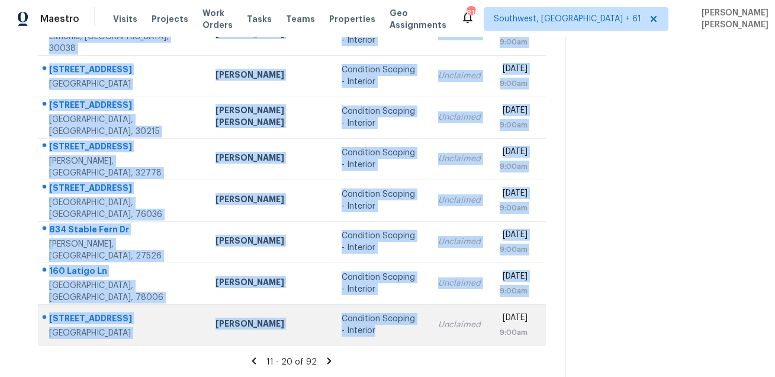
drag, startPoint x: 48, startPoint y: 179, endPoint x: 389, endPoint y: 339, distance: 376.6
click at [389, 339] on tbody "46103 W Ranch Rd Maricopa, AZ, 85139 Melissa Muralt-Ochoa Condition Scoping - I…" at bounding box center [292, 138] width 508 height 415
copy tbody "46103 W Ranch Rd Maricopa, AZ, 85139 Melissa Muralt-Ochoa Condition Scoping - I…"
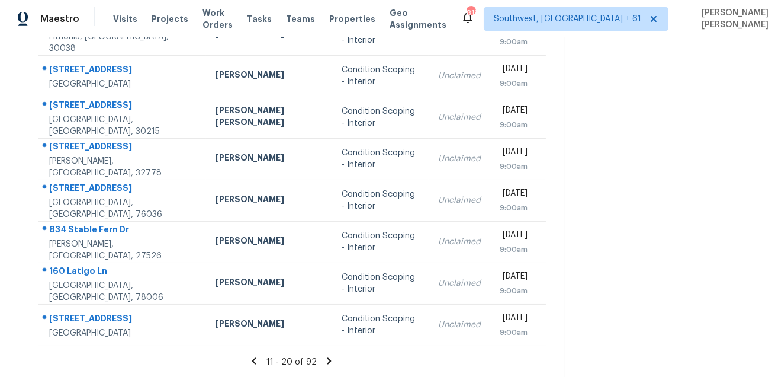
click at [329, 361] on icon at bounding box center [329, 360] width 11 height 11
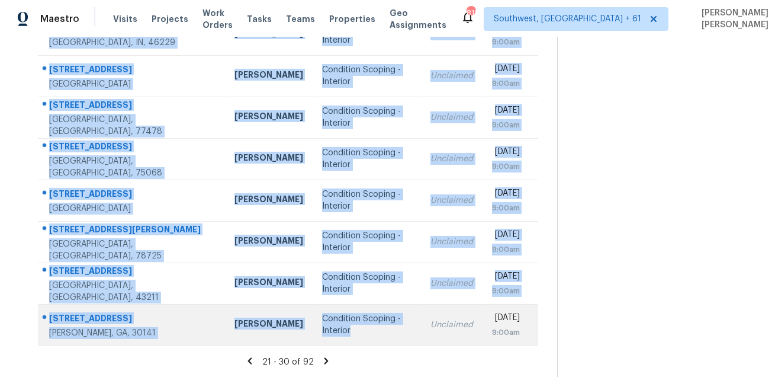
drag, startPoint x: 46, startPoint y: 178, endPoint x: 352, endPoint y: 334, distance: 344.4
click at [352, 334] on tbody "10424 S Painted Mare Dr Vail, AZ, 85641 Steven Long Condition Scoping - Interio…" at bounding box center [288, 138] width 501 height 415
copy tbody "10424 S Painted Mare Dr Vail, AZ, 85641 Steven Long Condition Scoping - Interio…"
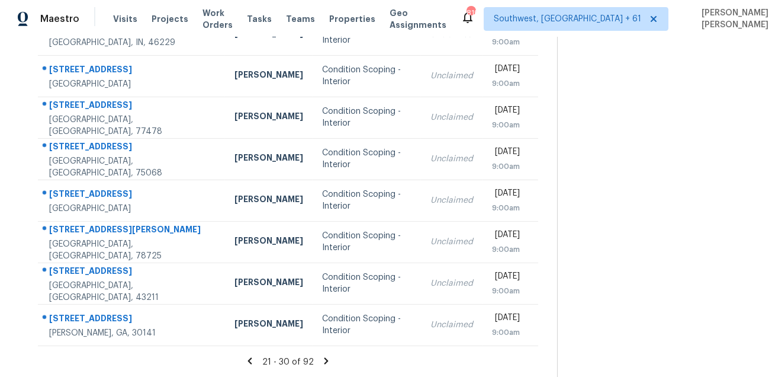
click at [327, 360] on icon at bounding box center [326, 360] width 11 height 11
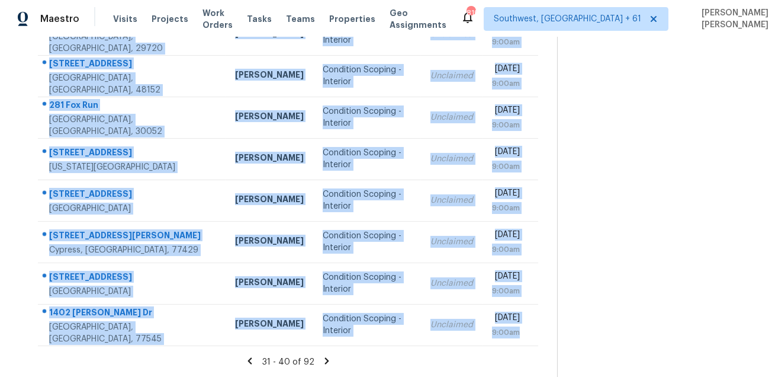
drag, startPoint x: 48, startPoint y: 177, endPoint x: 415, endPoint y: 350, distance: 405.2
click at [415, 350] on section "Tasks 92 Results Fri, Sep 05 - Fri, Sep 05 Open Condition Scoping - Interior As…" at bounding box center [288, 96] width 539 height 561
copy tbody "1031 Thorain Blvd San Antonio, TX, 78201 Felix Ramos Condition Scoping - Interi…"
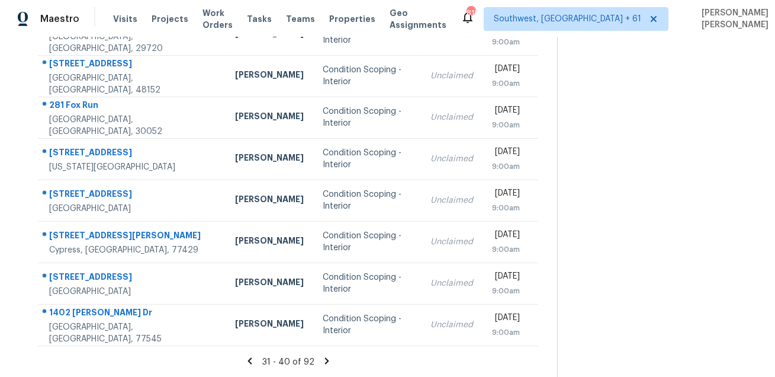
click at [331, 361] on icon at bounding box center [327, 360] width 11 height 11
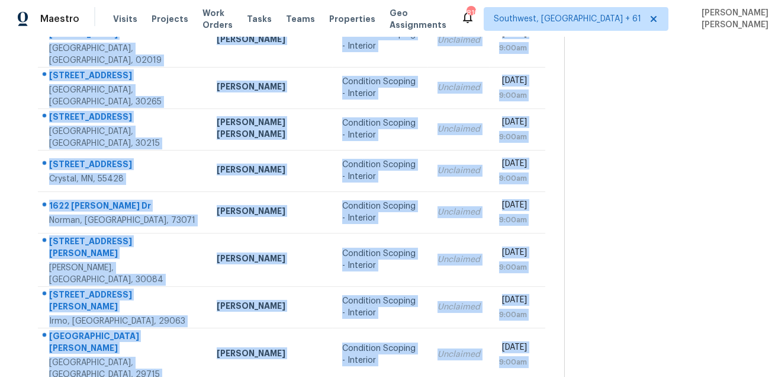
drag, startPoint x: 49, startPoint y: 172, endPoint x: 414, endPoint y: 358, distance: 409.3
click at [414, 358] on section "Tasks 92 Results Fri, Sep 05 - Fri, Sep 05 Open Condition Scoping - Interior As…" at bounding box center [292, 114] width 546 height 597
copy section "9015 La Linda Ave Fountain Valley, CA, 92708 Sean Hatfield Condition Scoping - …"
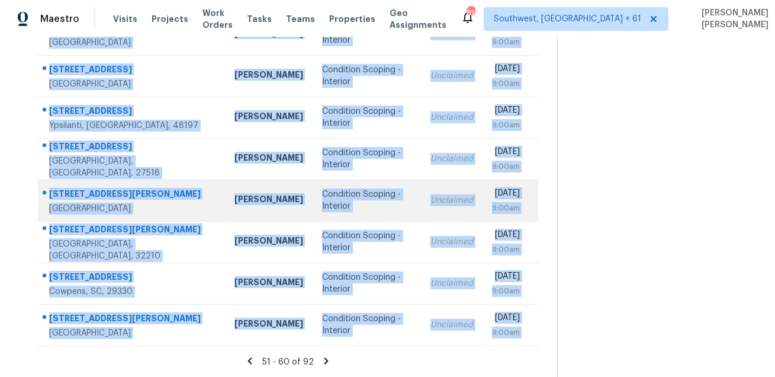
copy section "Address HPM Type Assignee Due 9015 La Linda Ave Fountain Valley, CA, 92708 Sean…"
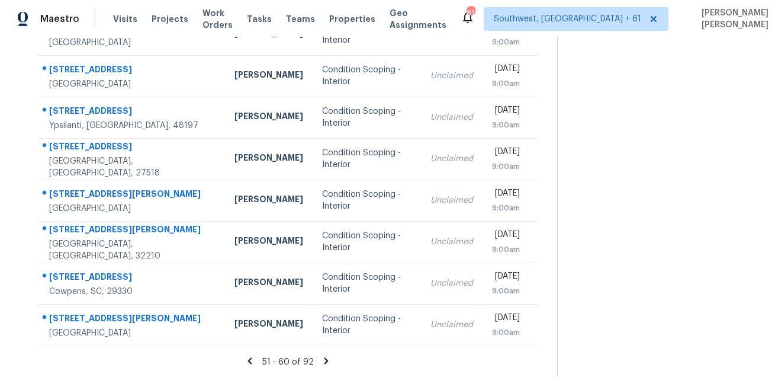
click at [328, 362] on icon at bounding box center [327, 360] width 4 height 7
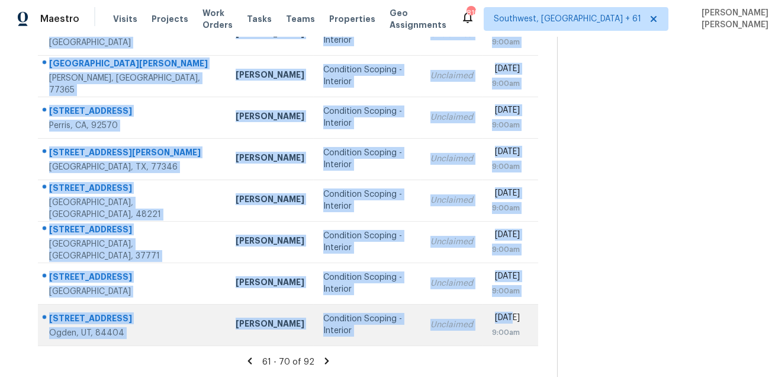
drag, startPoint x: 47, startPoint y: 177, endPoint x: 473, endPoint y: 317, distance: 448.5
click at [473, 317] on tbody "5528 Mountain Springs Cir Stone Mountain, GA, 30088 Juan Lozano Condition Scopi…" at bounding box center [288, 138] width 501 height 415
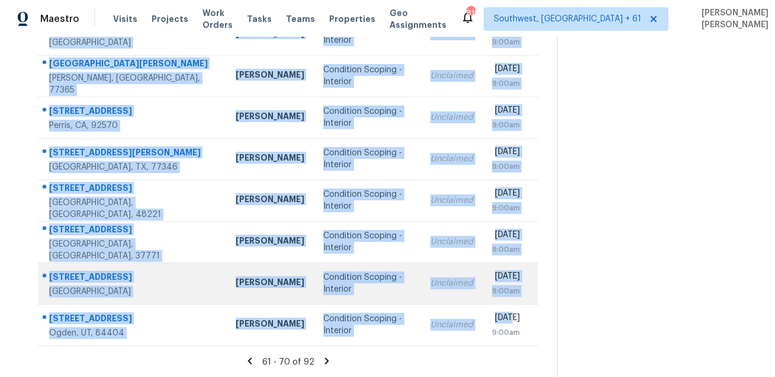
copy tbody "5528 Mountain Springs Cir Stone Mountain, GA, 30088 Juan Lozano Condition Scopi…"
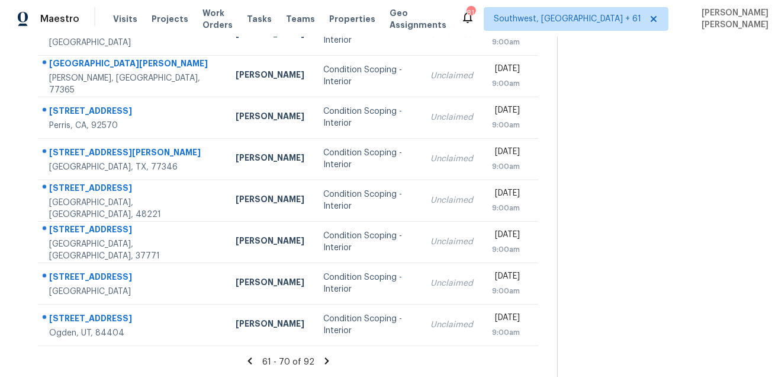
click at [328, 360] on icon at bounding box center [327, 360] width 4 height 7
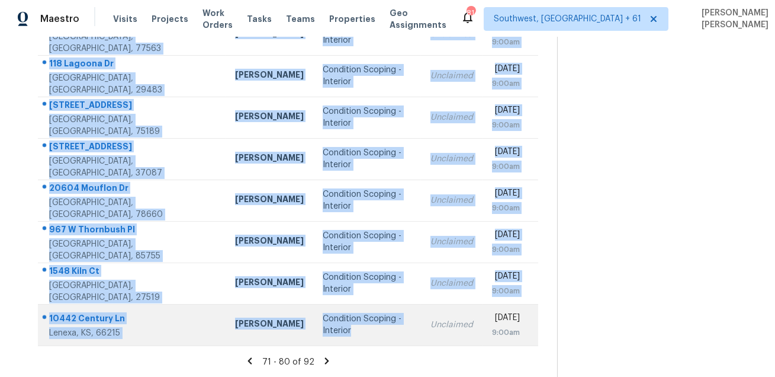
drag, startPoint x: 41, startPoint y: 179, endPoint x: 390, endPoint y: 334, distance: 381.1
click at [390, 334] on tbody "7648 Cole Ln Atlanta, GA, 30349 Tim Godfrey Condition Scoping - Interior Unclai…" at bounding box center [288, 138] width 501 height 415
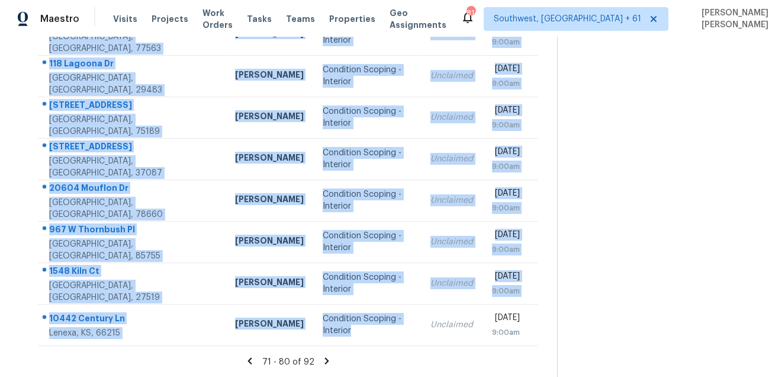
copy tbody "7648 Cole Ln Atlanta, GA, 30349 Tim Godfrey Condition Scoping - Interior Unclai…"
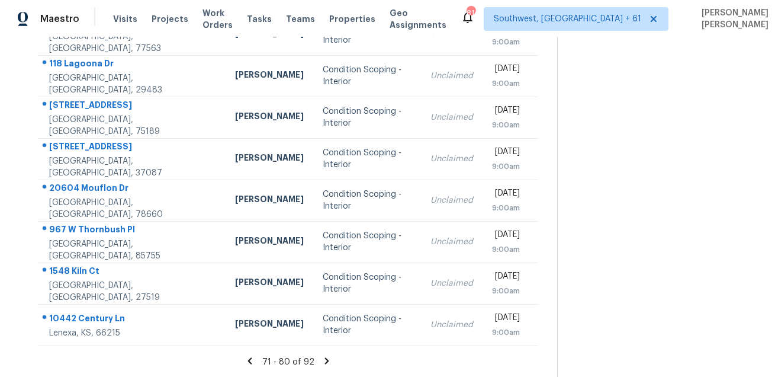
click at [327, 363] on icon at bounding box center [327, 360] width 4 height 7
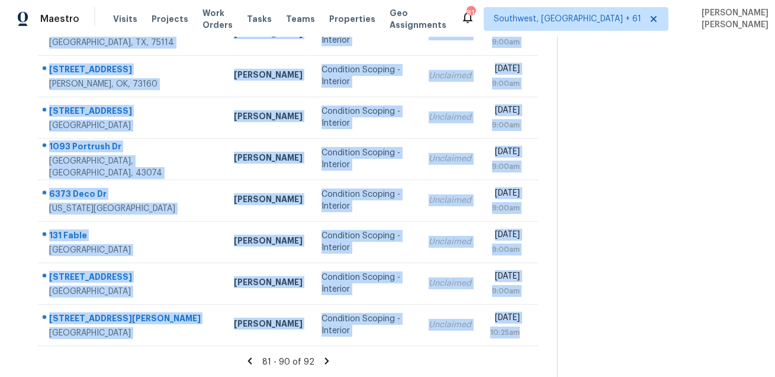
drag, startPoint x: 44, startPoint y: 178, endPoint x: 377, endPoint y: 354, distance: 376.8
click at [377, 354] on section "Tasks 92 Results Fri, Sep 05 - Fri, Sep 05 Open Condition Scoping - Interior As…" at bounding box center [288, 96] width 539 height 561
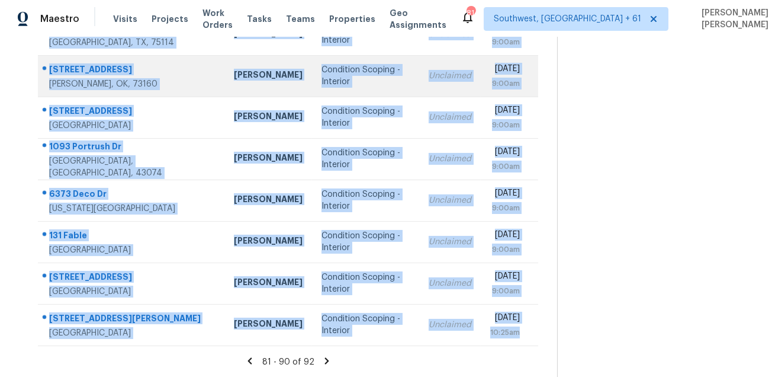
copy tbody "3514 Volunteer Way New Braunfels, TX, 78132 Chris Fuentes Condition Scoping - I…"
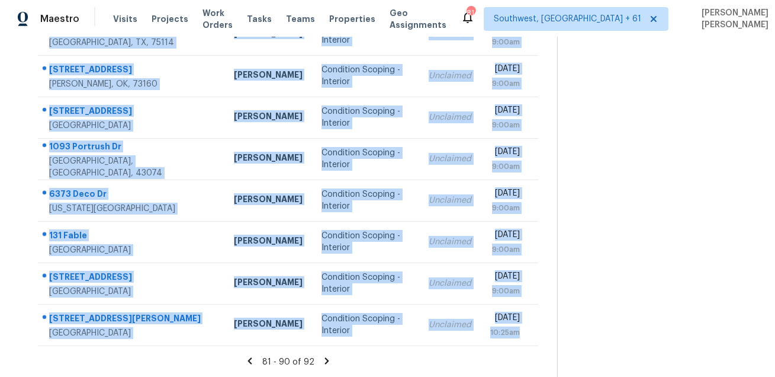
click at [327, 358] on icon at bounding box center [327, 360] width 4 height 7
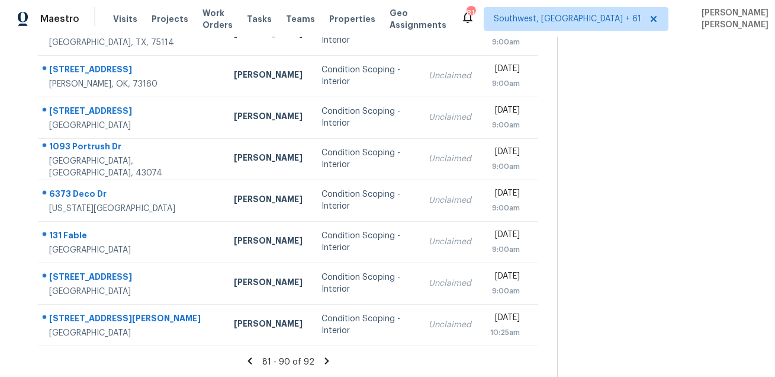
scroll to position [37, 0]
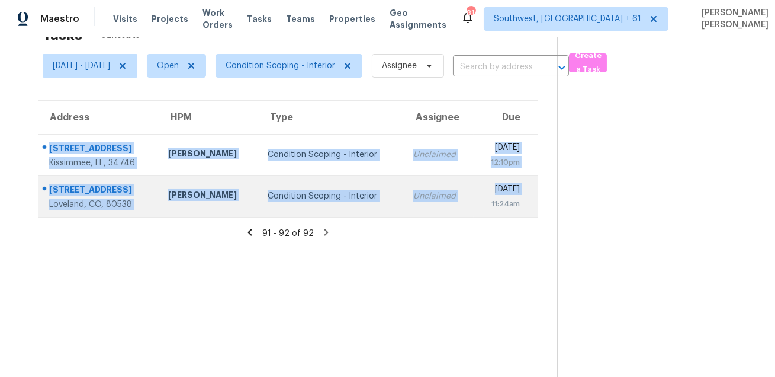
drag, startPoint x: 40, startPoint y: 142, endPoint x: 447, endPoint y: 203, distance: 411.0
click at [447, 203] on tbody "2485 Huron Cir Kissimmee, FL, 34746 Samuel Rivera Condition Scoping - Interior …" at bounding box center [288, 175] width 501 height 83
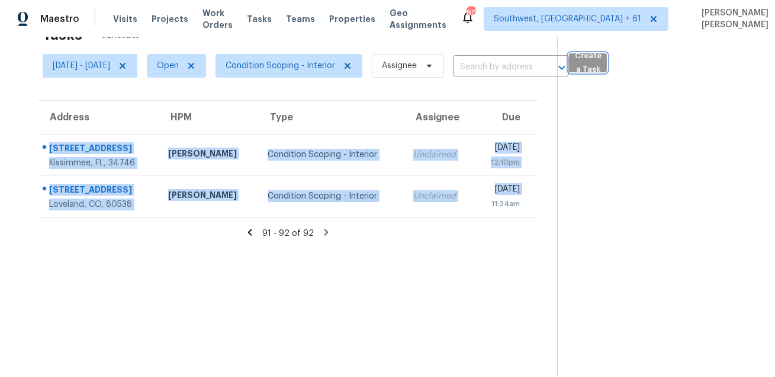
click at [601, 52] on span "Create a Task" at bounding box center [588, 62] width 26 height 27
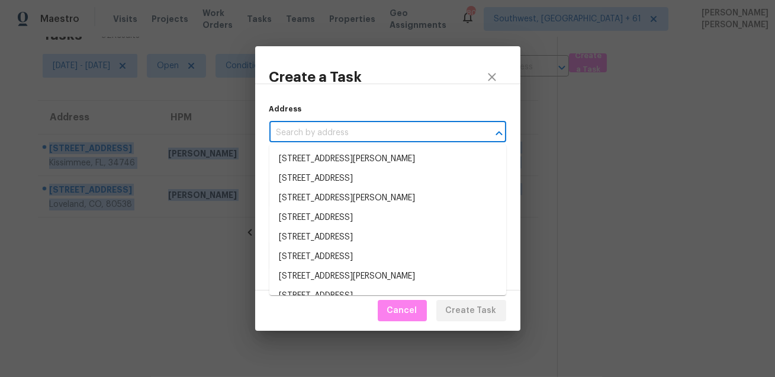
click at [416, 136] on input "text" at bounding box center [372, 133] width 204 height 18
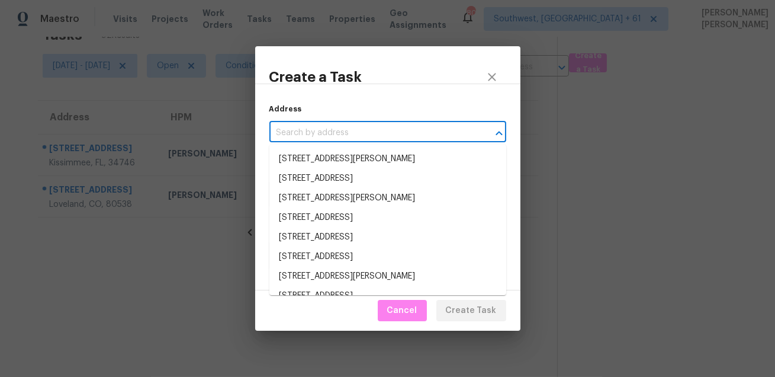
paste input "1709 Vineridge Ln, Burleson, TX 76028"
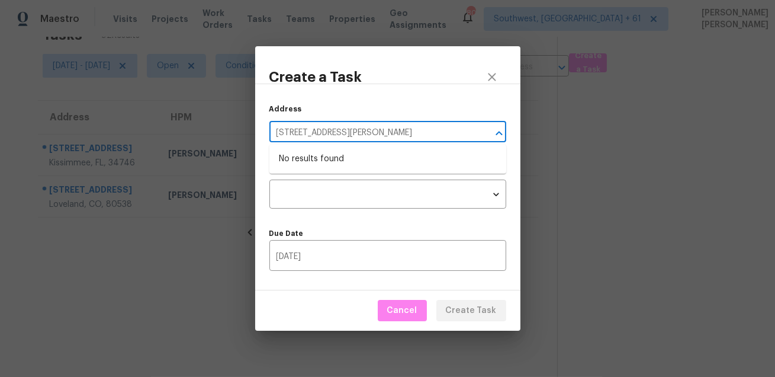
type input "1709 Vineridge Ln, Burleson, TX 76028"
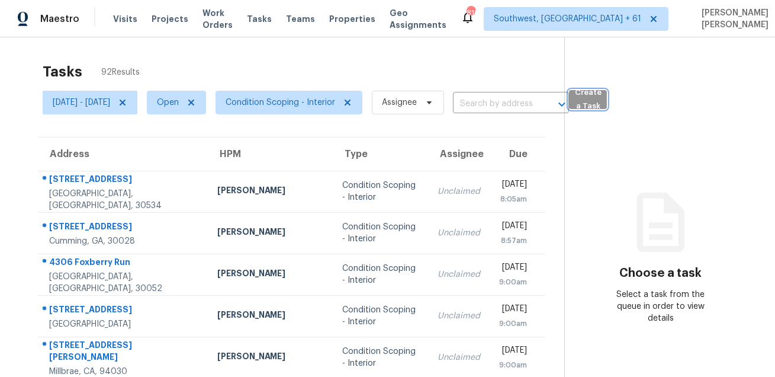
click at [601, 105] on span "Create a Task" at bounding box center [588, 99] width 26 height 27
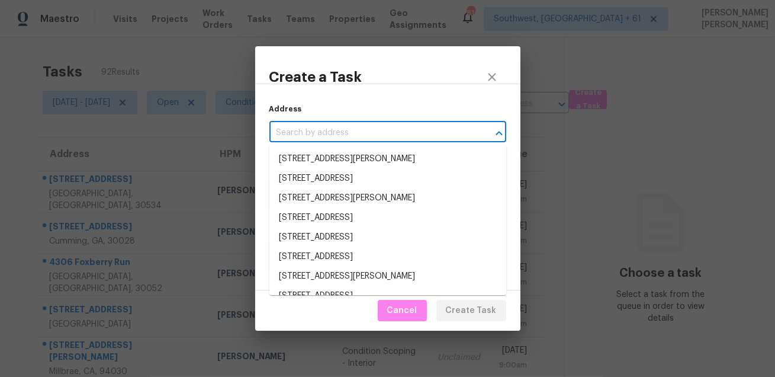
click at [345, 137] on input "text" at bounding box center [372, 133] width 204 height 18
paste input "[STREET_ADDRESS][PERSON_NAME]"
type input "[STREET_ADDRESS][PERSON_NAME]"
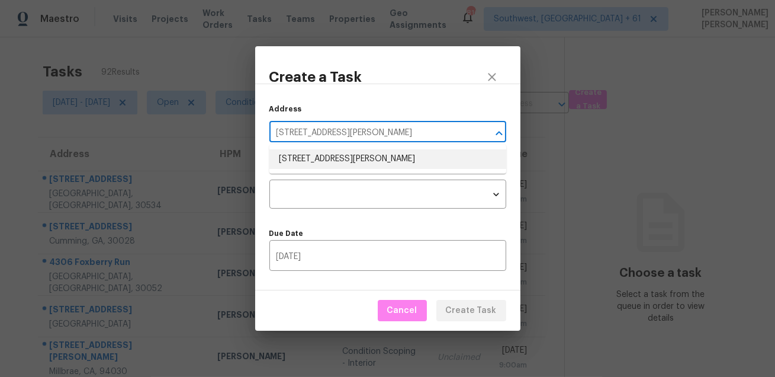
click at [341, 157] on li "[STREET_ADDRESS][PERSON_NAME]" at bounding box center [388, 159] width 237 height 20
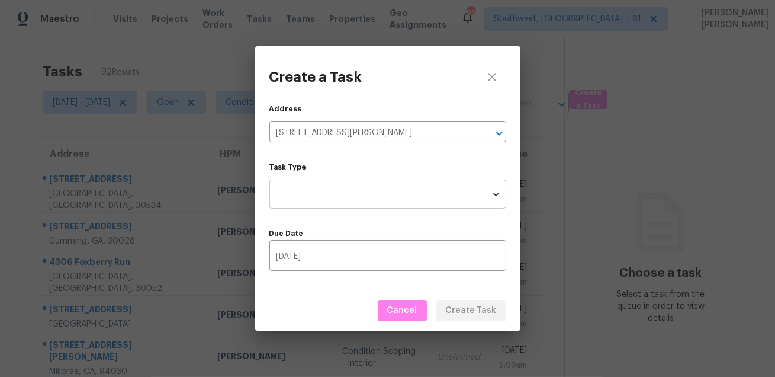
click at [327, 198] on body "Maestro Visits Projects Work Orders Tasks Teams Properties Geo Assignments 816 …" at bounding box center [387, 188] width 775 height 377
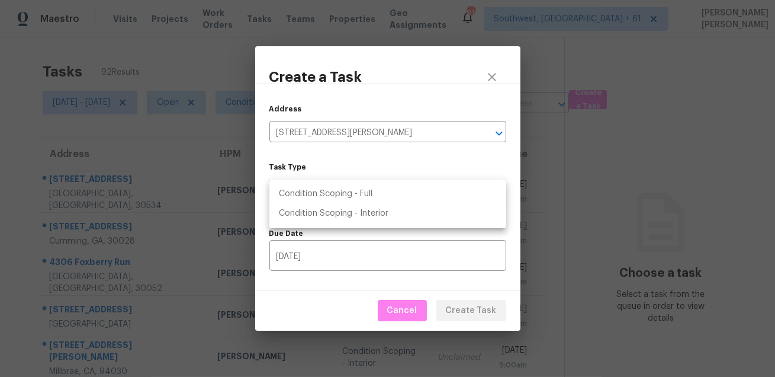
click at [351, 195] on li "Condition Scoping - Full" at bounding box center [388, 194] width 237 height 20
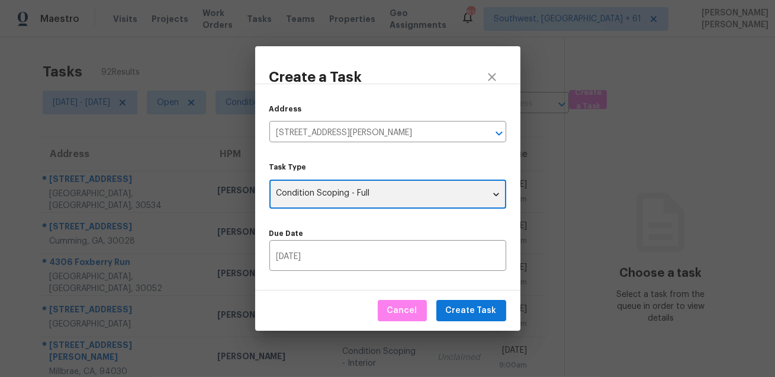
type input "virtual_full_assessment"
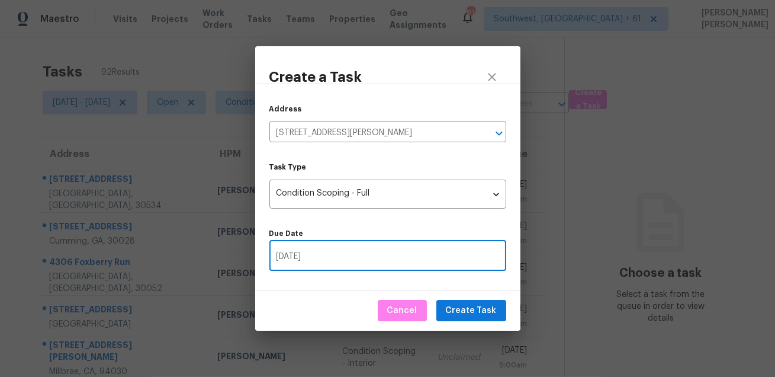
click at [334, 253] on input "[DATE]" at bounding box center [388, 257] width 237 height 28
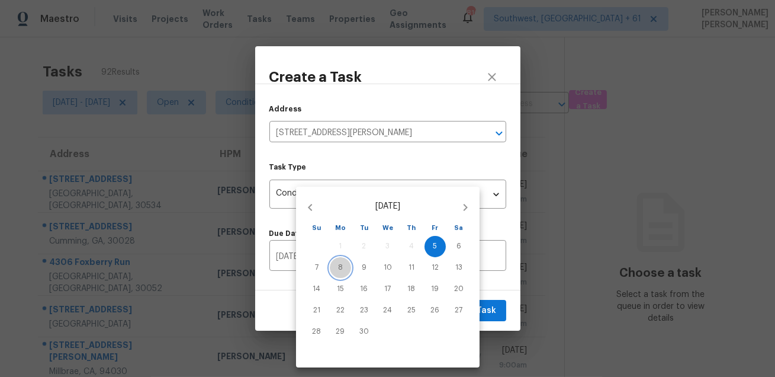
click at [337, 270] on span "8" at bounding box center [340, 267] width 21 height 10
type input "[DATE]"
click at [497, 281] on div at bounding box center [387, 188] width 775 height 377
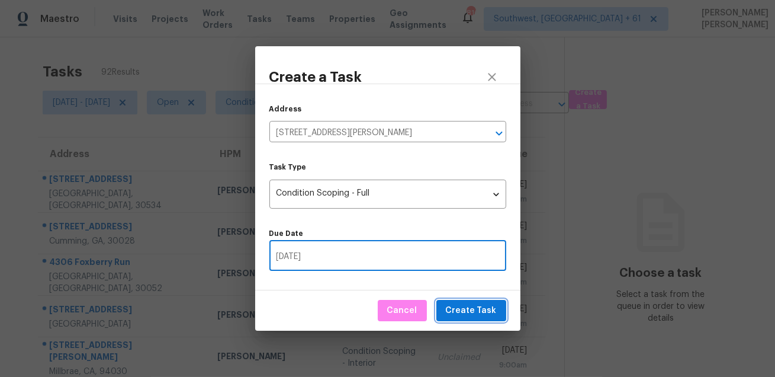
click at [489, 313] on span "Create Task" at bounding box center [471, 310] width 51 height 15
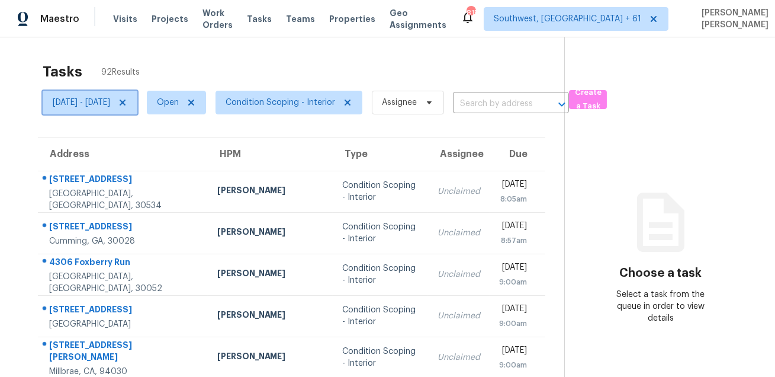
click at [110, 107] on span "[DATE] - [DATE]" at bounding box center [81, 103] width 57 height 12
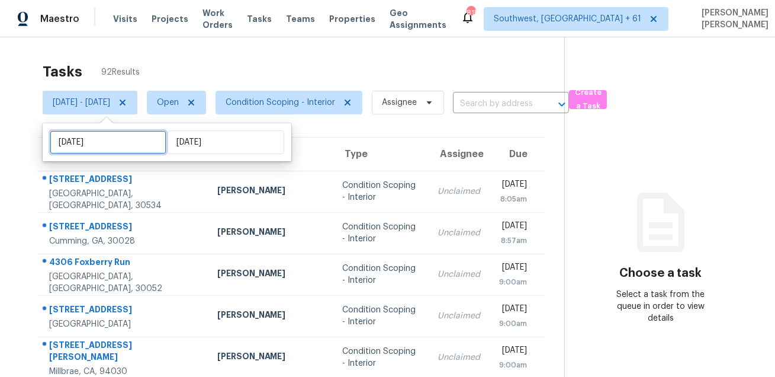
select select "8"
select select "2025"
select select "9"
select select "2025"
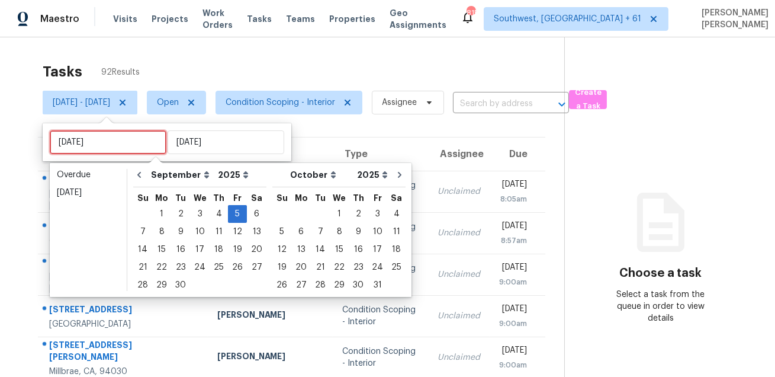
click at [114, 149] on input "[DATE]" at bounding box center [108, 142] width 117 height 24
type input "[DATE]"
click at [213, 213] on div "4" at bounding box center [219, 214] width 18 height 17
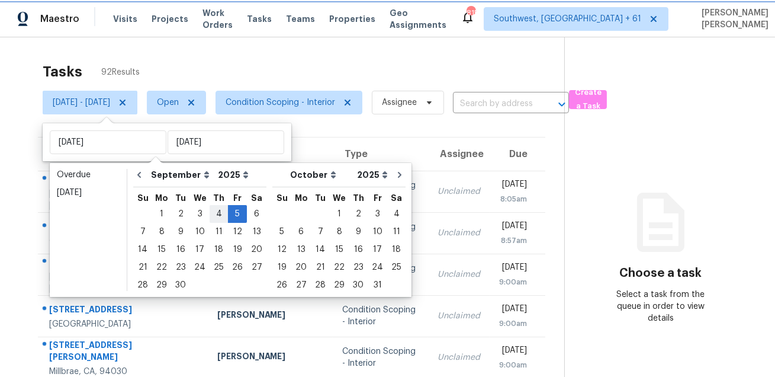
type input "[DATE]"
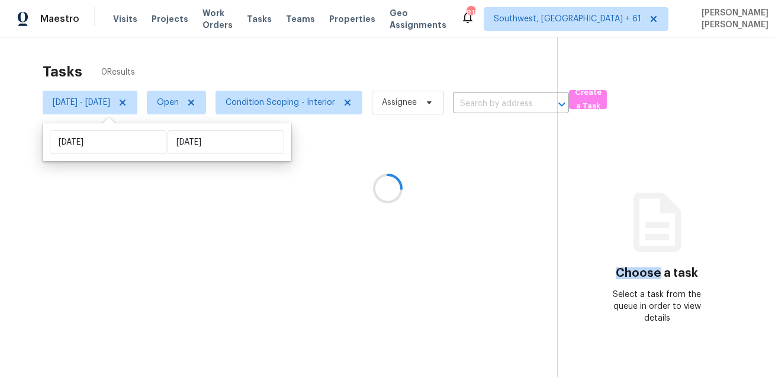
click at [213, 213] on div at bounding box center [387, 188] width 775 height 377
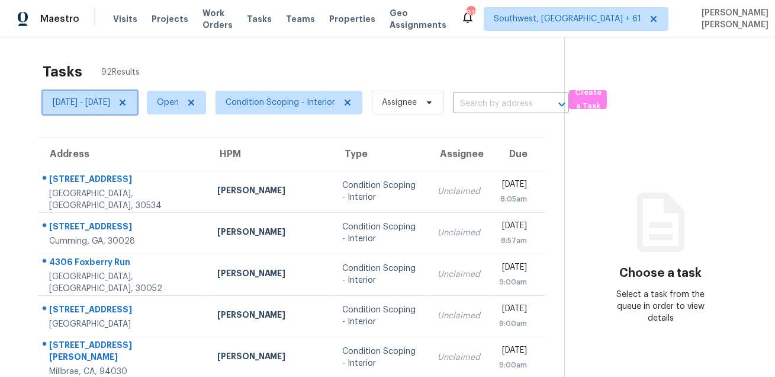
click at [110, 107] on span "Thu, Sep 04 - Fri, Sep 05" at bounding box center [81, 103] width 57 height 12
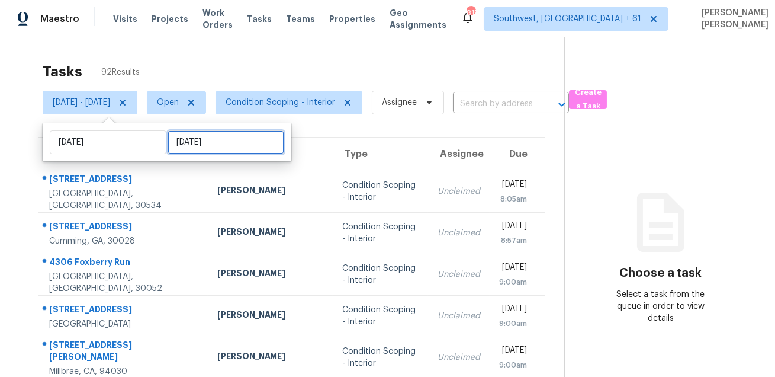
click at [191, 150] on input "Fri, Sep 05" at bounding box center [226, 142] width 117 height 24
select select "8"
select select "2025"
select select "9"
select select "2025"
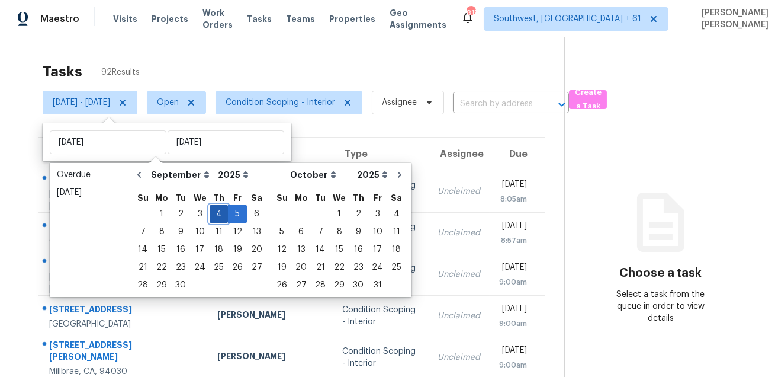
click at [210, 209] on div "4" at bounding box center [219, 214] width 18 height 17
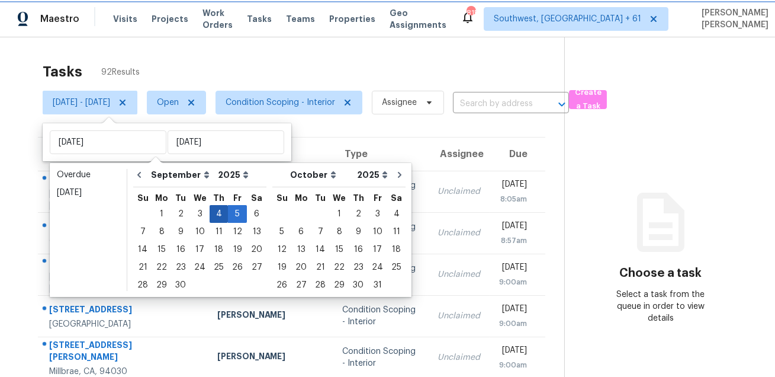
type input "Thu, Sep 04"
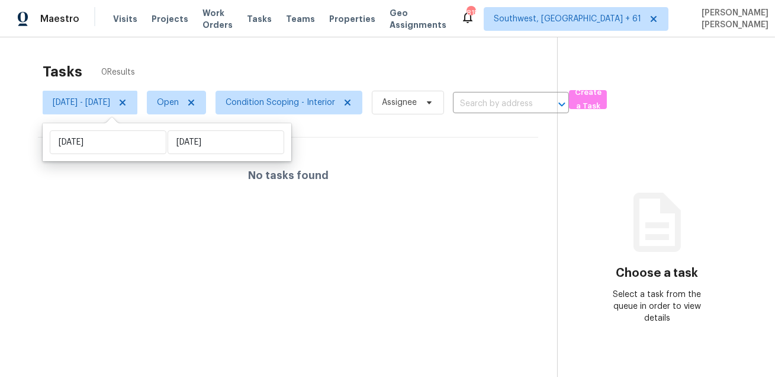
click at [222, 85] on div "Tasks 0 Results" at bounding box center [300, 71] width 515 height 31
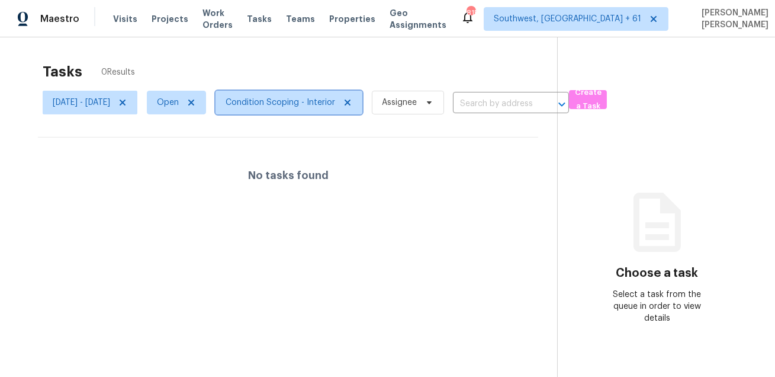
click at [299, 103] on span "Condition Scoping - Interior" at bounding box center [281, 103] width 110 height 12
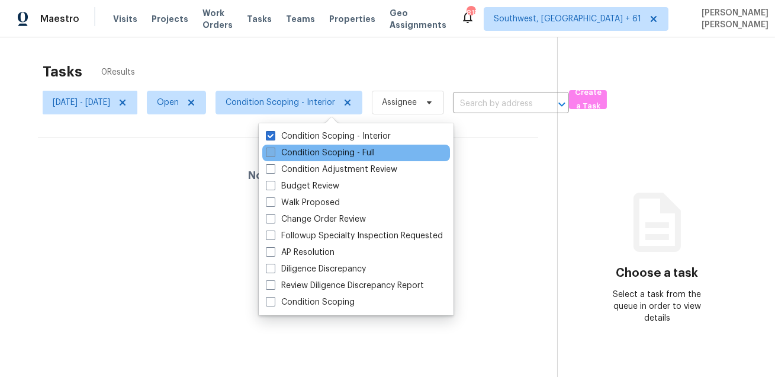
click at [293, 155] on label "Condition Scoping - Full" at bounding box center [320, 153] width 109 height 12
click at [274, 155] on input "Condition Scoping - Full" at bounding box center [270, 151] width 8 height 8
checkbox input "true"
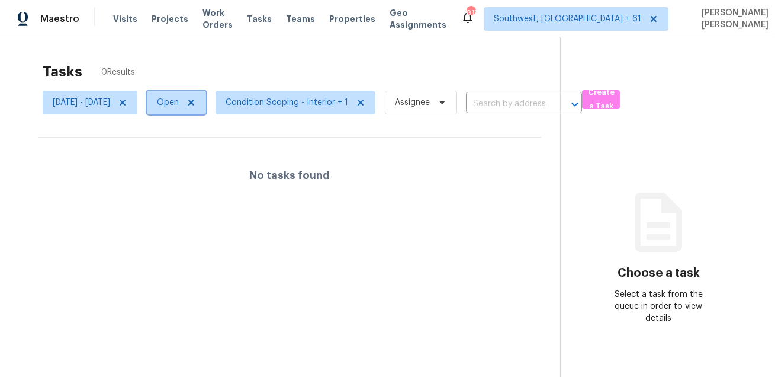
click at [202, 110] on span "Open" at bounding box center [176, 103] width 59 height 24
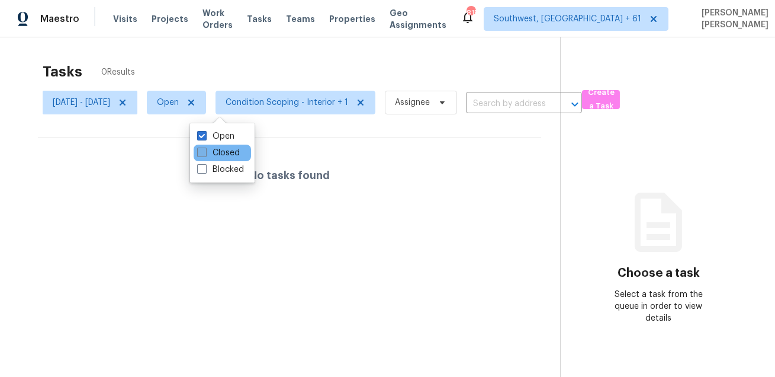
click at [203, 153] on span at bounding box center [201, 152] width 9 height 9
click at [203, 153] on input "Closed" at bounding box center [201, 151] width 8 height 8
checkbox input "true"
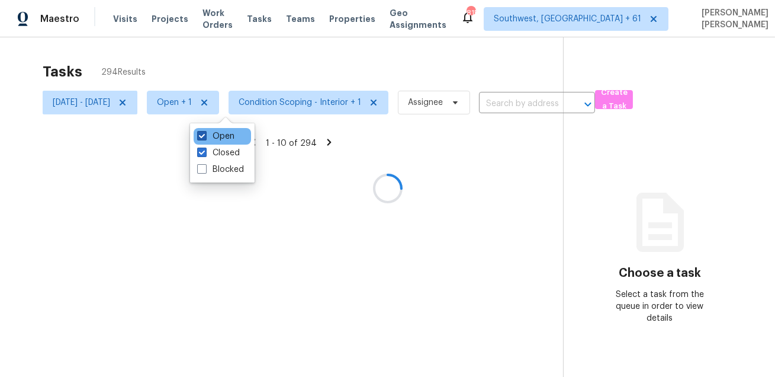
click at [204, 137] on span at bounding box center [201, 135] width 9 height 9
click at [204, 137] on input "Open" at bounding box center [201, 134] width 8 height 8
checkbox input "false"
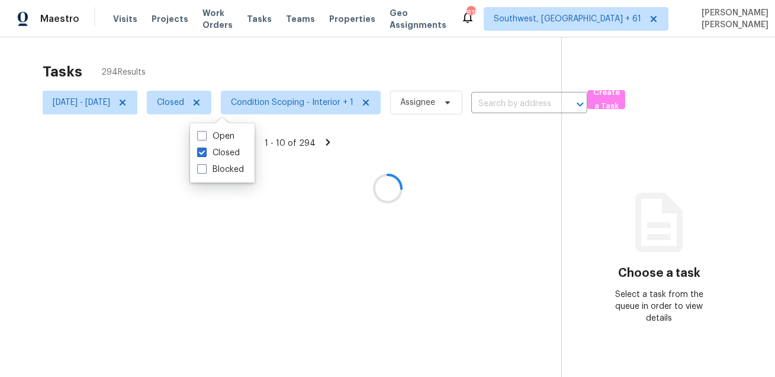
click at [238, 66] on div at bounding box center [387, 188] width 775 height 377
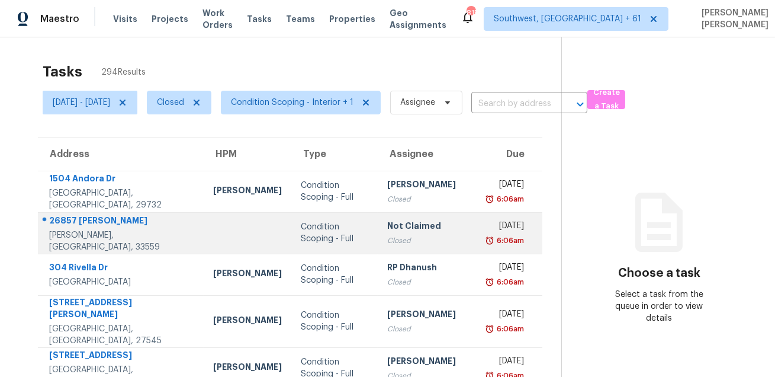
click at [319, 218] on td "Condition Scoping - Full" at bounding box center [334, 232] width 86 height 41
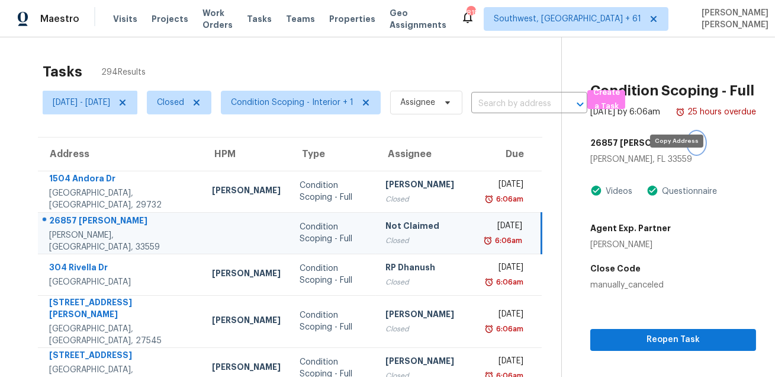
click at [697, 146] on icon "button" at bounding box center [700, 143] width 6 height 7
click at [689, 153] on button "button" at bounding box center [697, 142] width 16 height 21
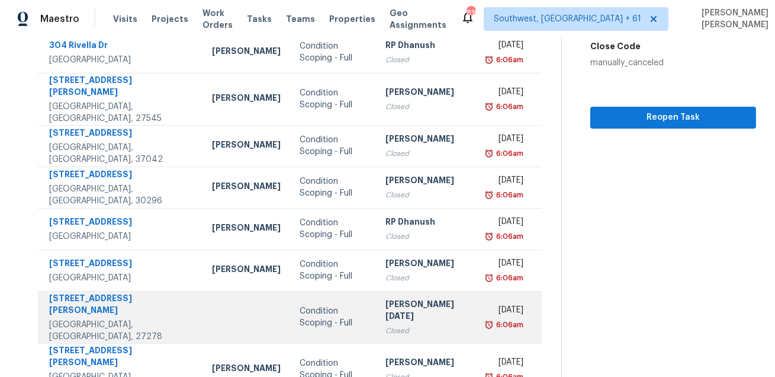
scroll to position [240, 0]
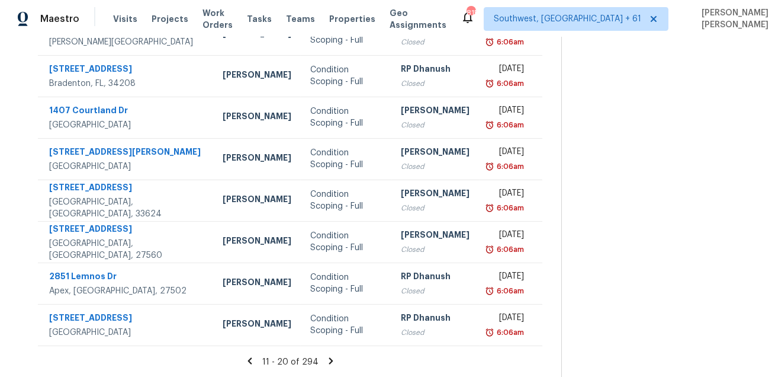
click at [335, 358] on icon at bounding box center [331, 360] width 11 height 11
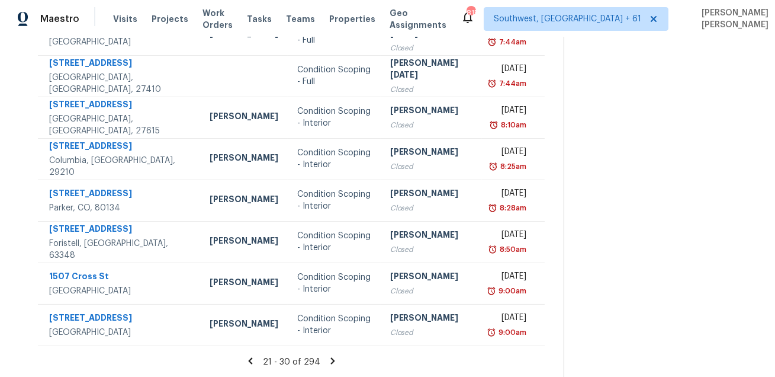
click at [333, 358] on icon at bounding box center [333, 360] width 4 height 7
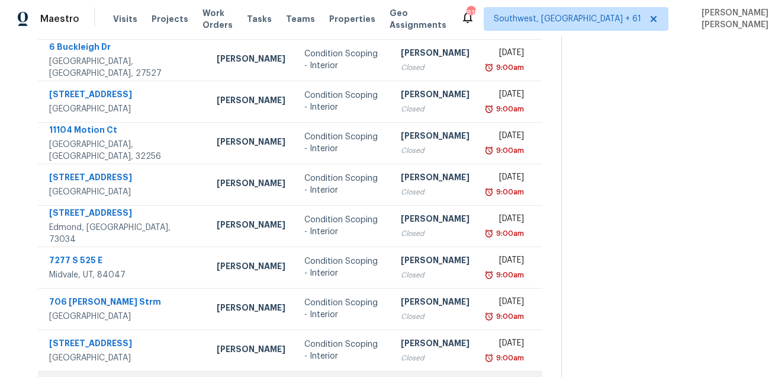
scroll to position [240, 0]
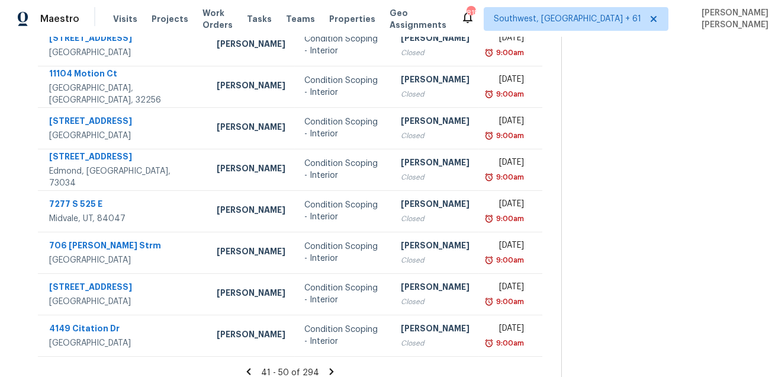
click at [334, 368] on icon at bounding box center [332, 371] width 4 height 7
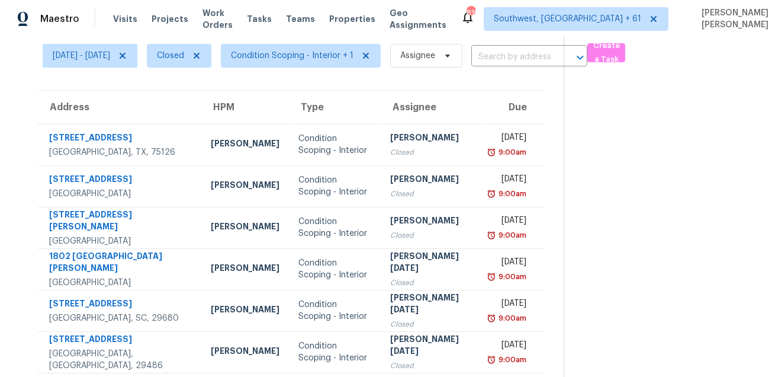
scroll to position [250, 0]
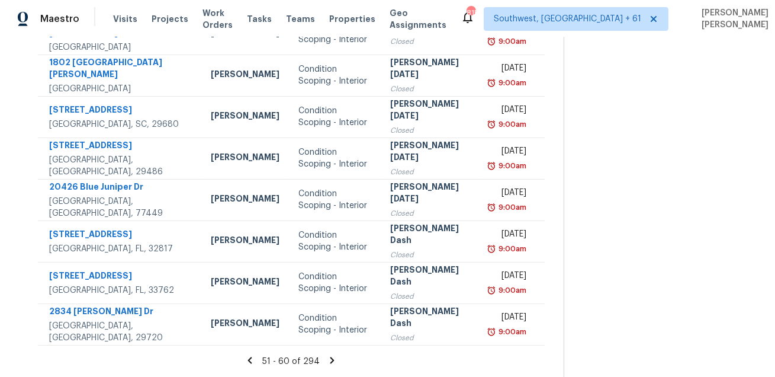
click at [333, 363] on icon at bounding box center [333, 360] width 4 height 7
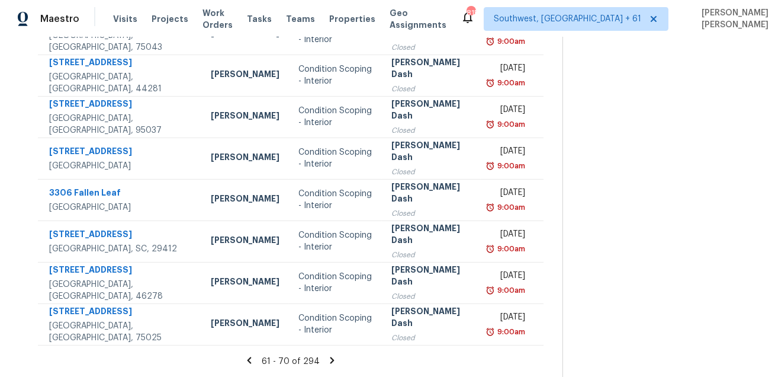
click at [332, 357] on icon at bounding box center [333, 360] width 4 height 7
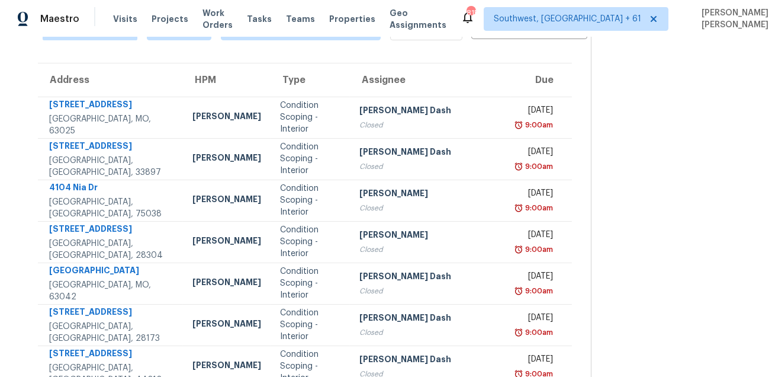
scroll to position [240, 0]
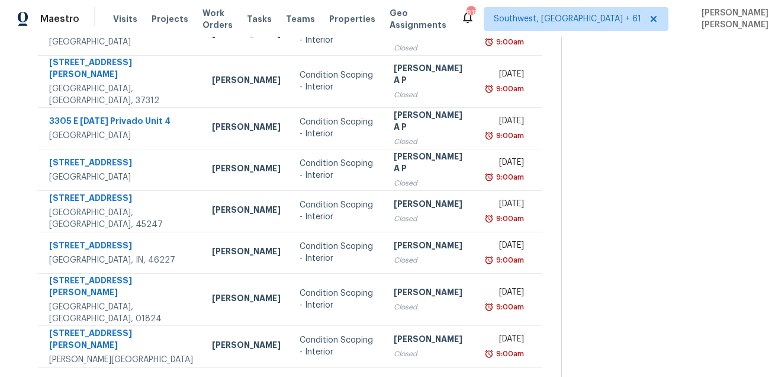
click at [335, 376] on icon at bounding box center [334, 382] width 11 height 11
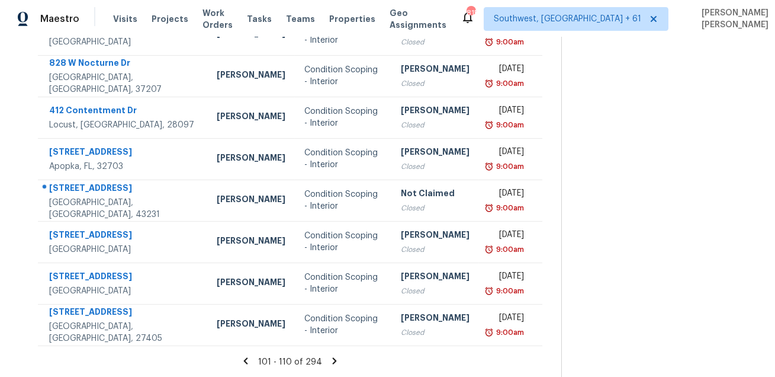
click at [340, 361] on icon at bounding box center [334, 360] width 11 height 11
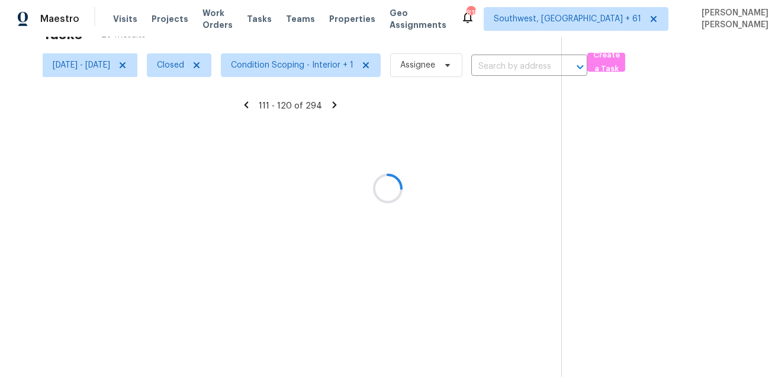
scroll to position [37, 0]
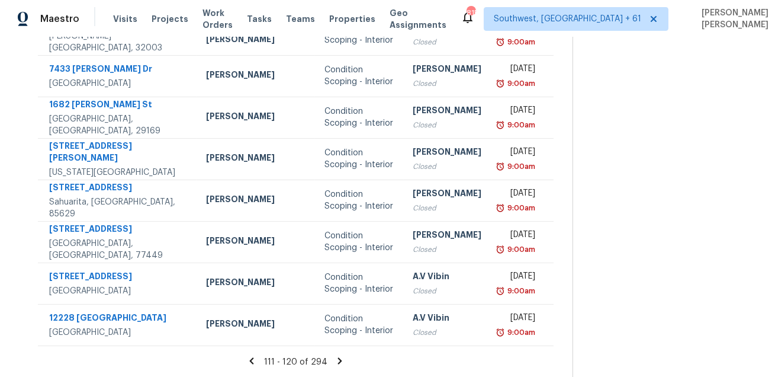
click at [338, 362] on icon at bounding box center [340, 360] width 4 height 7
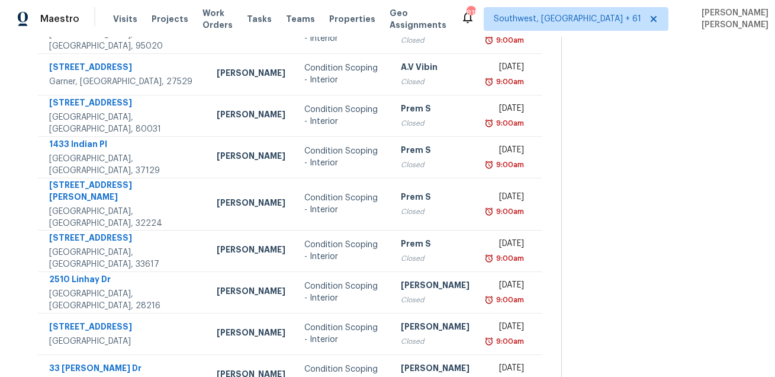
scroll to position [240, 0]
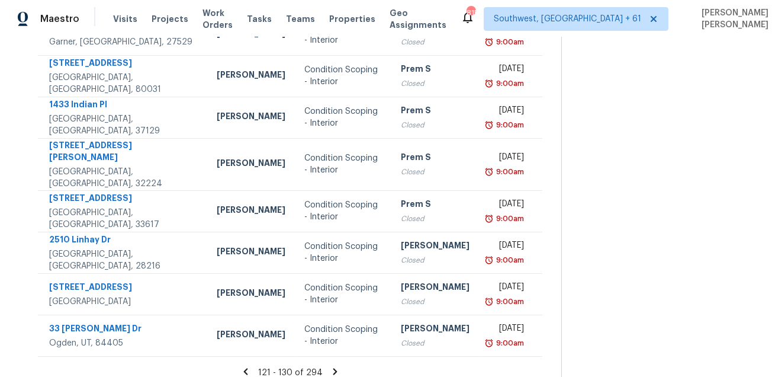
click at [335, 366] on icon at bounding box center [335, 371] width 11 height 11
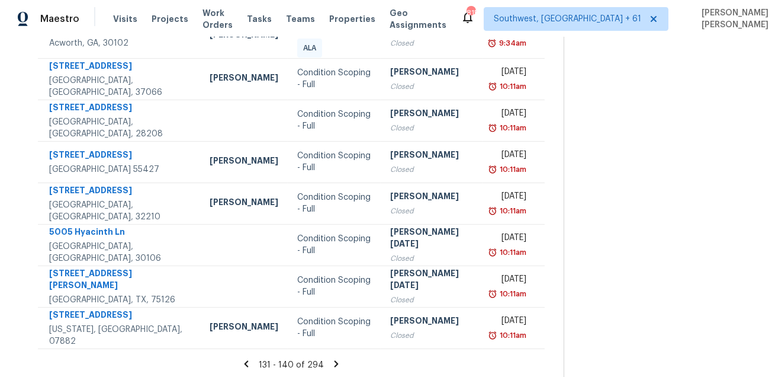
click at [336, 361] on icon at bounding box center [336, 363] width 4 height 7
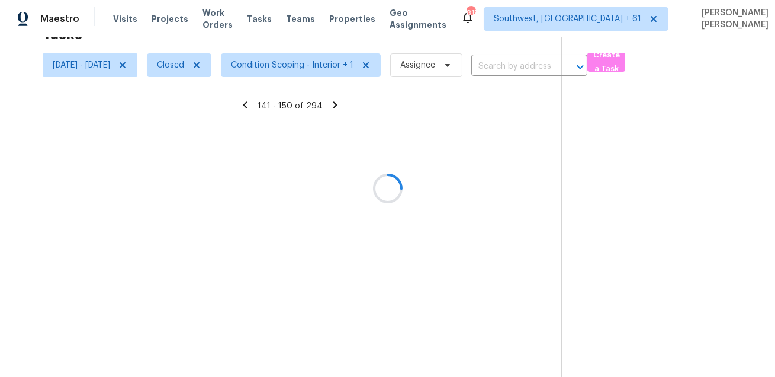
scroll to position [0, 0]
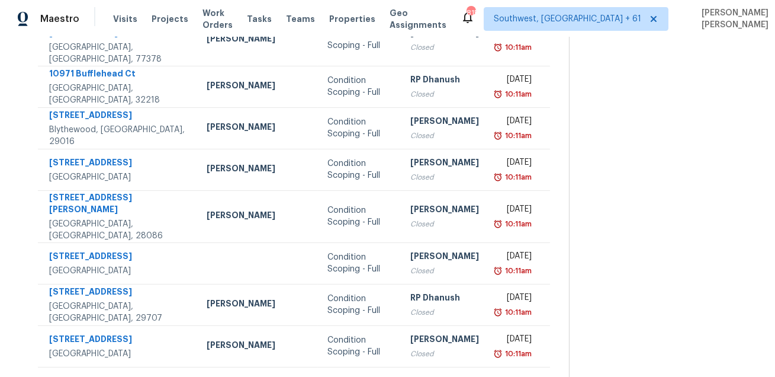
click at [337, 376] on icon at bounding box center [339, 382] width 4 height 7
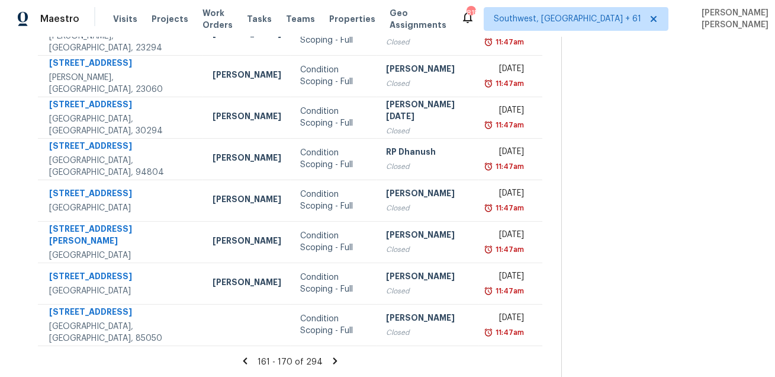
click at [335, 360] on icon at bounding box center [335, 360] width 11 height 11
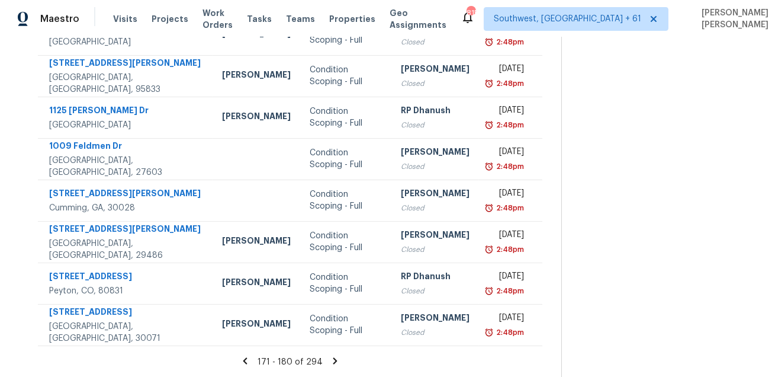
click at [337, 358] on icon at bounding box center [336, 360] width 4 height 7
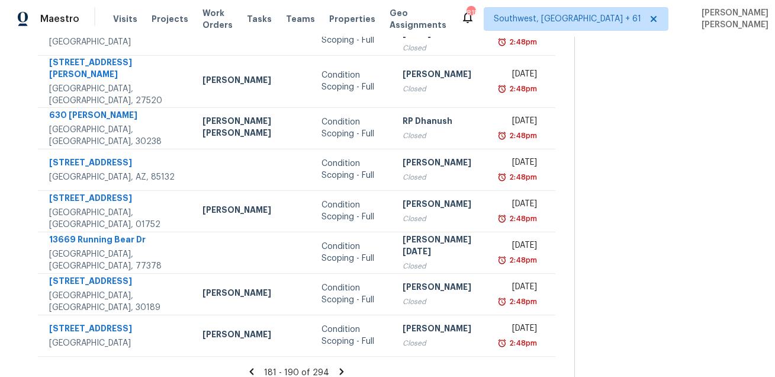
click at [340, 368] on icon at bounding box center [342, 371] width 4 height 7
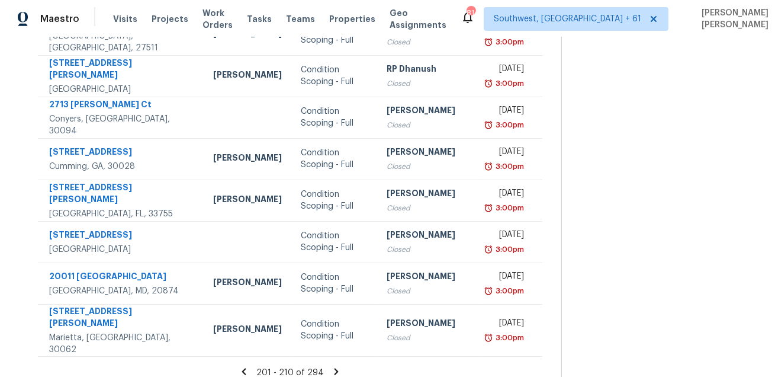
click at [339, 368] on icon at bounding box center [337, 371] width 4 height 7
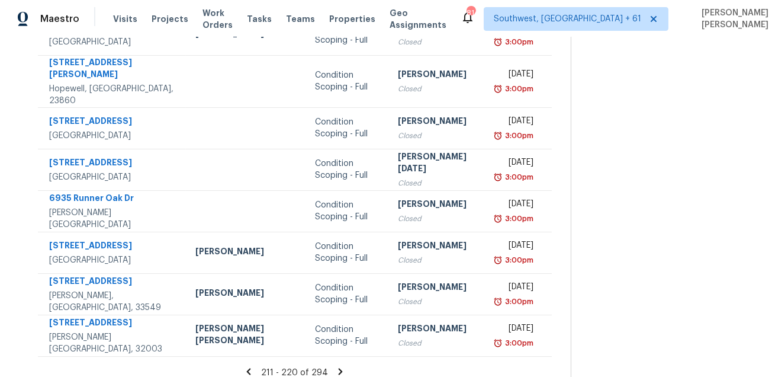
click at [339, 368] on icon at bounding box center [341, 371] width 4 height 7
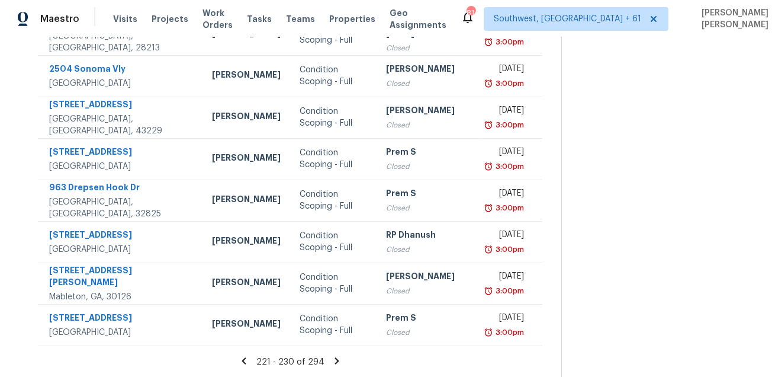
click at [338, 361] on icon at bounding box center [337, 360] width 4 height 7
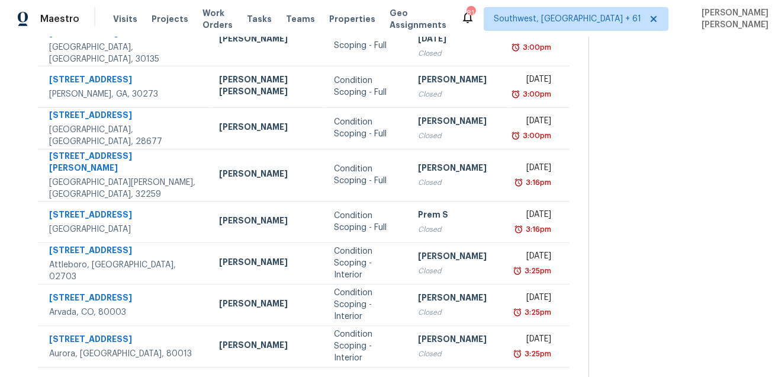
click at [345, 376] on icon at bounding box center [350, 382] width 11 height 11
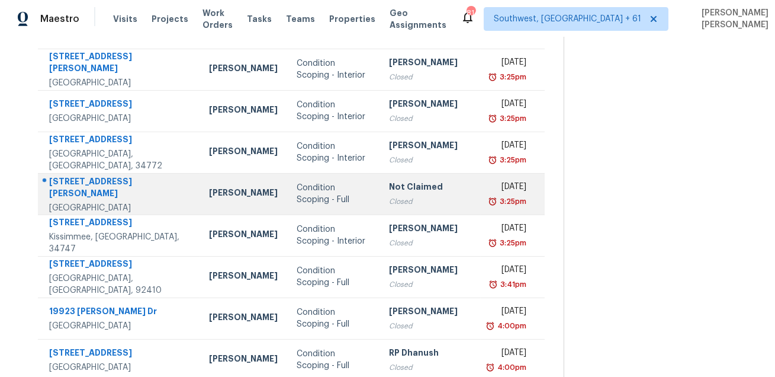
click at [336, 207] on td "Condition Scoping - Full" at bounding box center [333, 193] width 92 height 41
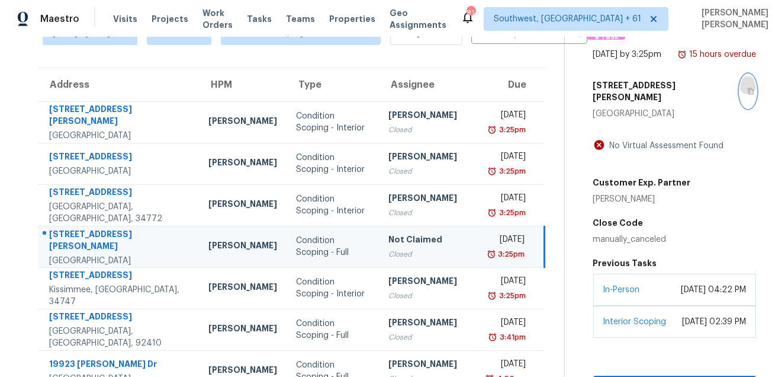
click at [748, 95] on icon "button" at bounding box center [751, 91] width 6 height 7
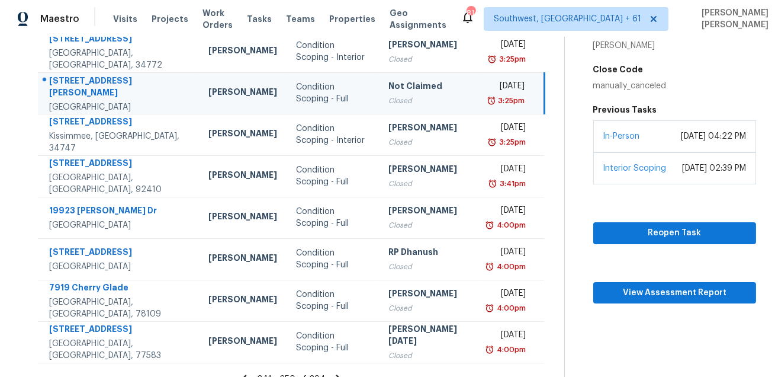
scroll to position [240, 0]
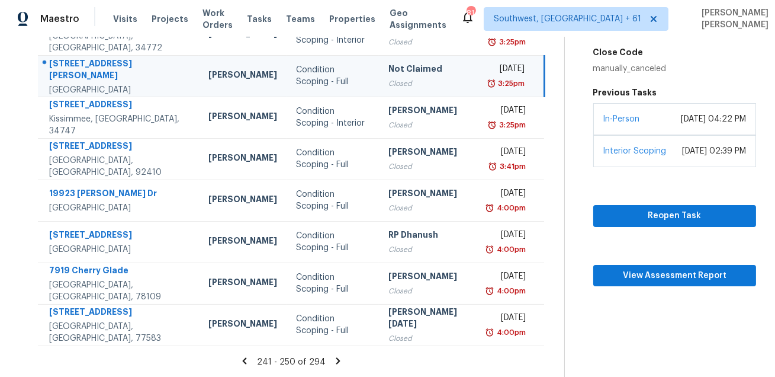
click at [338, 360] on icon at bounding box center [338, 360] width 4 height 7
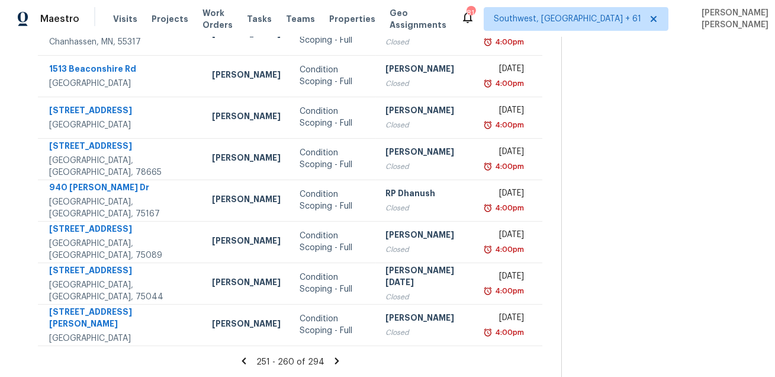
click at [336, 363] on icon at bounding box center [337, 360] width 4 height 7
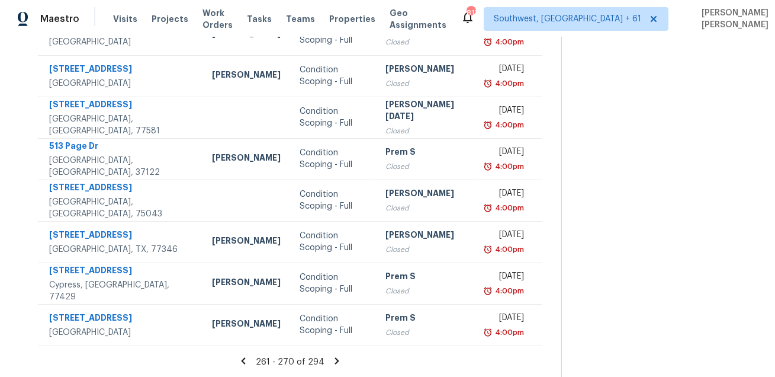
click at [339, 358] on icon at bounding box center [337, 360] width 11 height 11
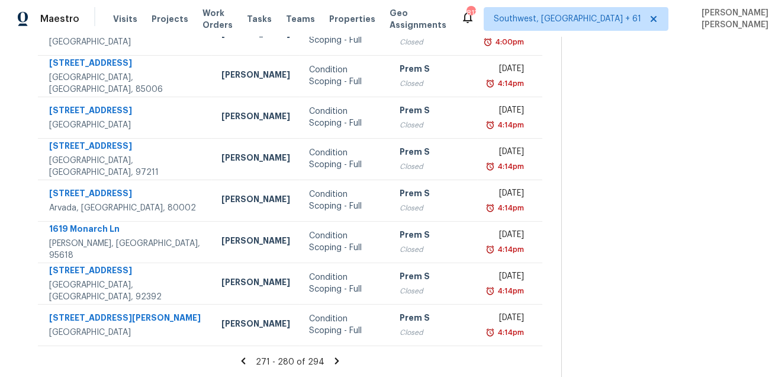
click at [337, 364] on icon at bounding box center [337, 360] width 11 height 11
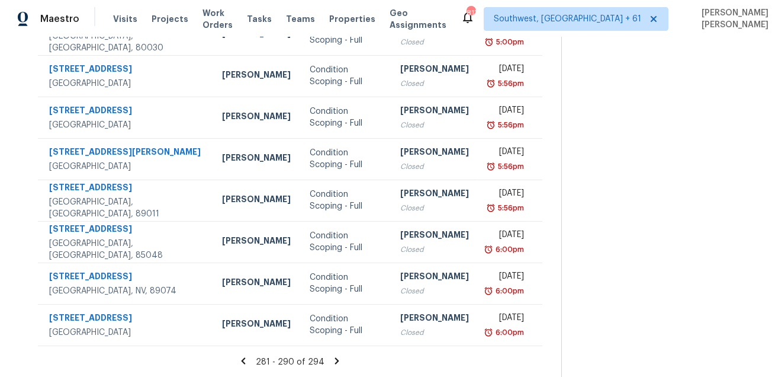
click at [341, 361] on icon at bounding box center [337, 360] width 11 height 11
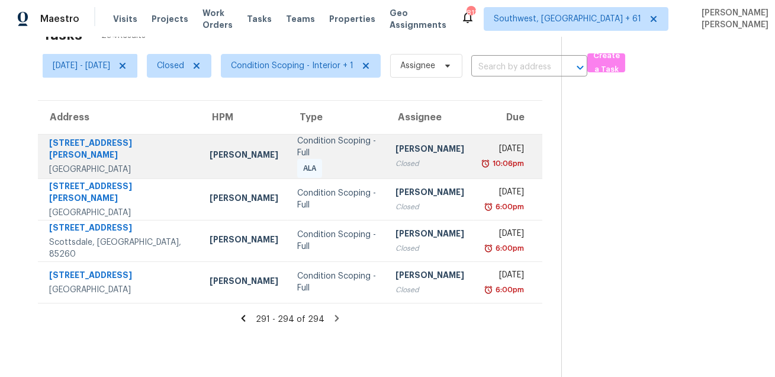
scroll to position [0, 0]
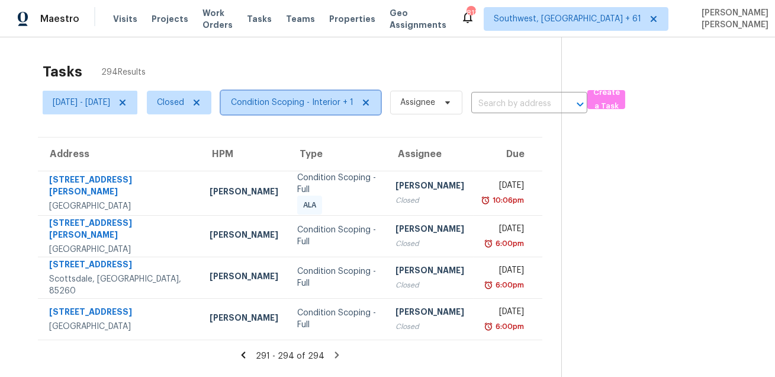
click at [284, 105] on span "Condition Scoping - Interior + 1" at bounding box center [292, 103] width 123 height 12
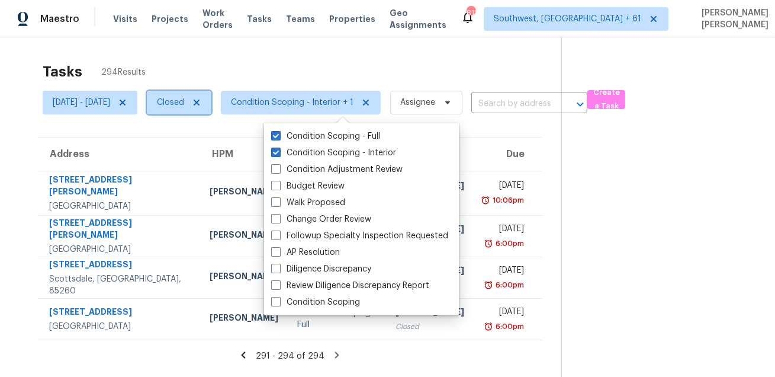
click at [184, 100] on span "Closed" at bounding box center [170, 103] width 27 height 12
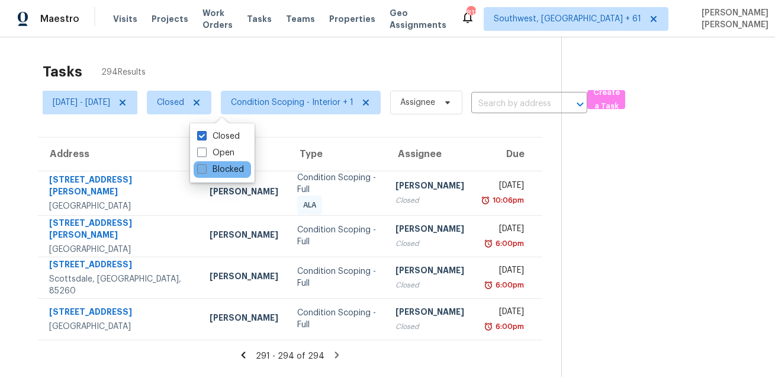
click at [209, 169] on label "Blocked" at bounding box center [220, 170] width 47 height 12
click at [205, 169] on input "Blocked" at bounding box center [201, 168] width 8 height 8
checkbox input "true"
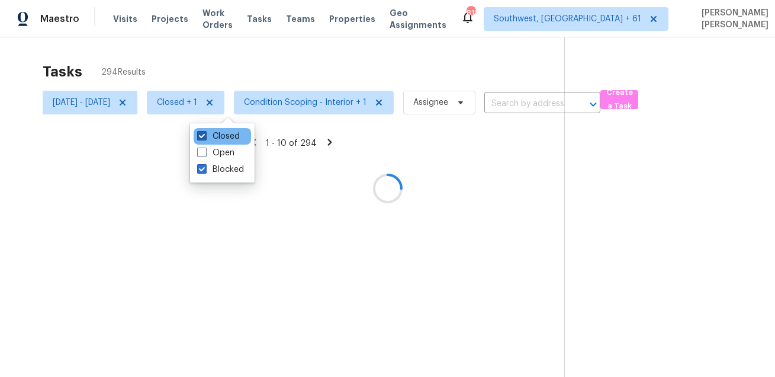
click at [212, 137] on label "Closed" at bounding box center [218, 136] width 43 height 12
click at [205, 137] on input "Closed" at bounding box center [201, 134] width 8 height 8
checkbox input "false"
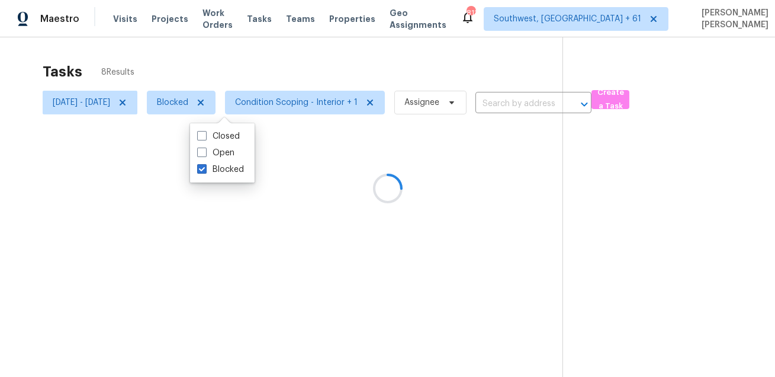
click at [163, 102] on div at bounding box center [387, 188] width 775 height 377
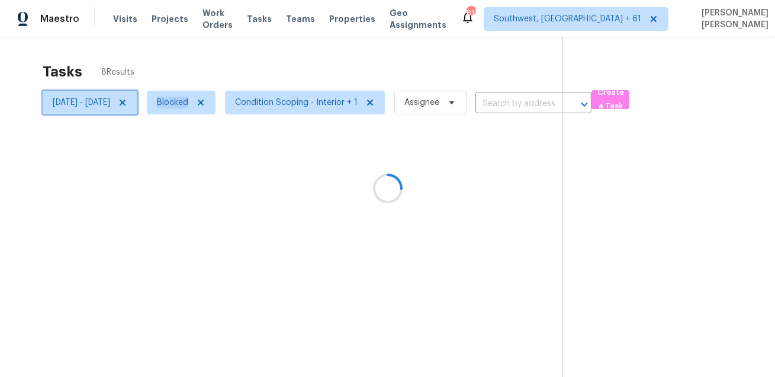
click at [127, 102] on icon at bounding box center [122, 102] width 9 height 9
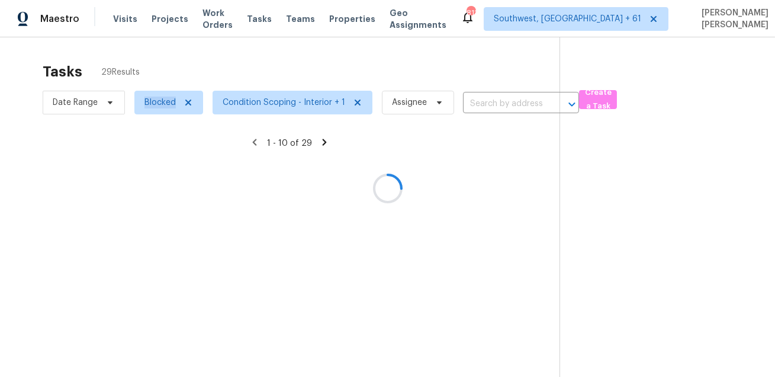
click at [237, 57] on div at bounding box center [387, 188] width 775 height 377
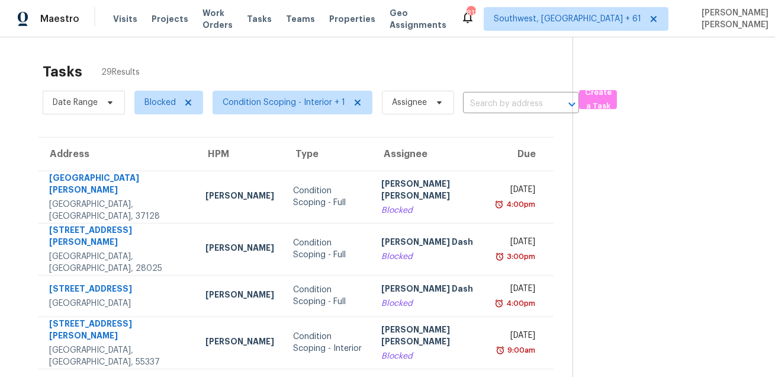
click at [338, 168] on th "Type" at bounding box center [328, 153] width 88 height 33
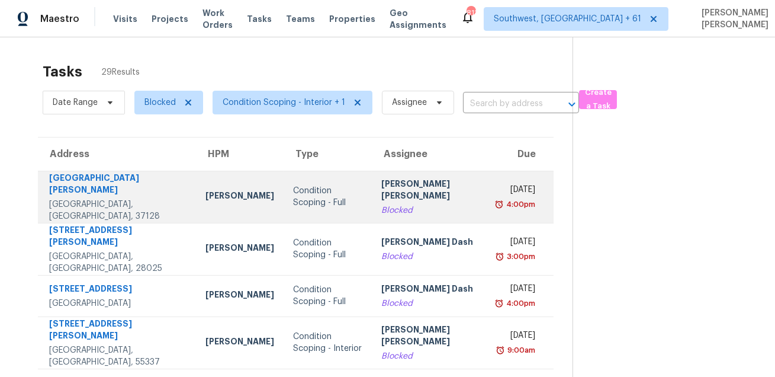
click at [337, 182] on td "Condition Scoping - Full" at bounding box center [328, 197] width 88 height 52
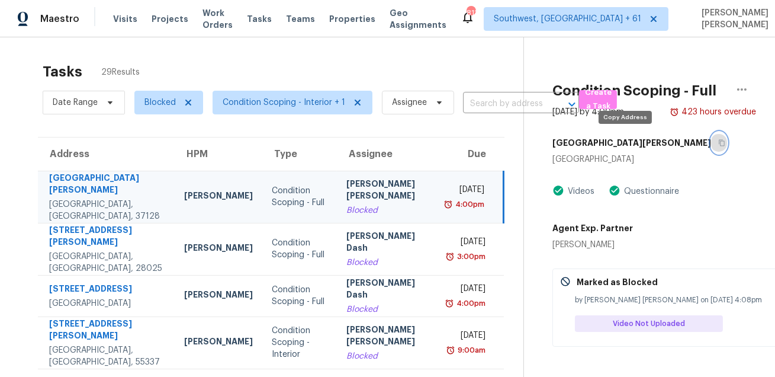
click at [711, 146] on button "button" at bounding box center [719, 142] width 16 height 21
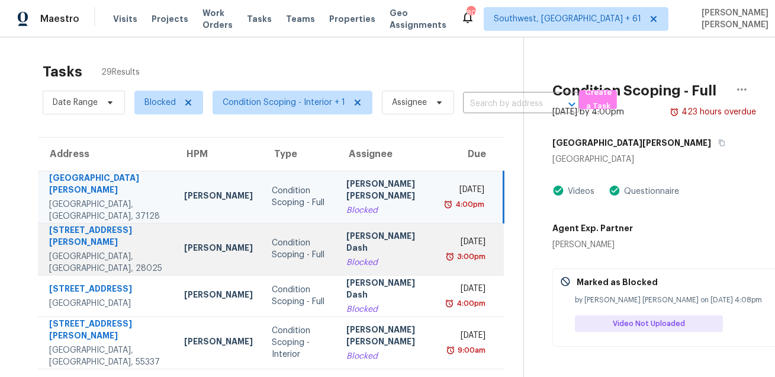
click at [347, 230] on div "Soumya Ranjan Dash" at bounding box center [389, 243] width 85 height 27
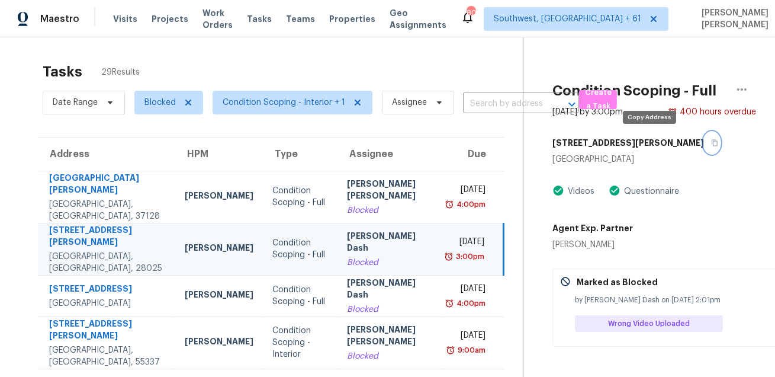
click at [704, 142] on button "button" at bounding box center [712, 142] width 16 height 21
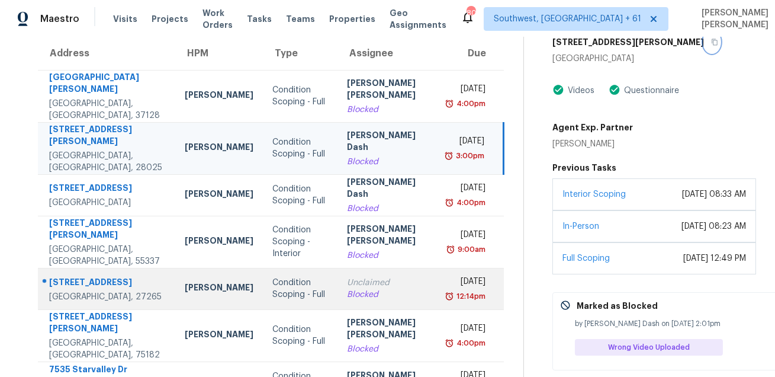
scroll to position [108, 0]
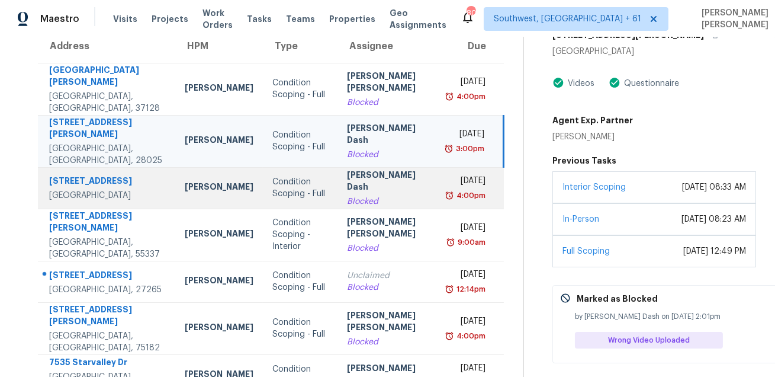
click at [291, 176] on div "Condition Scoping - Full" at bounding box center [301, 188] width 56 height 24
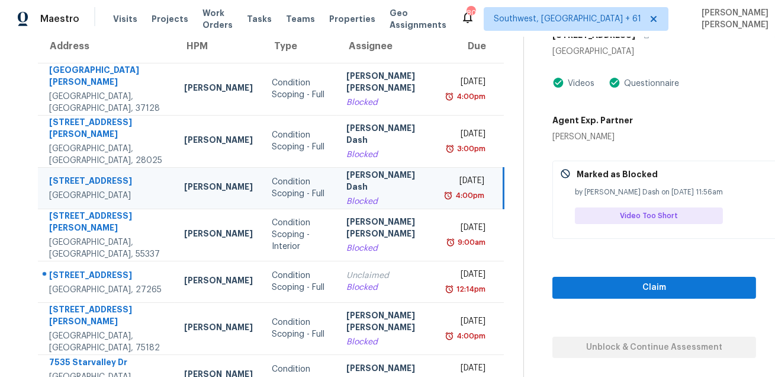
scroll to position [22, 0]
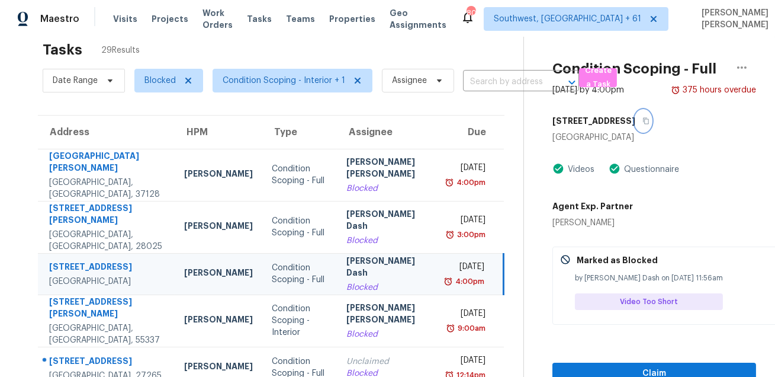
click at [636, 120] on button "button" at bounding box center [644, 120] width 16 height 21
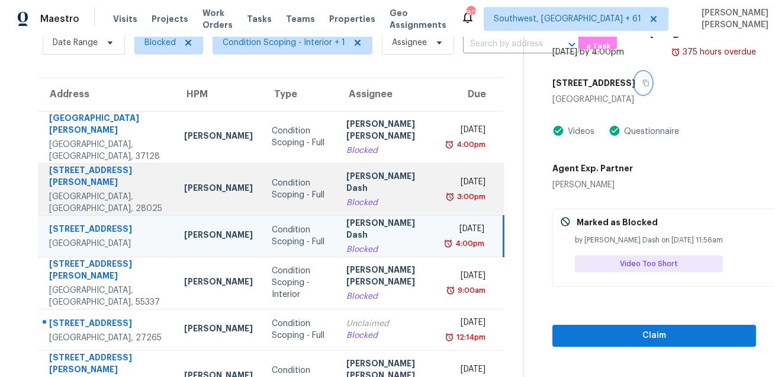
scroll to position [102, 0]
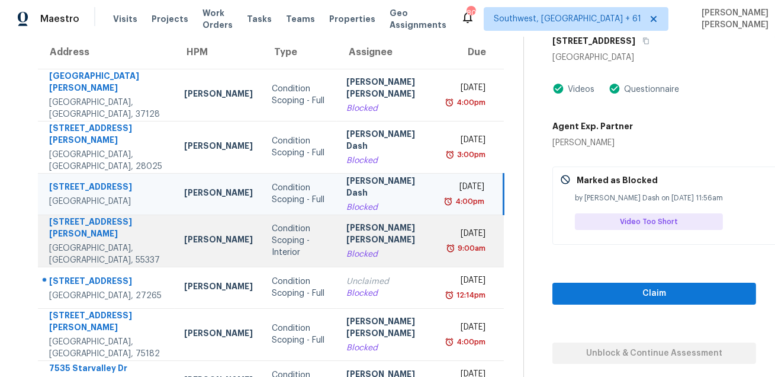
click at [349, 222] on div "Jishnu Manoj" at bounding box center [389, 235] width 85 height 27
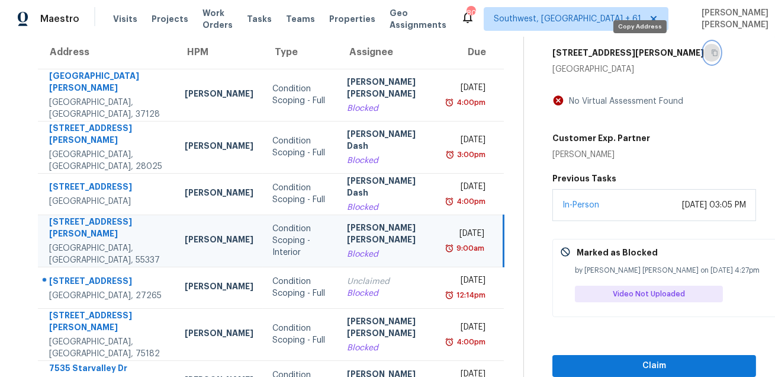
click at [704, 45] on button "button" at bounding box center [712, 52] width 16 height 21
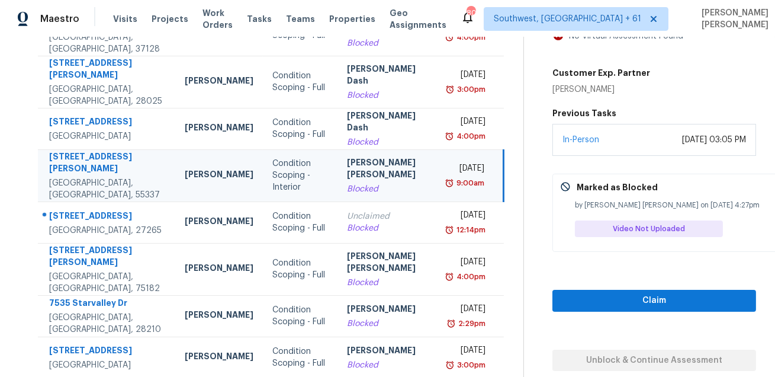
scroll to position [240, 0]
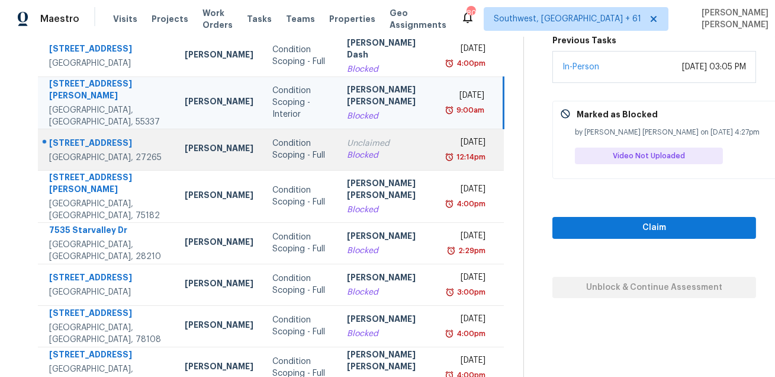
click at [406, 129] on td "Unclaimed Blocked" at bounding box center [390, 149] width 105 height 41
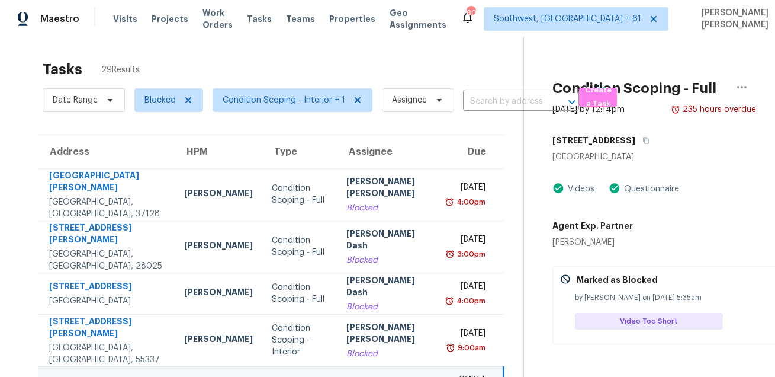
scroll to position [0, 0]
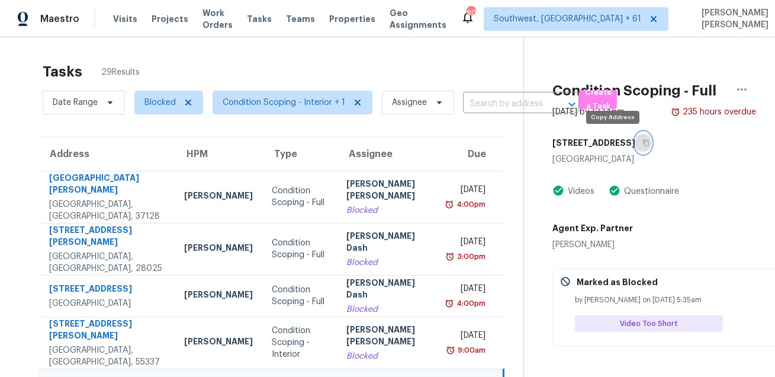
click at [643, 145] on icon "button" at bounding box center [646, 142] width 7 height 7
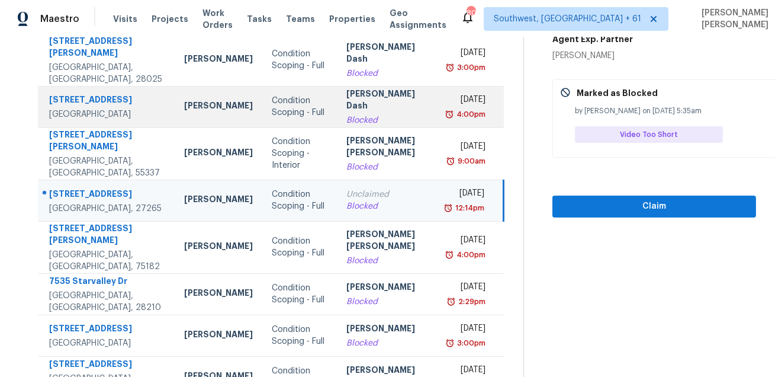
scroll to position [240, 0]
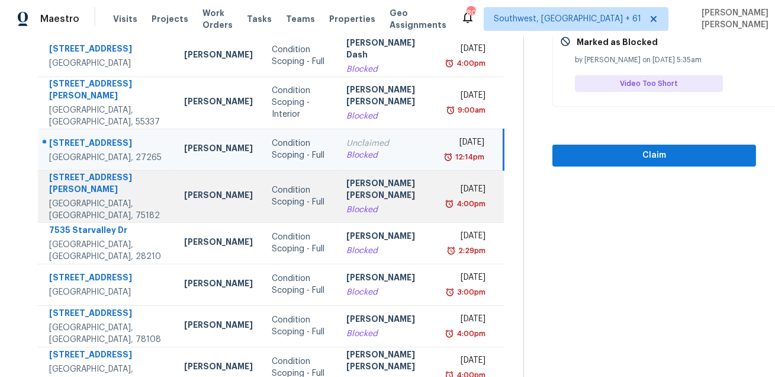
click at [451, 183] on div "Thu, Aug 28th 2025" at bounding box center [468, 190] width 34 height 15
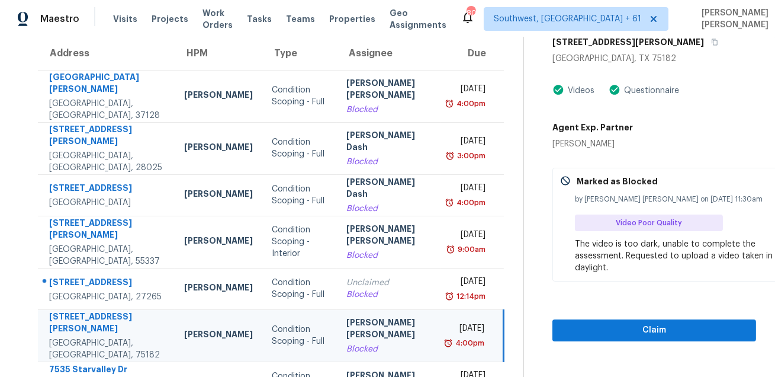
scroll to position [78, 0]
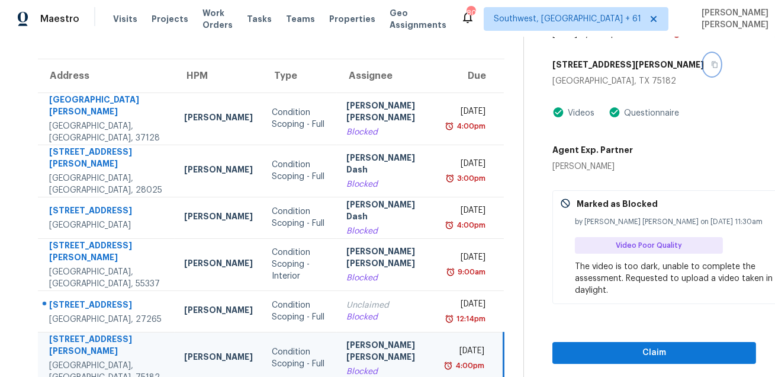
click at [711, 64] on icon "button" at bounding box center [714, 64] width 7 height 7
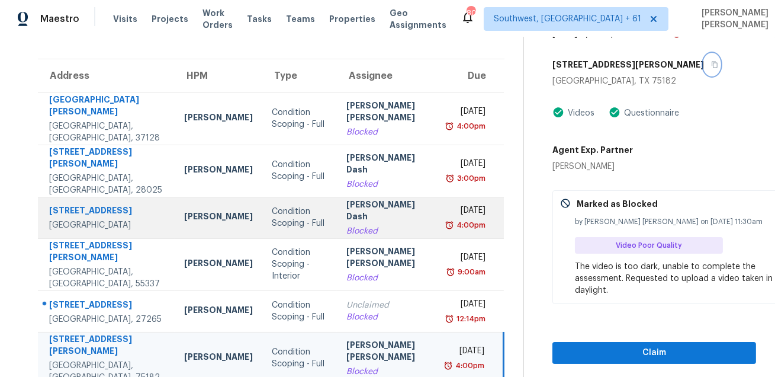
scroll to position [240, 0]
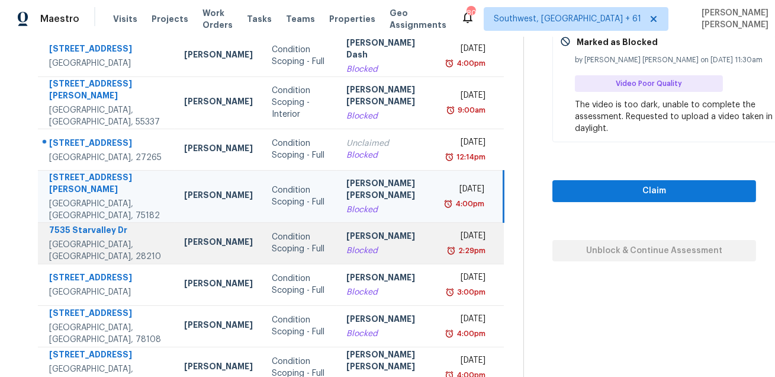
click at [451, 245] on div "2:29pm" at bounding box center [468, 251] width 34 height 12
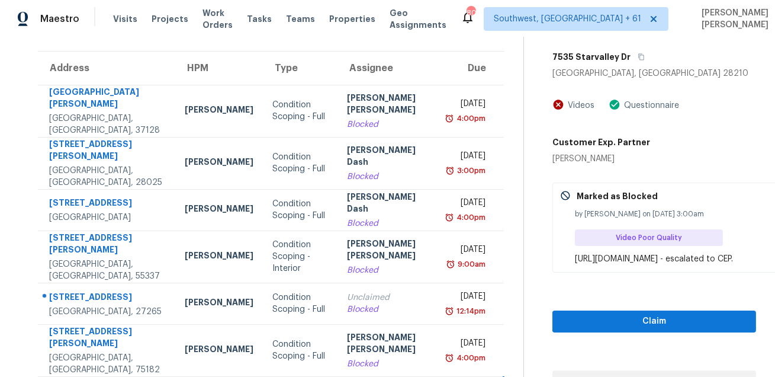
scroll to position [0, 0]
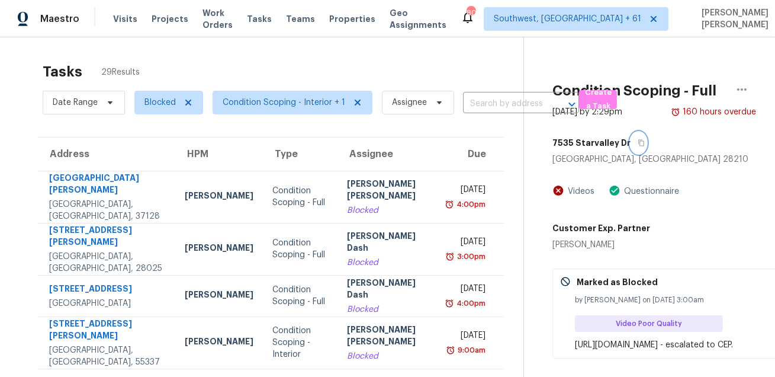
click at [638, 139] on icon "button" at bounding box center [641, 142] width 7 height 7
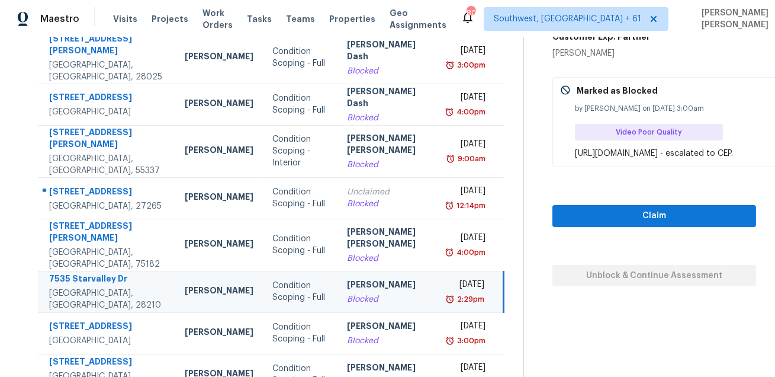
scroll to position [240, 0]
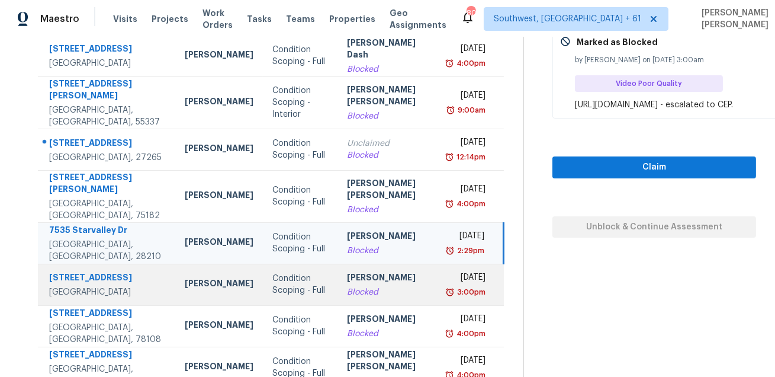
click at [443, 264] on td "Fri, Aug 29th 2025 3:00pm" at bounding box center [474, 284] width 62 height 41
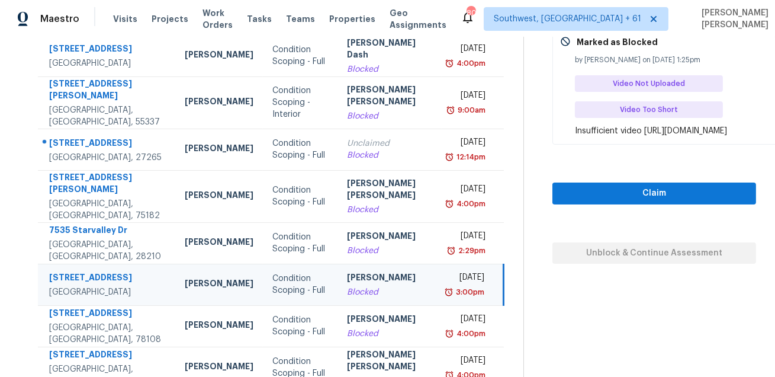
scroll to position [0, 0]
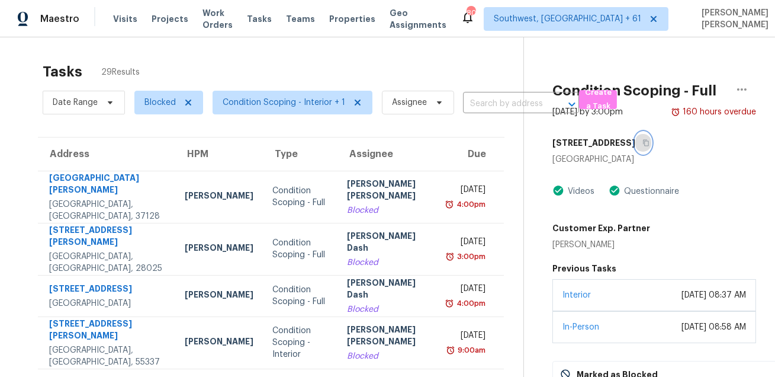
click at [643, 142] on icon "button" at bounding box center [646, 142] width 7 height 7
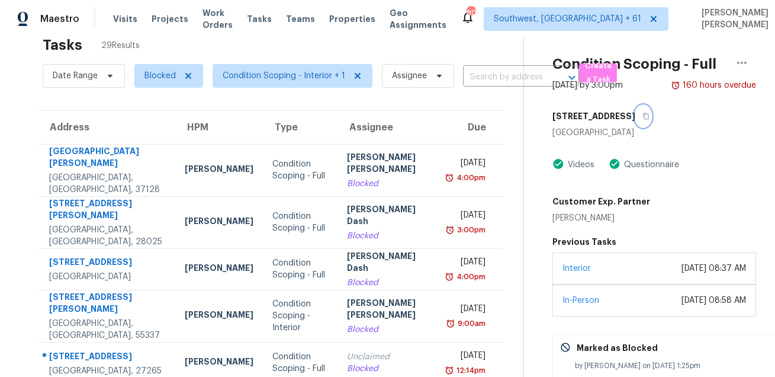
scroll to position [4, 0]
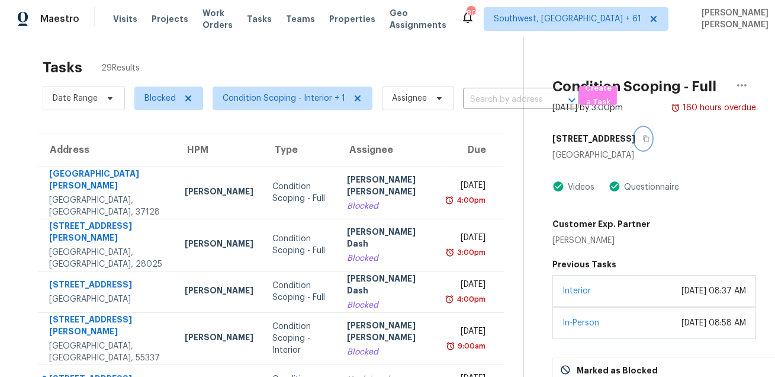
click at [643, 135] on icon "button" at bounding box center [646, 138] width 7 height 7
click at [636, 146] on button "button" at bounding box center [644, 138] width 16 height 21
click at [596, 92] on span "Create a Task" at bounding box center [598, 95] width 26 height 27
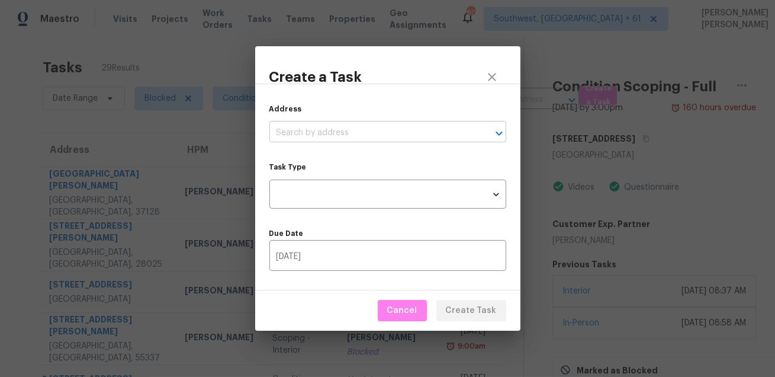
click at [402, 132] on input "text" at bounding box center [372, 133] width 204 height 18
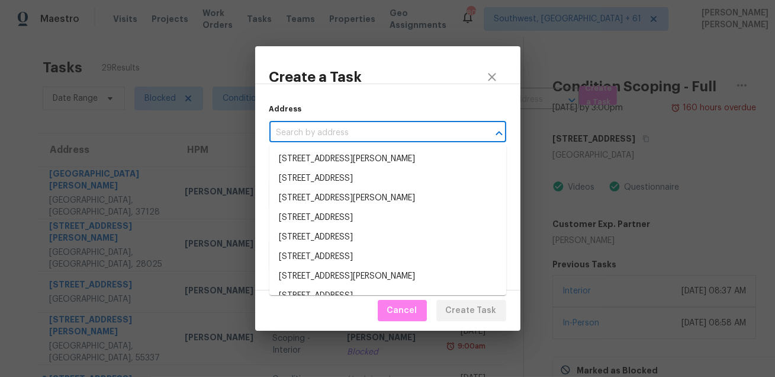
paste input "315 Royal Grey Ct, Winston Salem, NC 27107"
type input "315 Royal Grey Ct, Winston Salem, NC 27107"
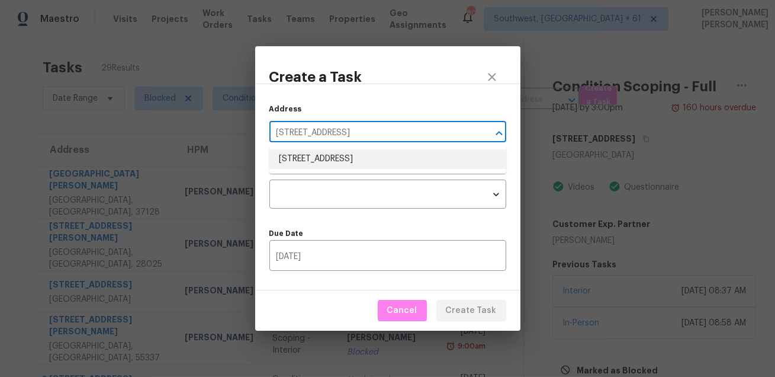
click at [358, 160] on li "315 Royal Grey Ct, Winston Salem, NC 27107" at bounding box center [388, 159] width 237 height 20
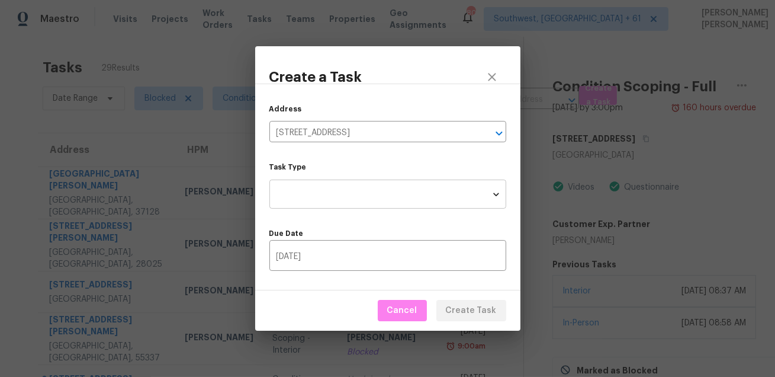
click at [351, 194] on body "Maestro Visits Projects Work Orders Tasks Teams Properties Geo Assignments 807 …" at bounding box center [387, 188] width 775 height 377
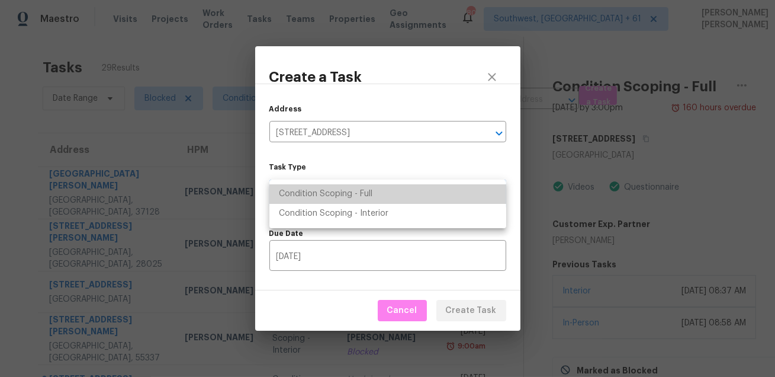
click at [363, 190] on li "Condition Scoping - Full" at bounding box center [388, 194] width 237 height 20
type input "virtual_full_assessment"
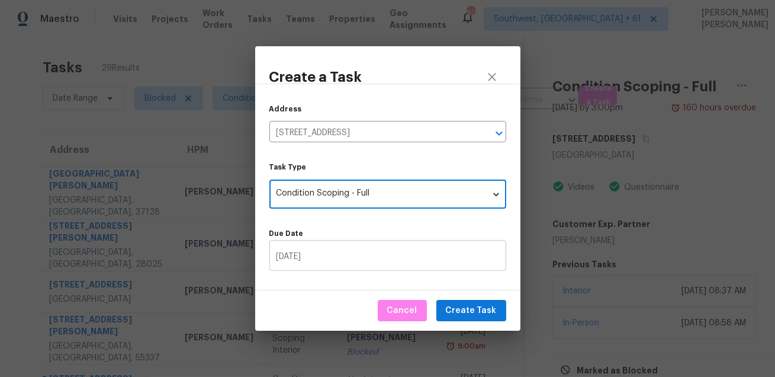
click at [345, 258] on input "09/08/2025" at bounding box center [388, 257] width 237 height 28
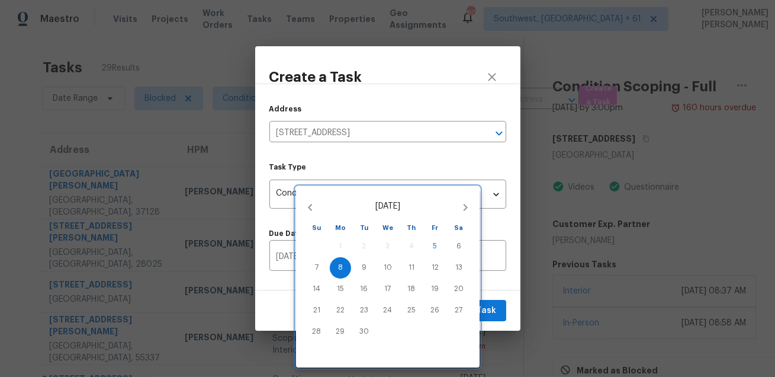
click at [491, 280] on div at bounding box center [387, 188] width 775 height 377
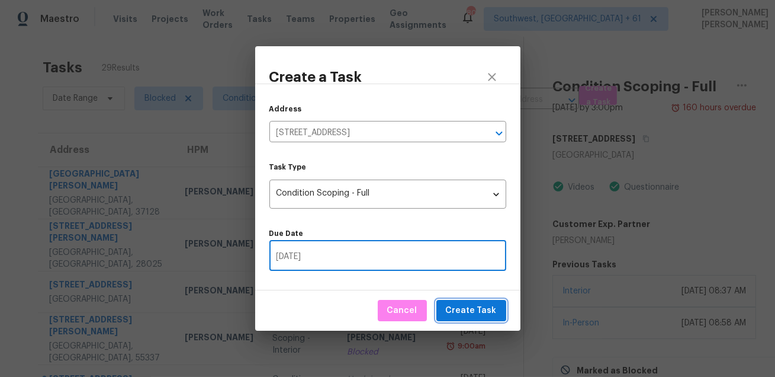
click at [469, 310] on span "Create Task" at bounding box center [471, 310] width 51 height 15
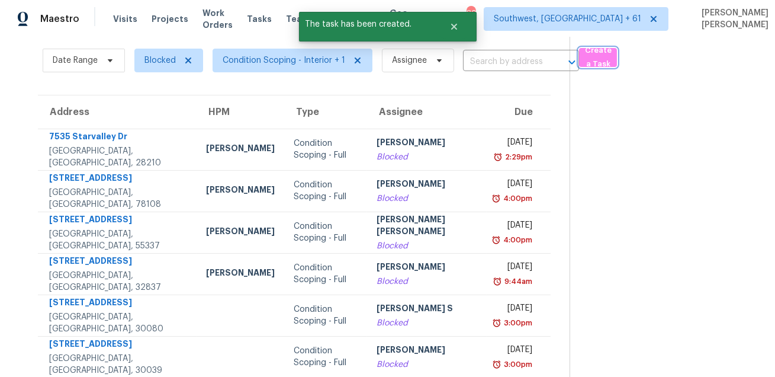
scroll to position [41, 0]
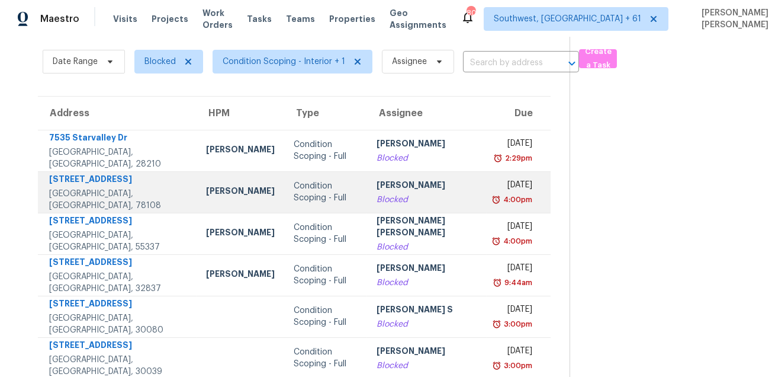
click at [400, 206] on td "Roopesh Jaikanth Blocked" at bounding box center [427, 191] width 120 height 41
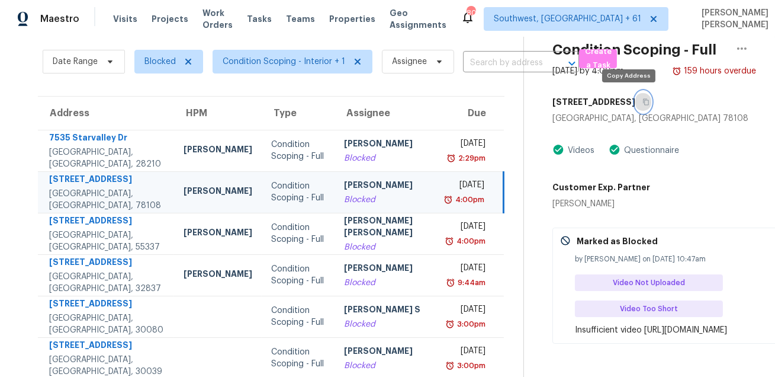
click at [644, 99] on icon "button" at bounding box center [647, 102] width 6 height 7
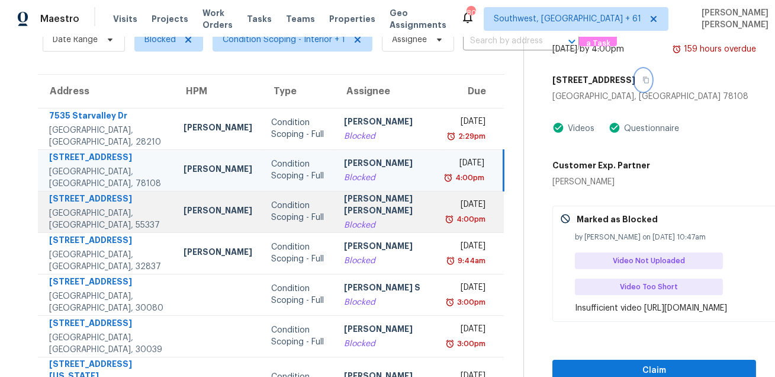
scroll to position [101, 0]
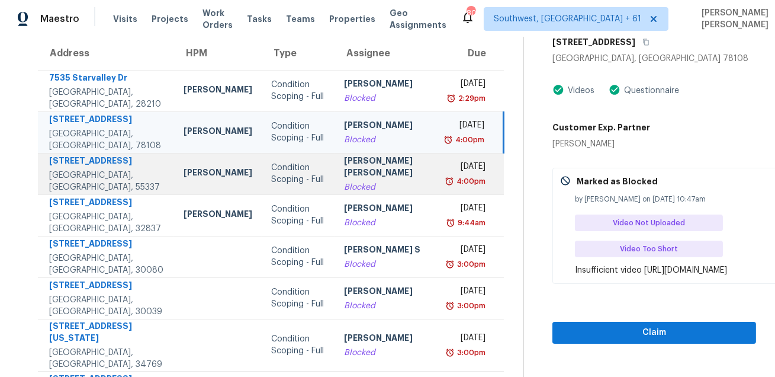
click at [441, 177] on td "Fri, Aug 29th 2025 4:00pm" at bounding box center [472, 173] width 63 height 41
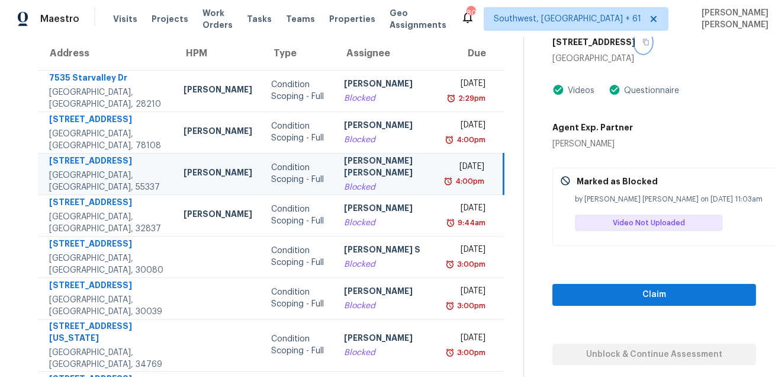
click at [643, 43] on icon "button" at bounding box center [646, 42] width 7 height 7
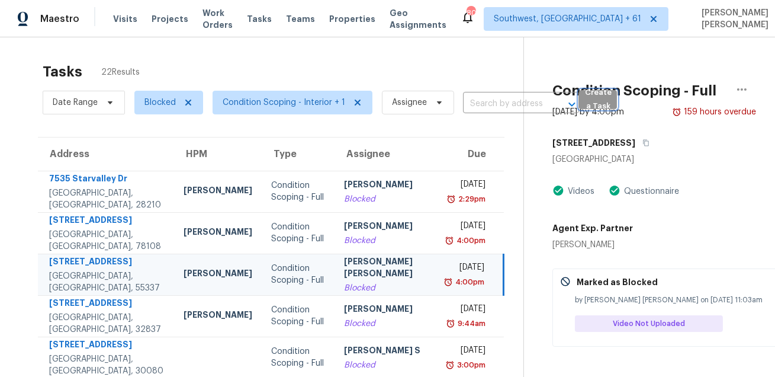
click at [587, 98] on span "Create a Task" at bounding box center [598, 99] width 26 height 27
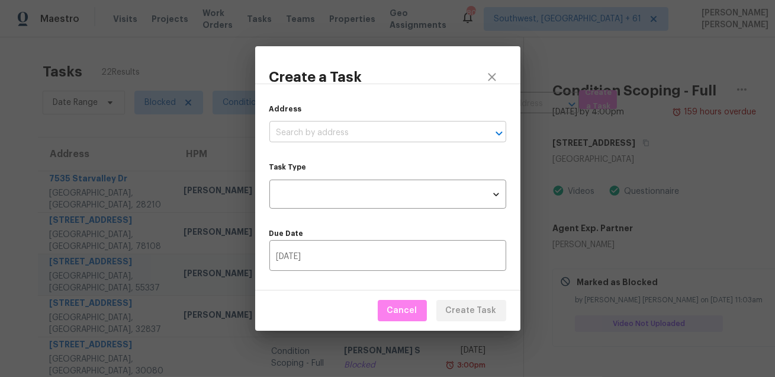
click at [354, 129] on input "text" at bounding box center [372, 133] width 204 height 18
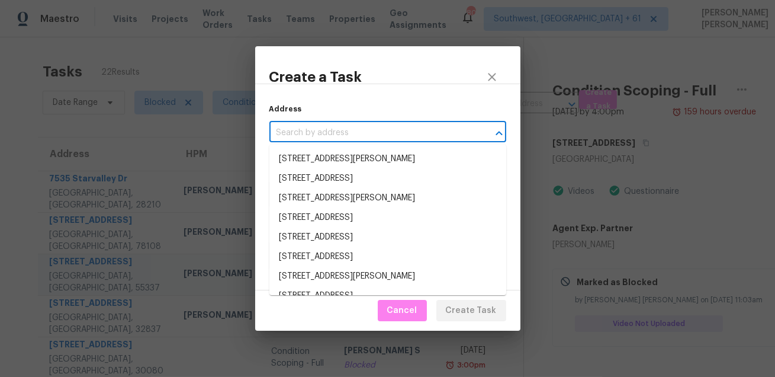
paste input "901 E 143rd St, Burnsville, MN 55337"
type input "901 E 143rd St, Burnsville, MN 55337"
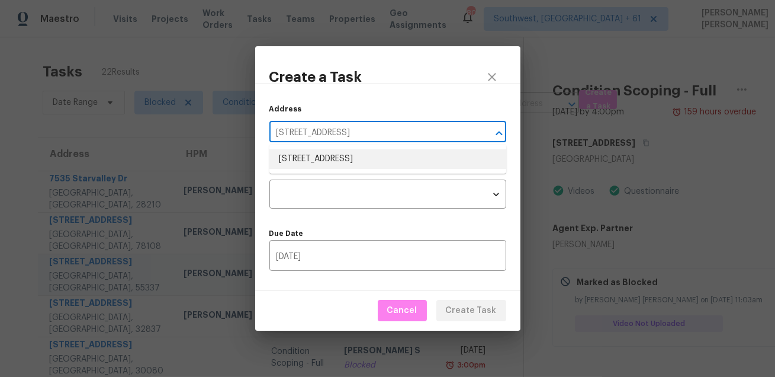
click at [341, 165] on li "901 E 143rd St, Burnsville, MN 55337" at bounding box center [388, 159] width 237 height 20
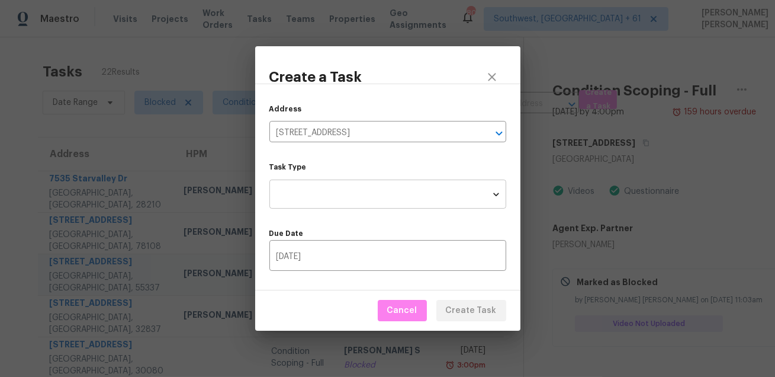
click at [326, 207] on body "Maestro Visits Projects Work Orders Tasks Teams Properties Geo Assignments 806 …" at bounding box center [387, 188] width 775 height 377
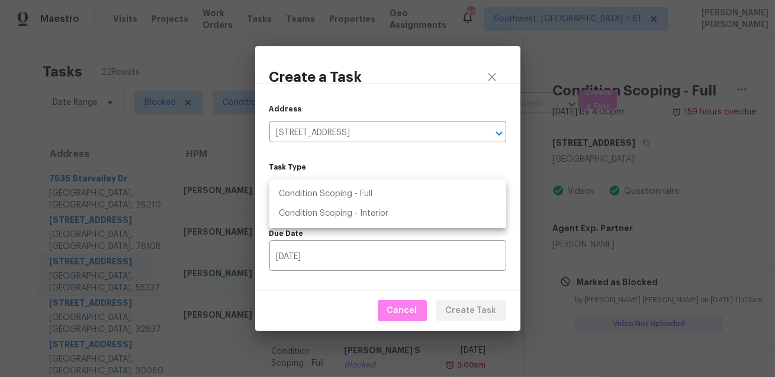
click at [351, 194] on li "Condition Scoping - Full" at bounding box center [388, 194] width 237 height 20
type input "virtual_full_assessment"
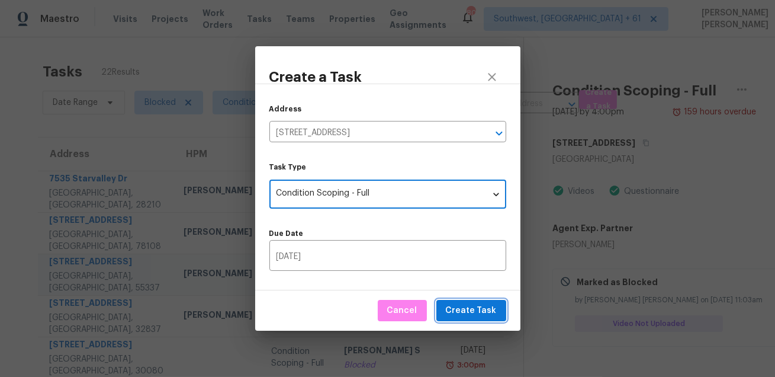
click at [470, 307] on span "Create Task" at bounding box center [471, 310] width 51 height 15
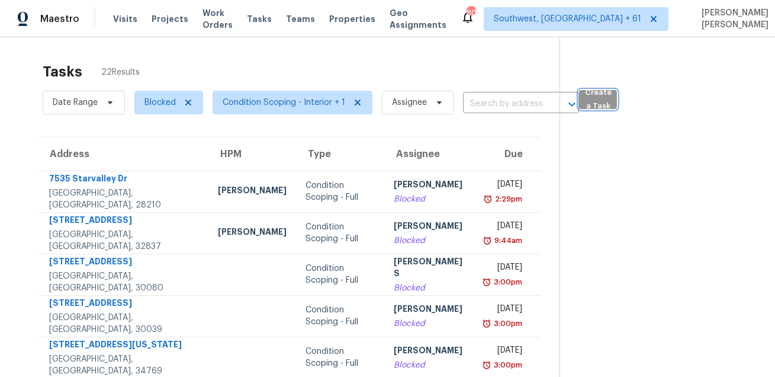
click at [581, 102] on button "Create a Task" at bounding box center [598, 99] width 38 height 19
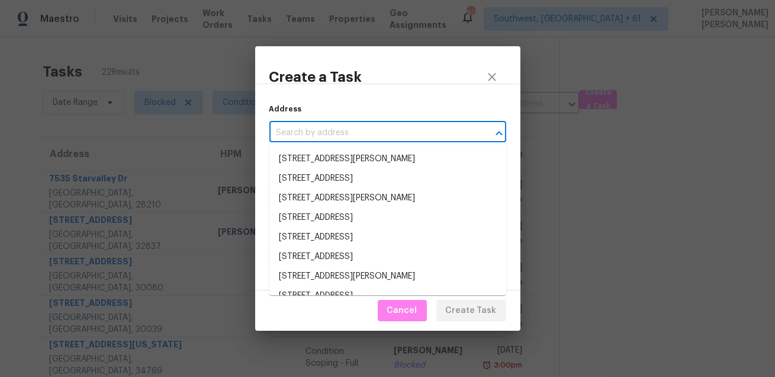
click at [395, 136] on input "text" at bounding box center [372, 133] width 204 height 18
paste input "159 King Arthur Ln Advance, NC, 27006"
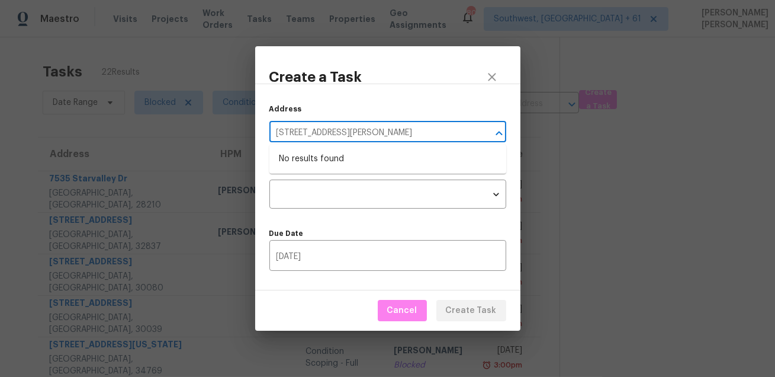
type input "159 King Arthur Ln Advance, NC, 27006"
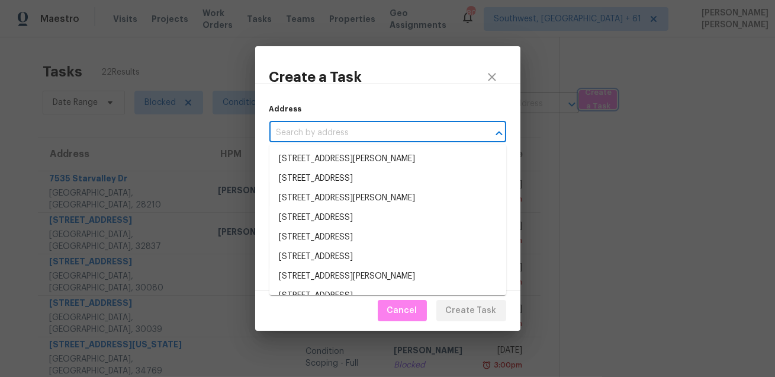
click at [415, 33] on div "Create a Task Address ​ Task Type ​ Task Type Due Date 09/08/2025 ​ Cancel Crea…" at bounding box center [387, 188] width 775 height 377
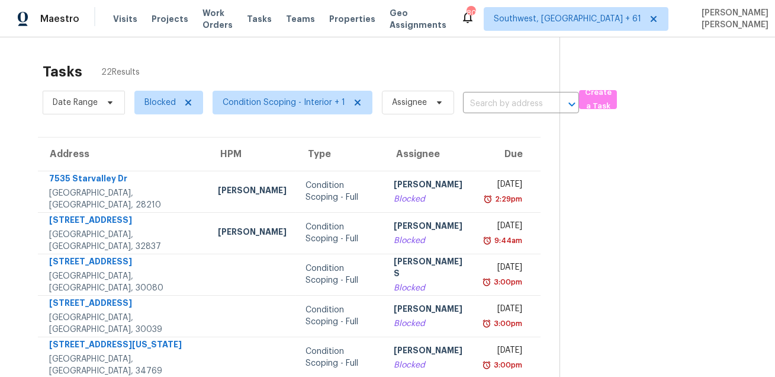
click at [360, 59] on div "Tasks 22 Results" at bounding box center [301, 71] width 517 height 31
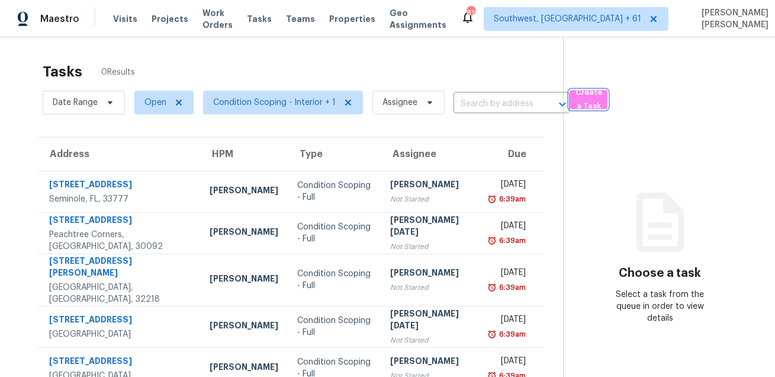
click at [589, 107] on span "Create a Task" at bounding box center [589, 99] width 26 height 27
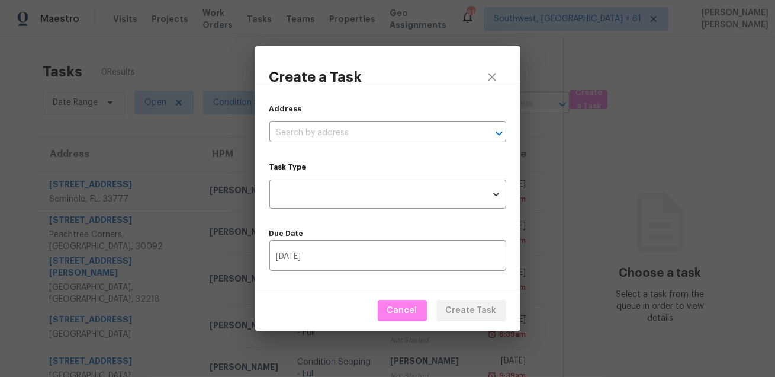
click at [367, 122] on div "Address ​" at bounding box center [388, 122] width 237 height 39
click at [361, 136] on input "text" at bounding box center [372, 133] width 204 height 18
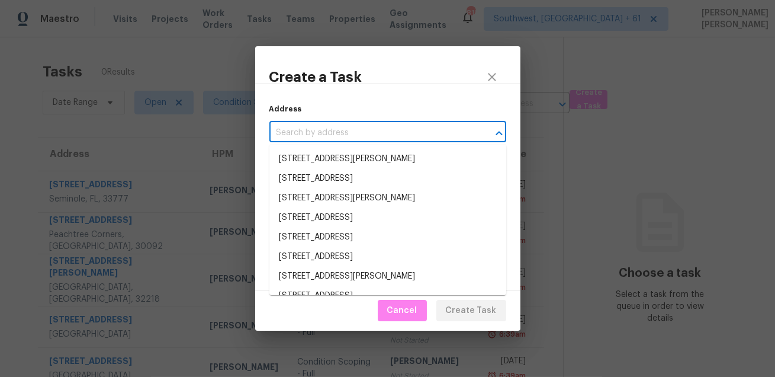
paste input "[STREET_ADDRESS][PERSON_NAME]"
type input "[STREET_ADDRESS][PERSON_NAME]"
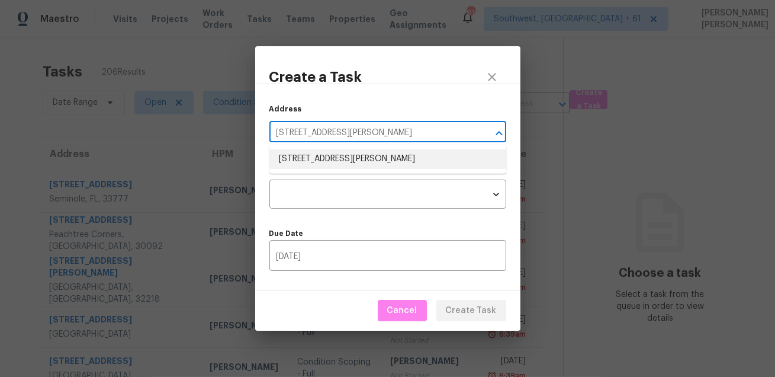
click at [354, 159] on li "[STREET_ADDRESS][PERSON_NAME]" at bounding box center [388, 159] width 237 height 20
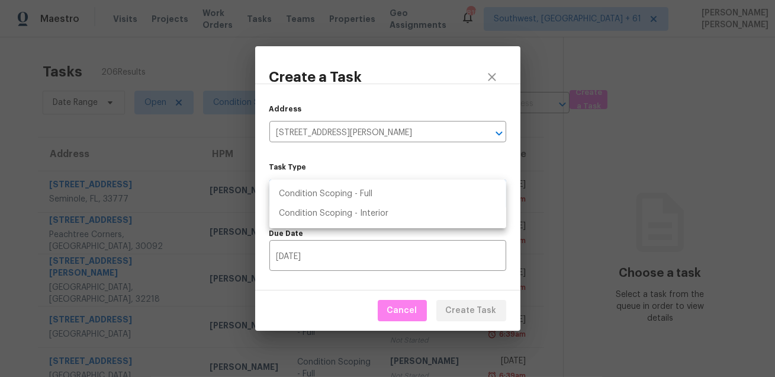
click at [346, 193] on body "Maestro Visits Projects Work Orders Tasks Teams Properties Geo Assignments [STR…" at bounding box center [387, 188] width 775 height 377
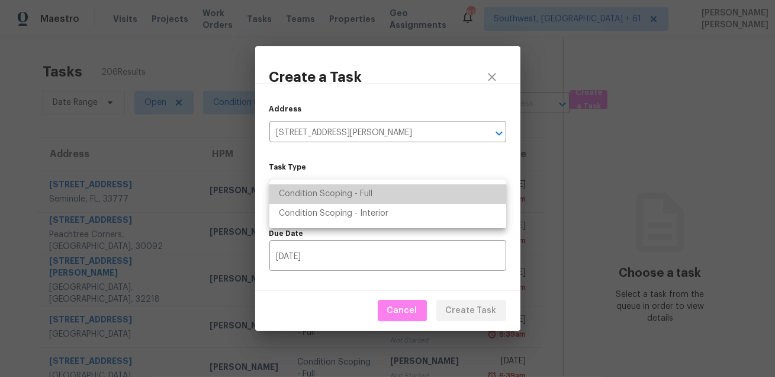
click at [365, 195] on li "Condition Scoping - Full" at bounding box center [388, 194] width 237 height 20
type input "virtual_full_assessment"
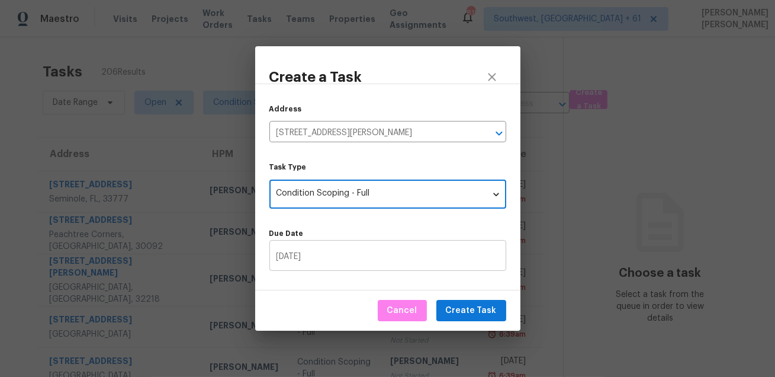
click at [353, 260] on input "[DATE]" at bounding box center [388, 257] width 237 height 28
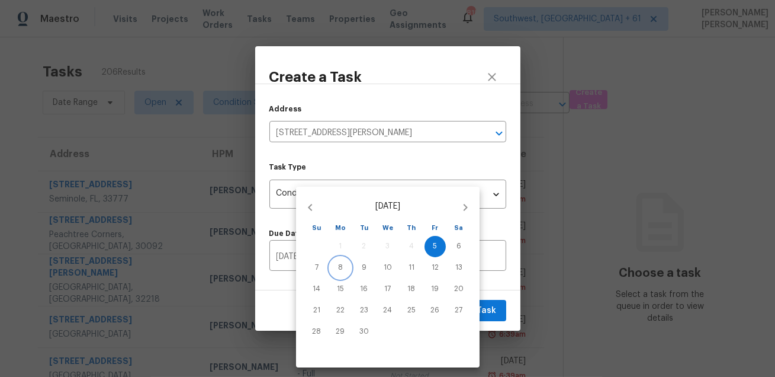
click at [334, 273] on button "8" at bounding box center [340, 267] width 21 height 21
type input "[DATE]"
click at [494, 282] on div at bounding box center [387, 188] width 775 height 377
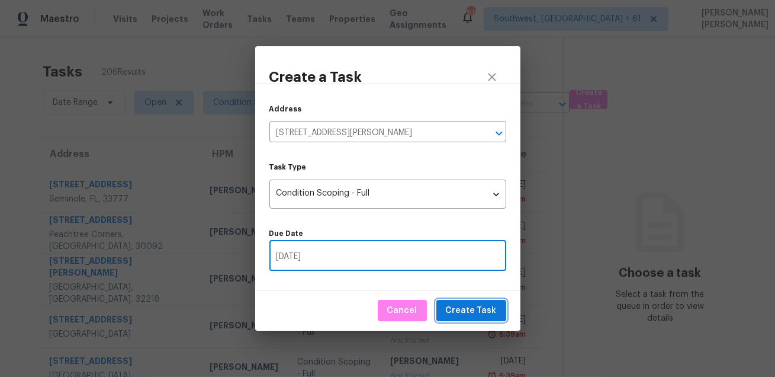
click at [472, 309] on span "Create Task" at bounding box center [471, 310] width 51 height 15
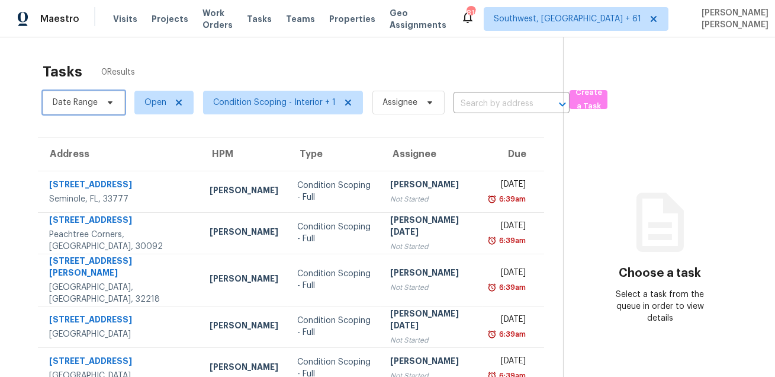
click at [87, 105] on span "Date Range" at bounding box center [75, 103] width 45 height 12
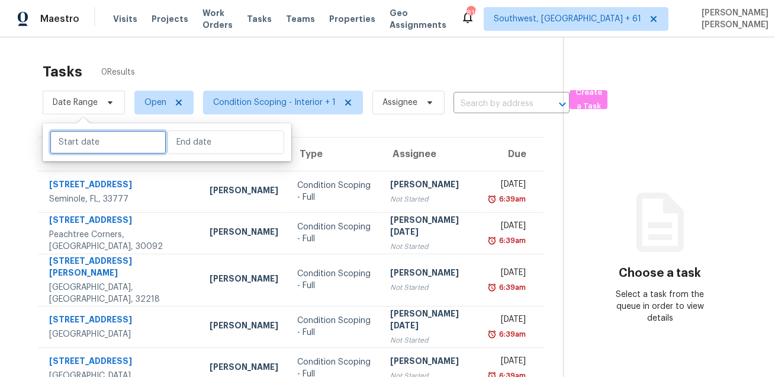
click at [89, 140] on input "text" at bounding box center [108, 142] width 117 height 24
select select "8"
select select "2025"
select select "9"
select select "2025"
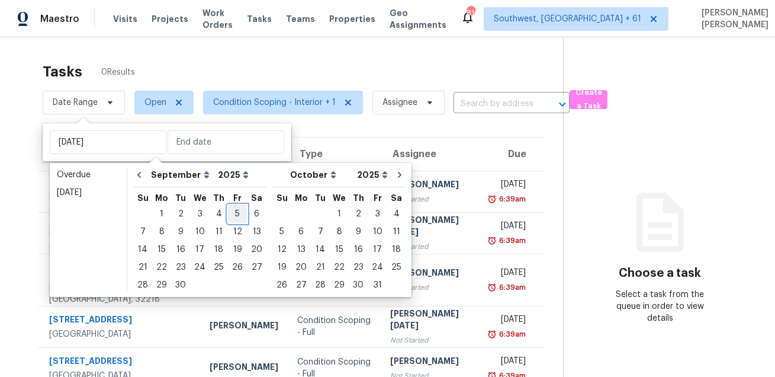
click at [228, 213] on div "5" at bounding box center [237, 214] width 19 height 17
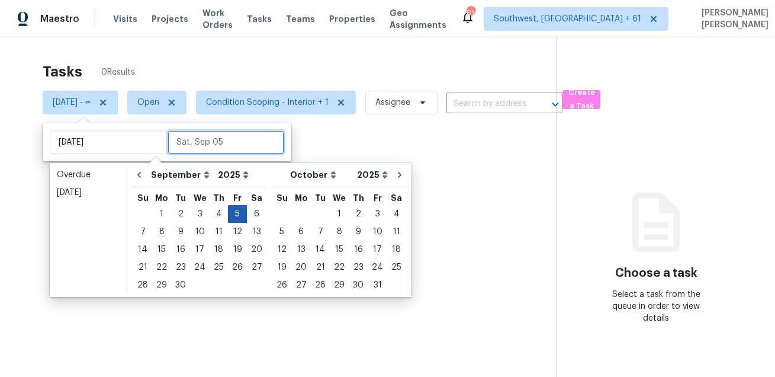
type input "[DATE]"
click at [228, 213] on div "5" at bounding box center [237, 214] width 19 height 17
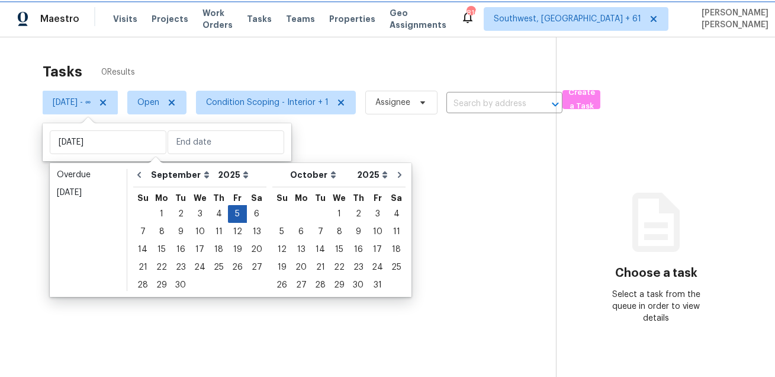
type input "[DATE]"
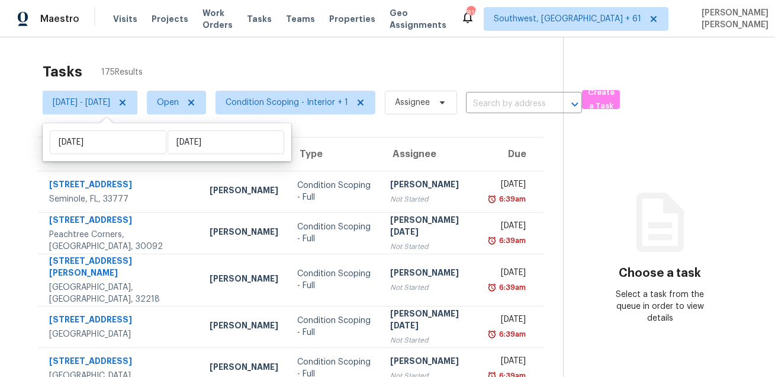
click at [342, 60] on div "Tasks 175 Results" at bounding box center [303, 71] width 521 height 31
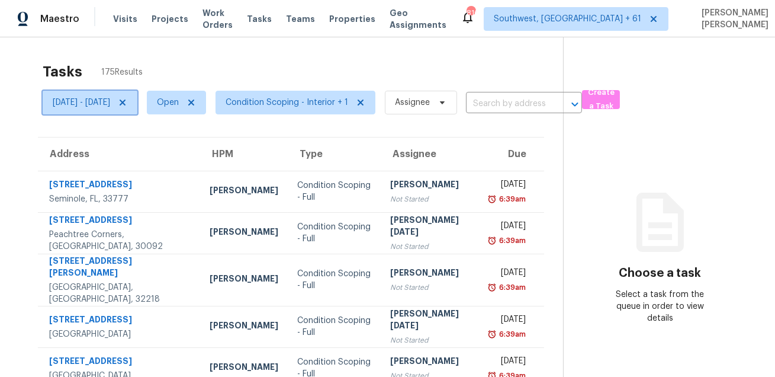
click at [127, 104] on icon at bounding box center [122, 102] width 9 height 9
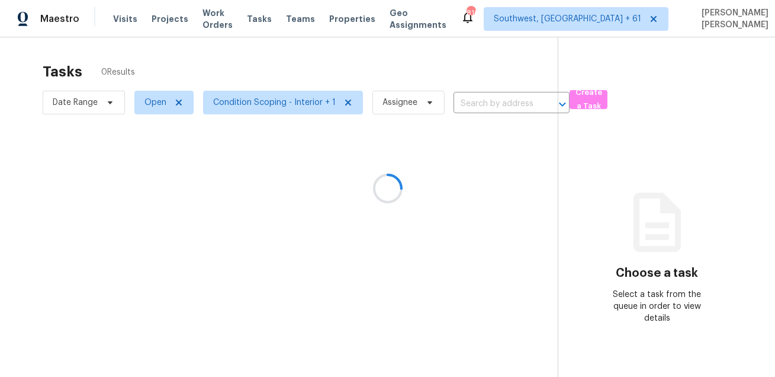
click at [209, 81] on div at bounding box center [387, 188] width 775 height 377
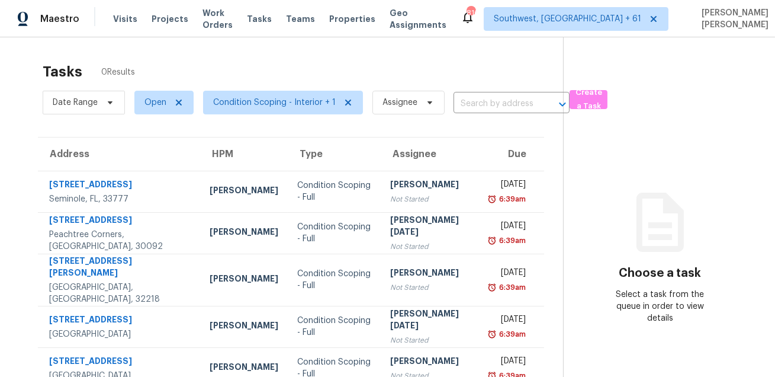
click at [370, 65] on div "Tasks 0 Results" at bounding box center [303, 71] width 521 height 31
click at [255, 108] on span "Condition Scoping - Interior + 1" at bounding box center [274, 103] width 123 height 12
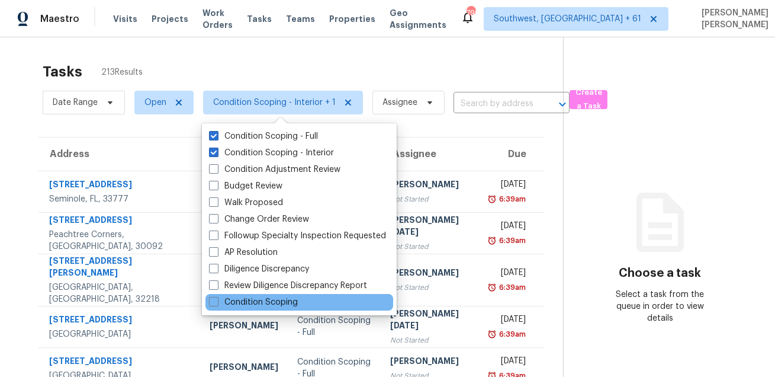
click at [237, 295] on div "Condition Scoping" at bounding box center [300, 302] width 188 height 17
click at [236, 299] on label "Condition Scoping" at bounding box center [253, 302] width 89 height 12
click at [217, 299] on input "Condition Scoping" at bounding box center [213, 300] width 8 height 8
checkbox input "true"
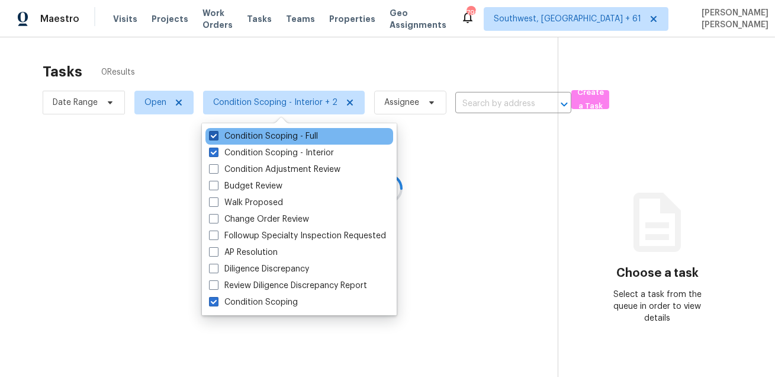
click at [261, 137] on label "Condition Scoping - Full" at bounding box center [263, 136] width 109 height 12
click at [217, 137] on input "Condition Scoping - Full" at bounding box center [213, 134] width 8 height 8
checkbox input "false"
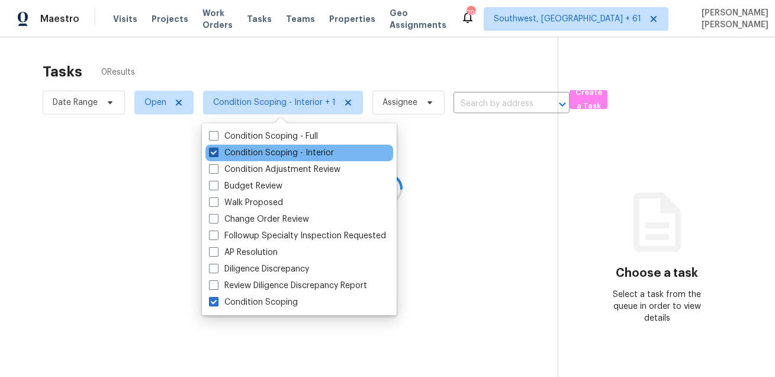
click at [253, 153] on label "Condition Scoping - Interior" at bounding box center [271, 153] width 125 height 12
click at [217, 153] on input "Condition Scoping - Interior" at bounding box center [213, 151] width 8 height 8
checkbox input "false"
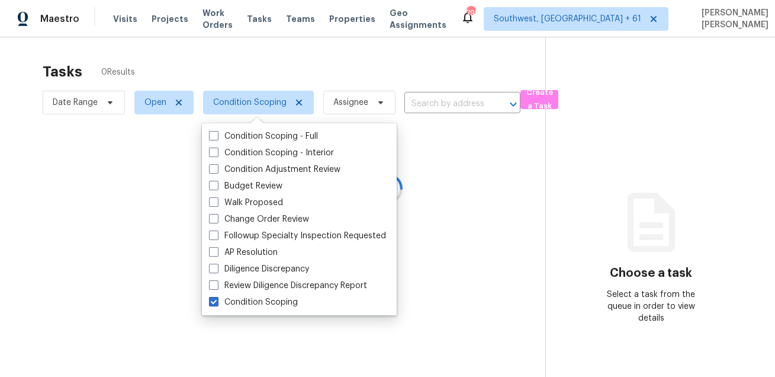
click at [297, 63] on div at bounding box center [387, 188] width 775 height 377
